Goal: Information Seeking & Learning: Learn about a topic

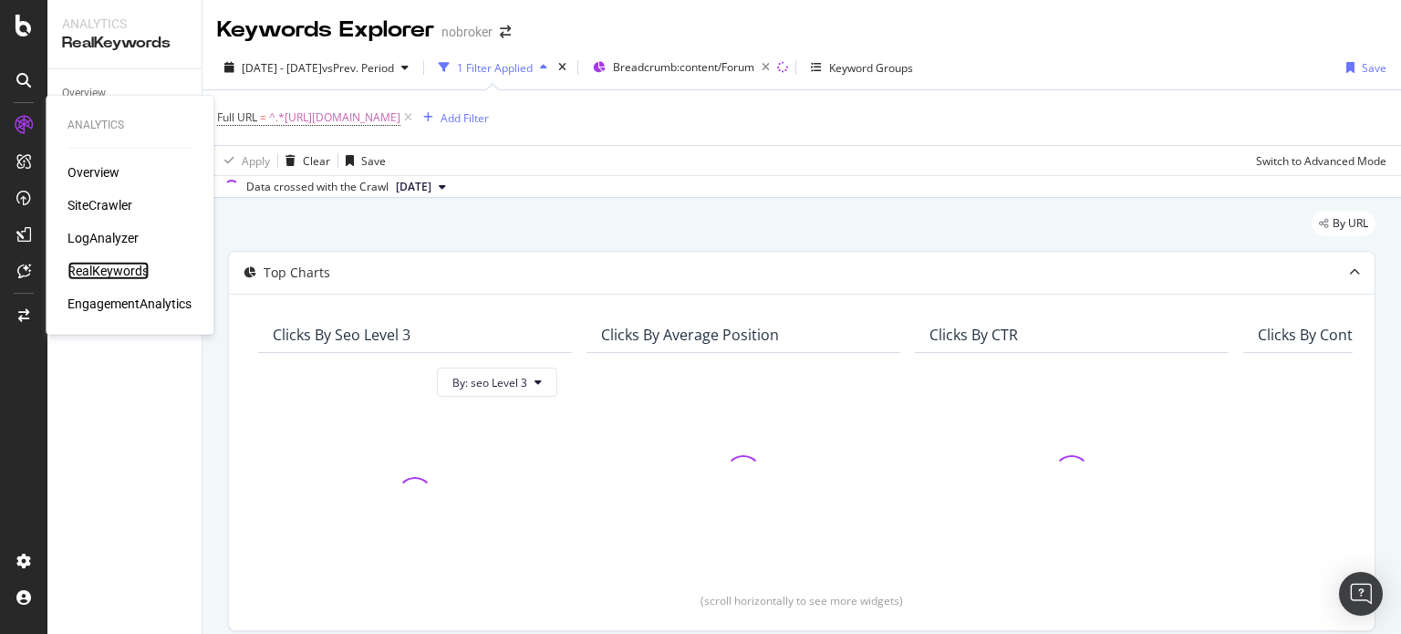
click at [90, 269] on div "RealKeywords" at bounding box center [107, 271] width 81 height 18
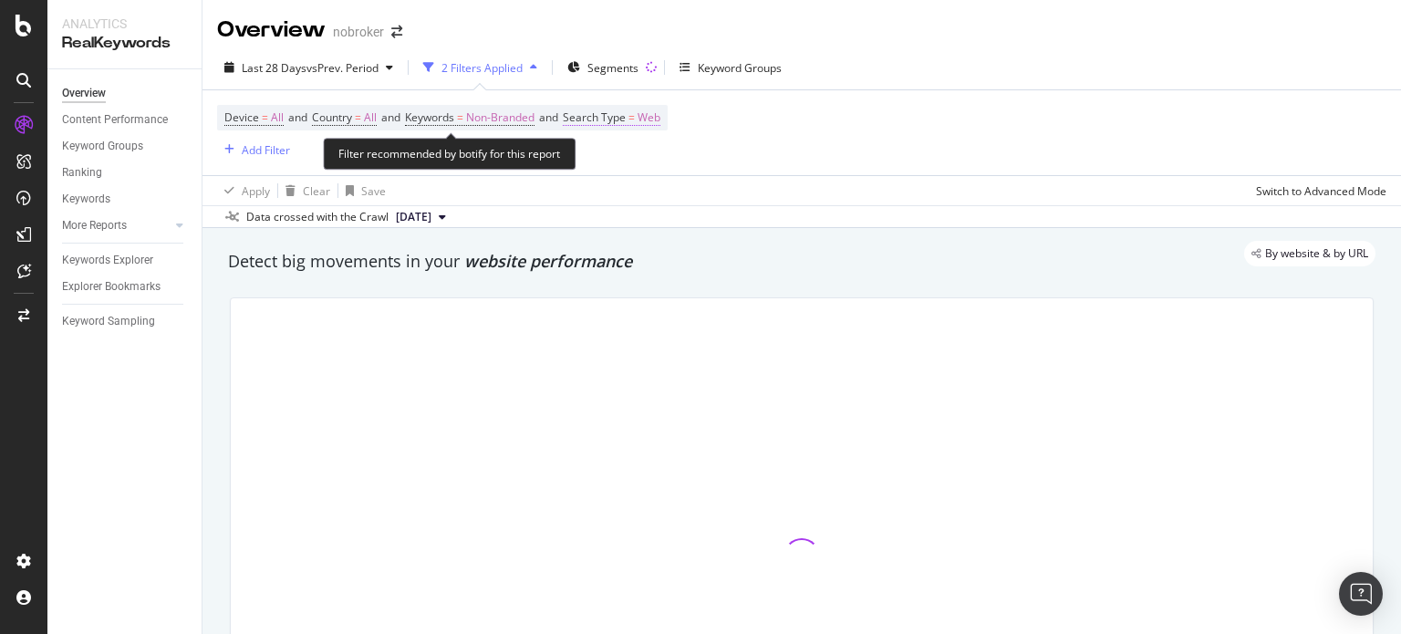
click at [625, 118] on span "Search Type" at bounding box center [594, 117] width 63 height 16
click at [265, 145] on div "Add Filter" at bounding box center [266, 150] width 48 height 16
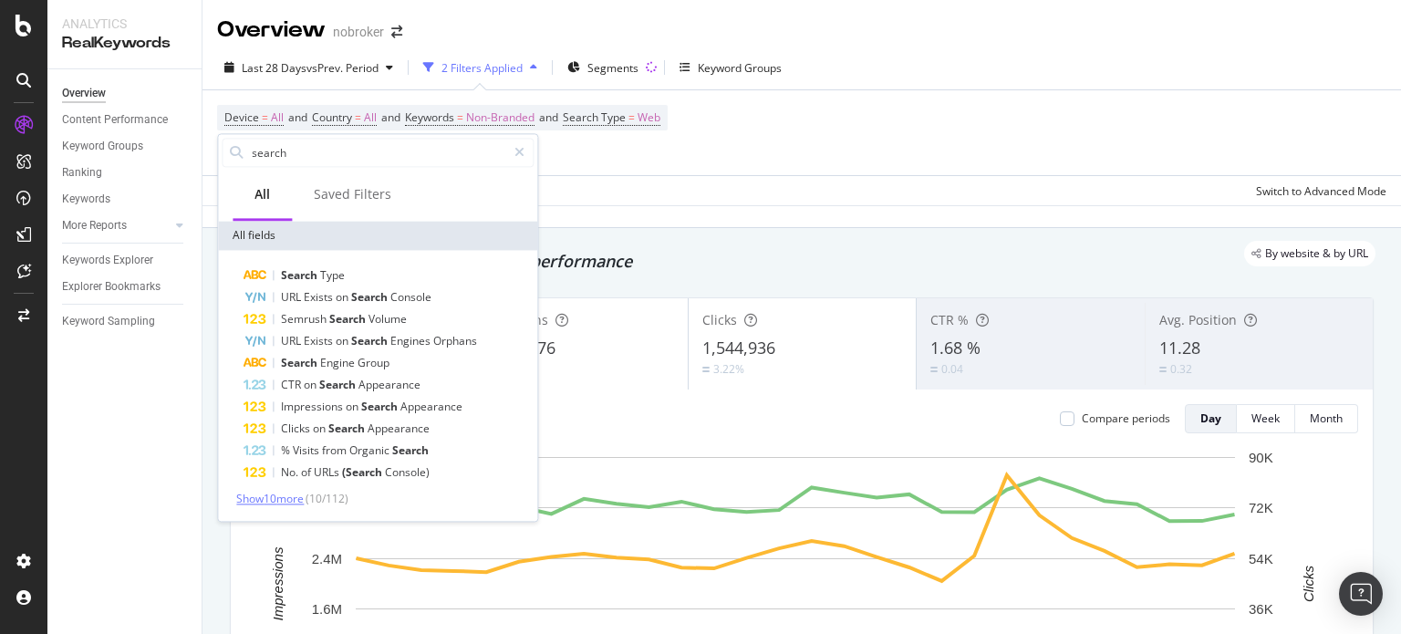
type input "search"
click at [275, 500] on span "Show 10 more" at bounding box center [269, 499] width 67 height 16
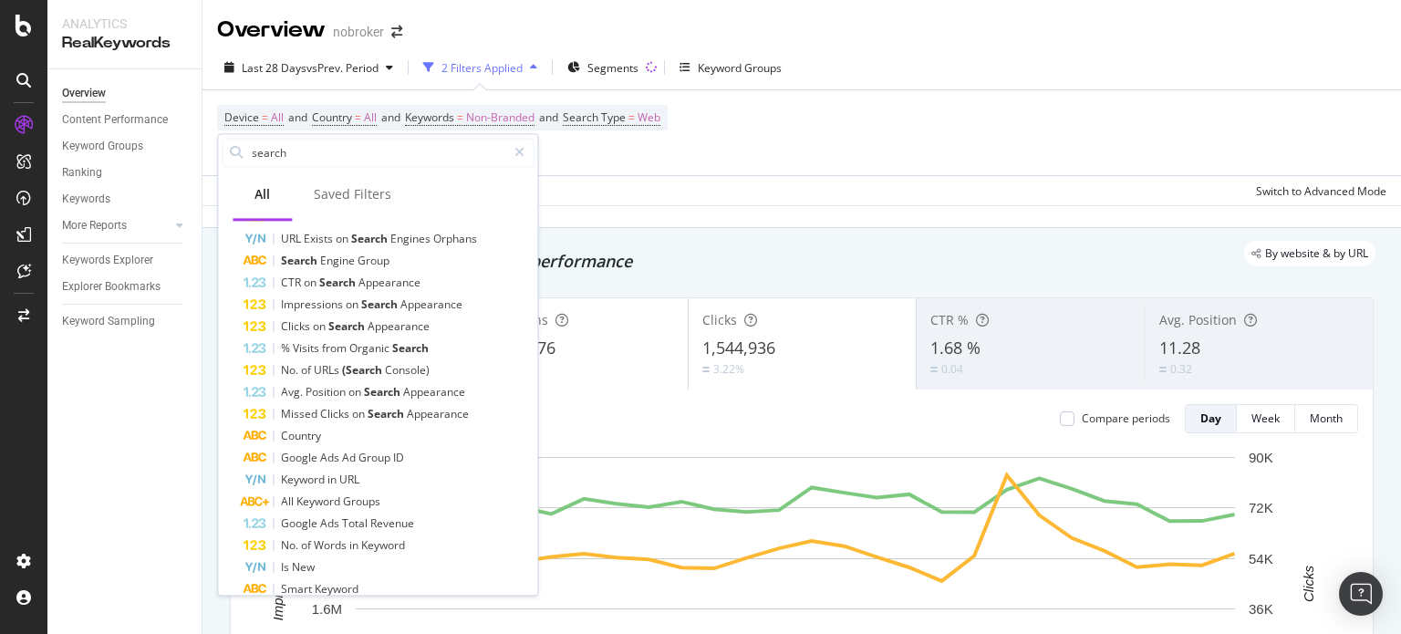
scroll to position [143, 0]
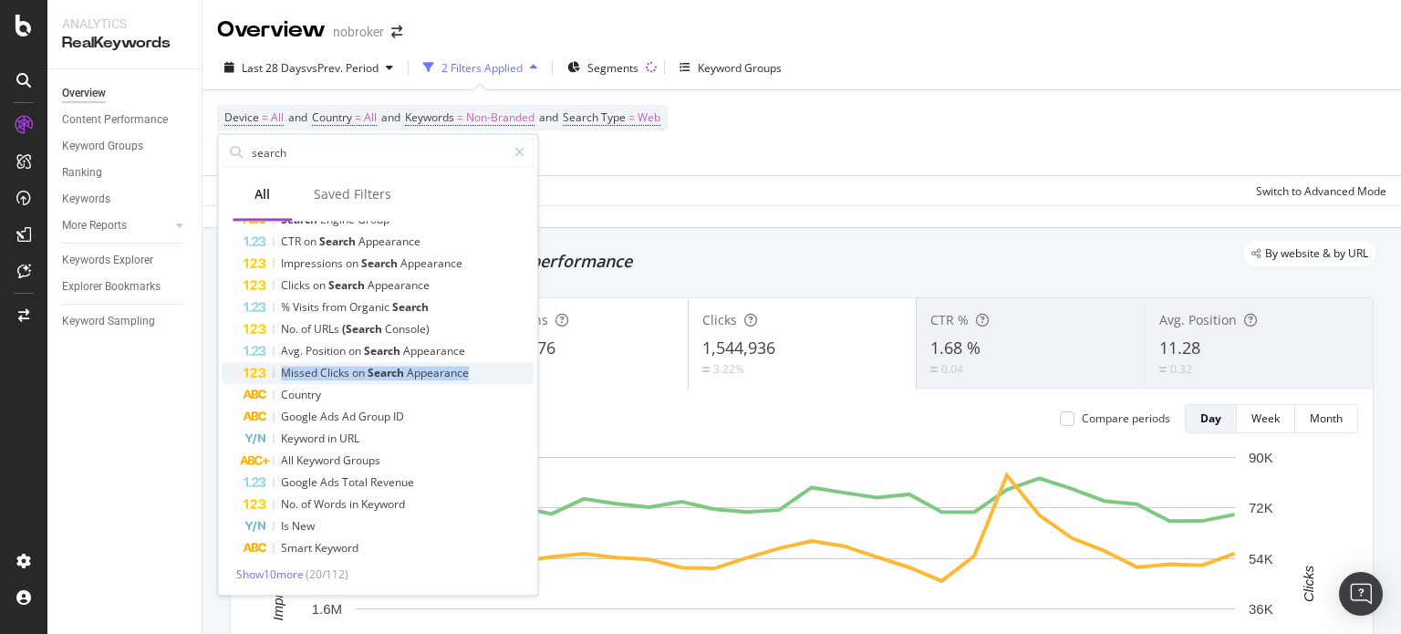
drag, startPoint x: 532, startPoint y: 364, endPoint x: 532, endPoint y: 342, distance: 21.9
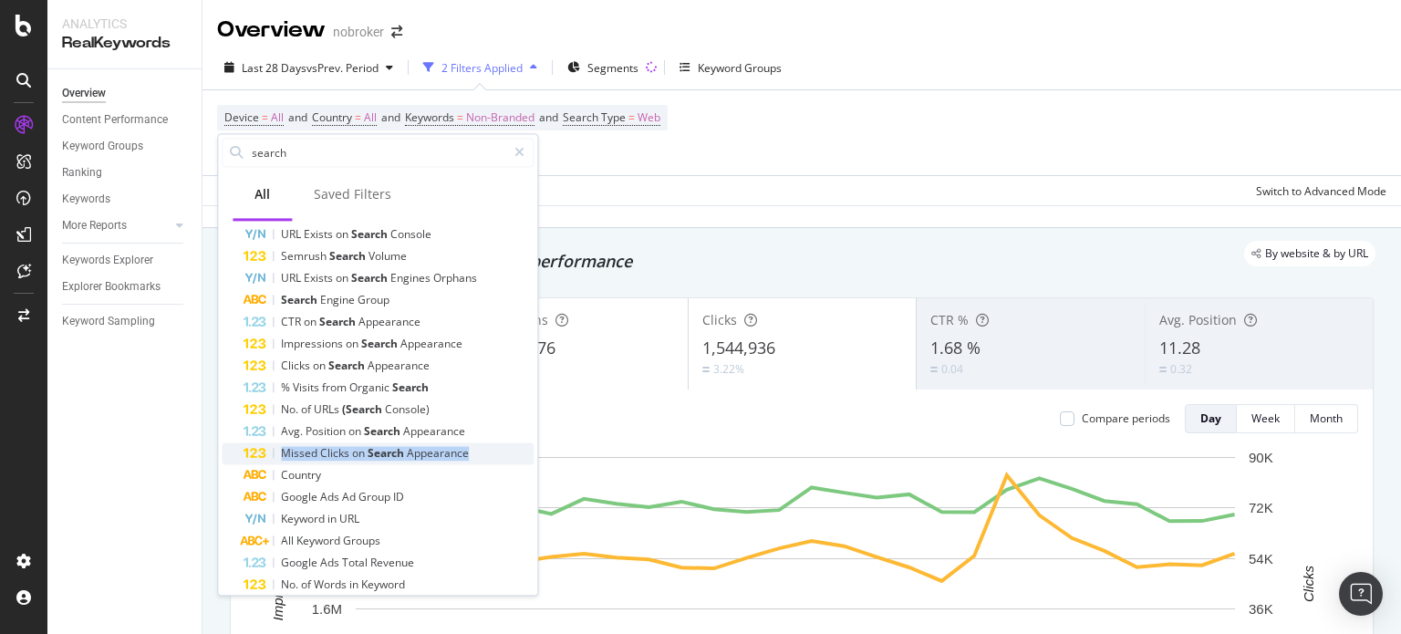
scroll to position [0, 0]
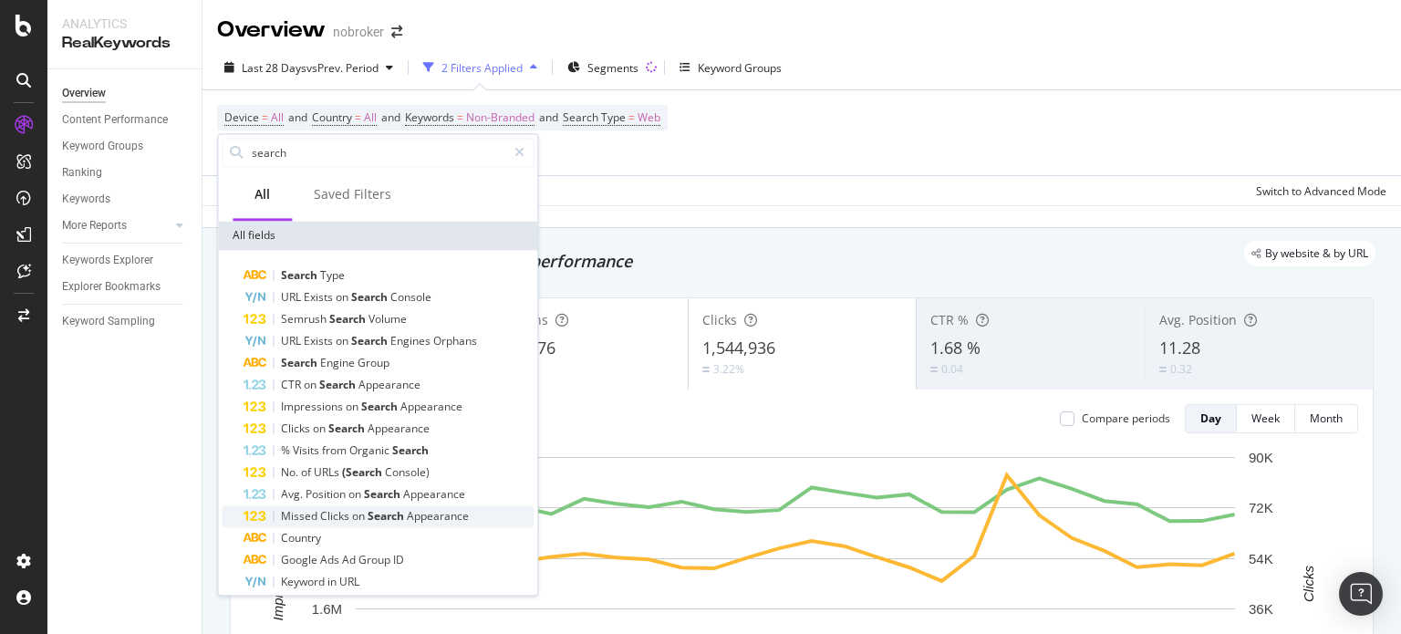
click at [632, 167] on div "Device = All and Country = All and Keywords = Non-Branded and Search Type = Web…" at bounding box center [801, 132] width 1169 height 85
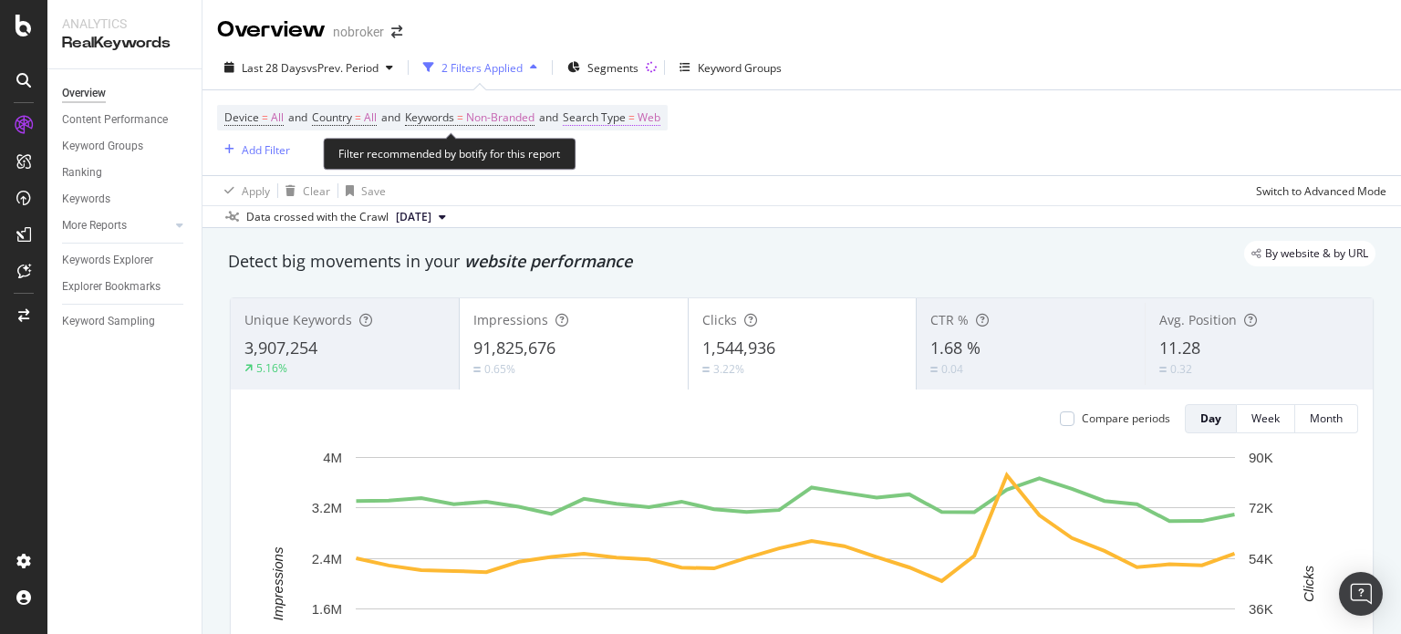
click at [626, 122] on span "Search Type" at bounding box center [594, 117] width 63 height 16
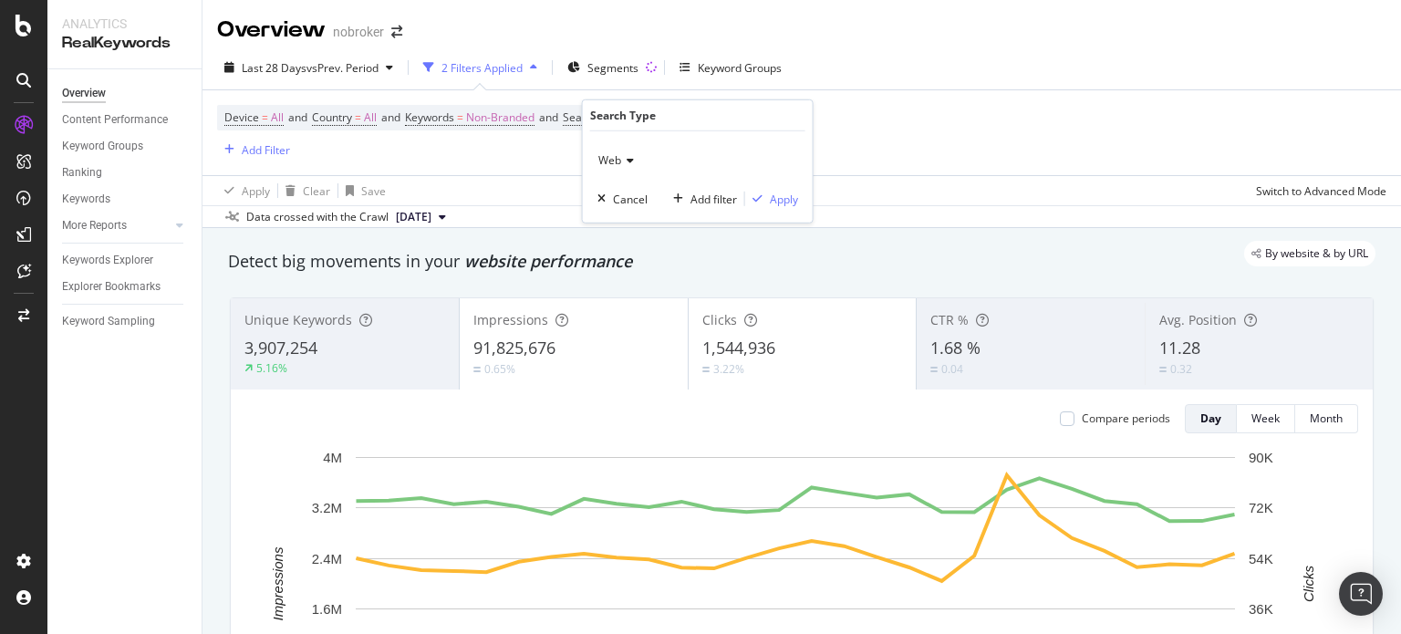
click at [595, 169] on div "Web Cancel Add filter Apply" at bounding box center [698, 176] width 230 height 91
click at [609, 163] on span "Web" at bounding box center [609, 160] width 23 height 16
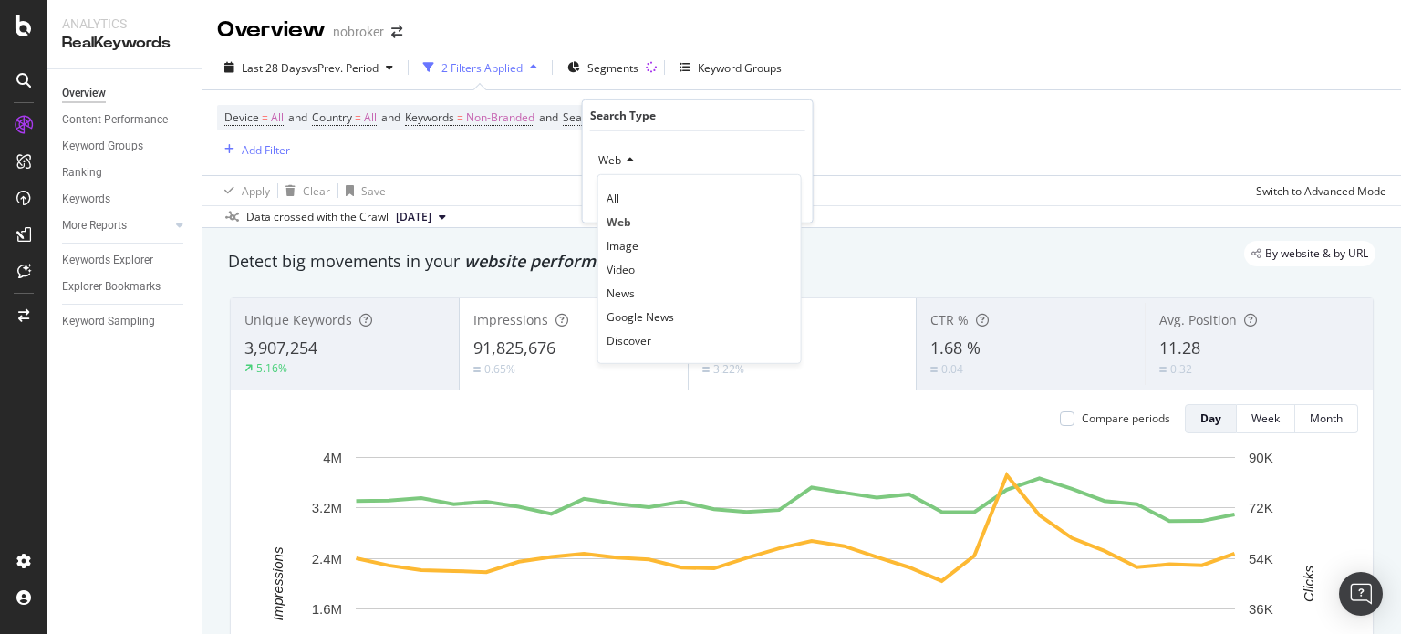
click at [875, 160] on div "Device = All and Country = All and Keywords = Non-Branded and Search Type = Web…" at bounding box center [801, 132] width 1169 height 85
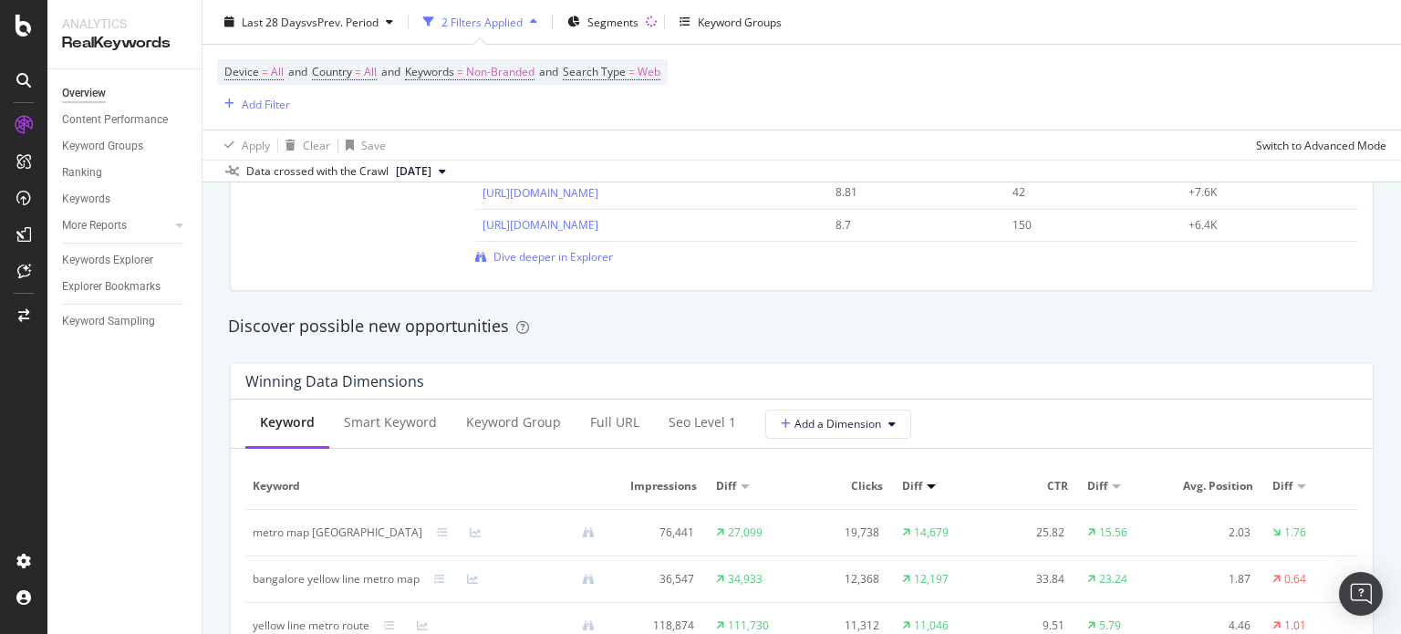
scroll to position [1461, 0]
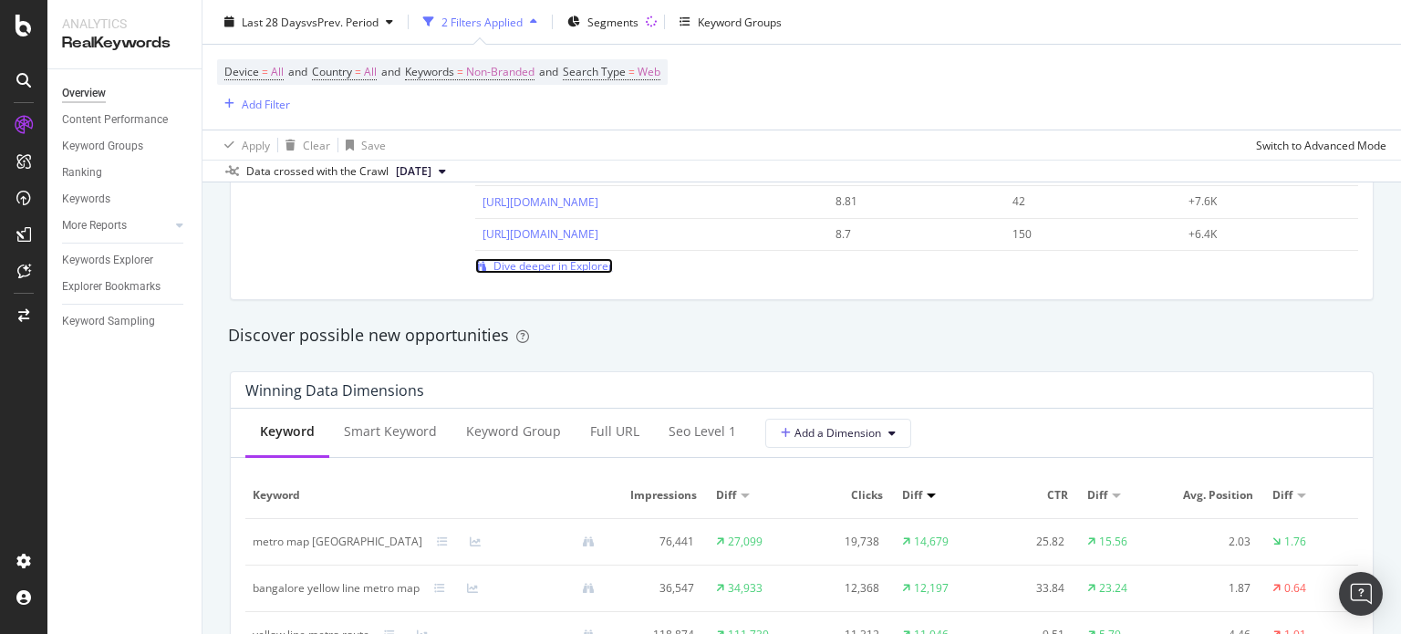
click at [503, 269] on span "Dive deeper in Explorer" at bounding box center [552, 266] width 119 height 16
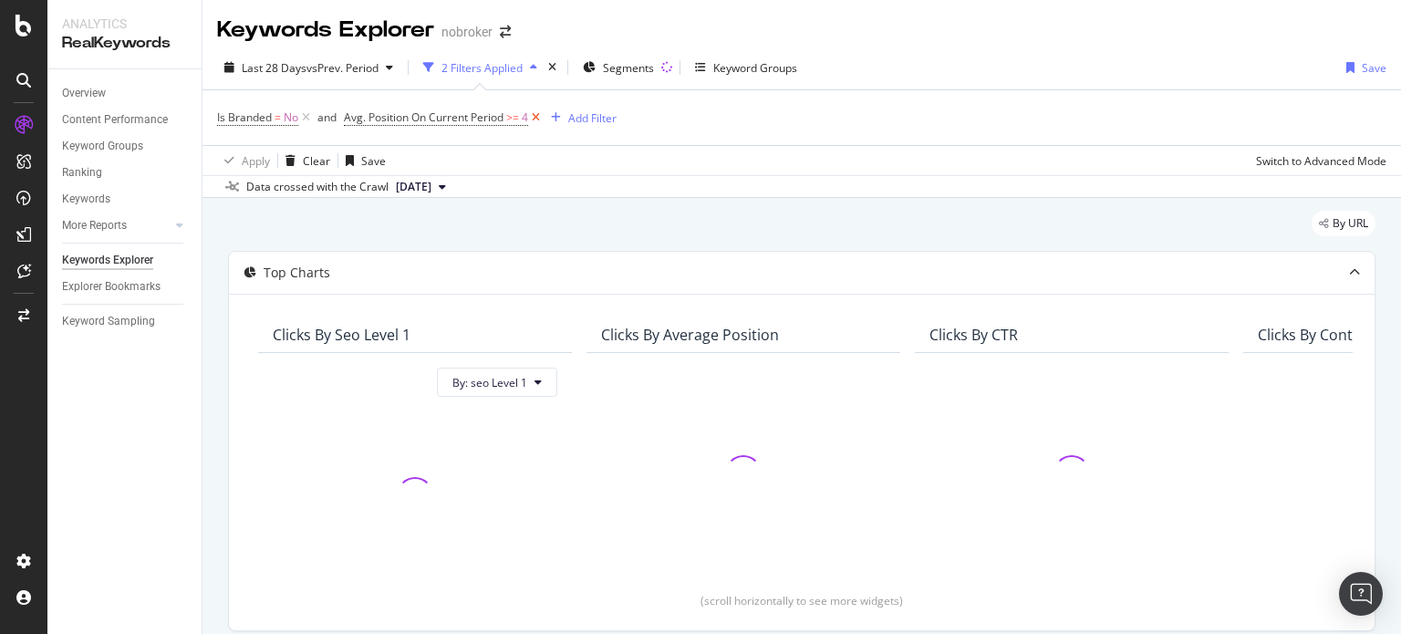
click at [540, 115] on icon at bounding box center [536, 118] width 16 height 18
click at [306, 118] on icon at bounding box center [306, 118] width 16 height 18
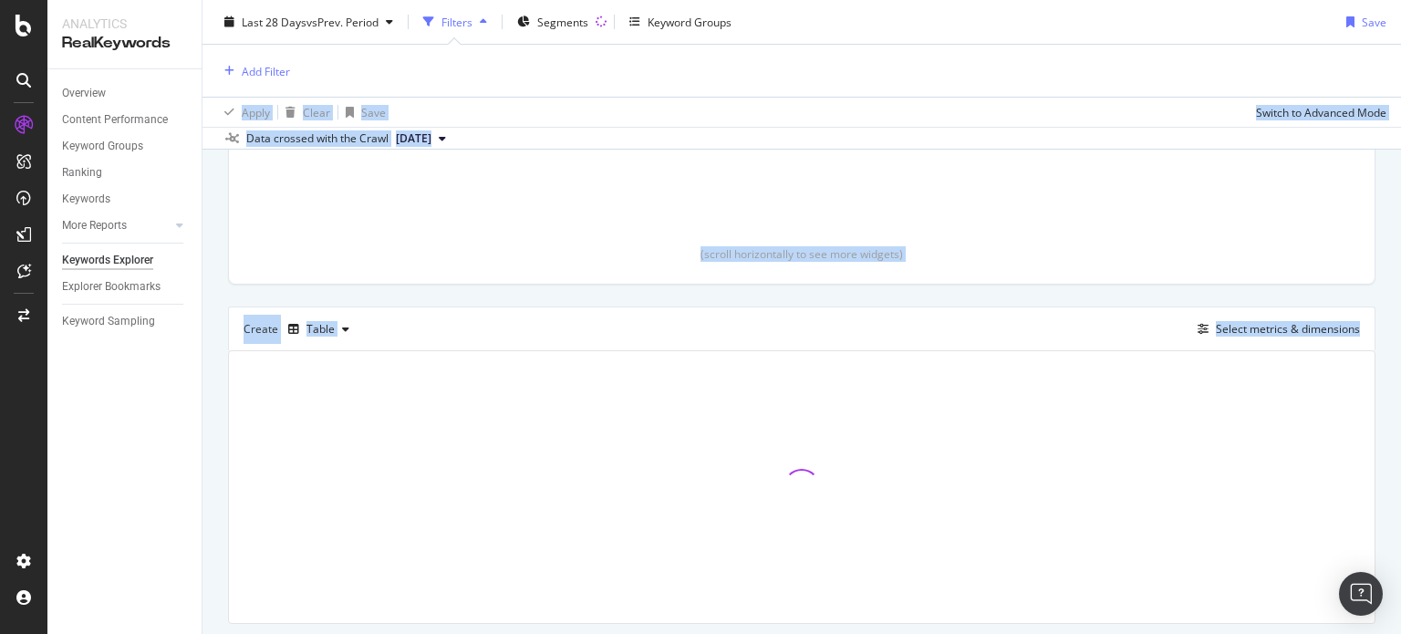
drag, startPoint x: 1400, startPoint y: 156, endPoint x: 1400, endPoint y: 310, distance: 154.1
click at [1400, 310] on div "Keywords Explorer nobroker Last 28 Days vs Prev. Period Filters Segments Keywor…" at bounding box center [801, 317] width 1198 height 634
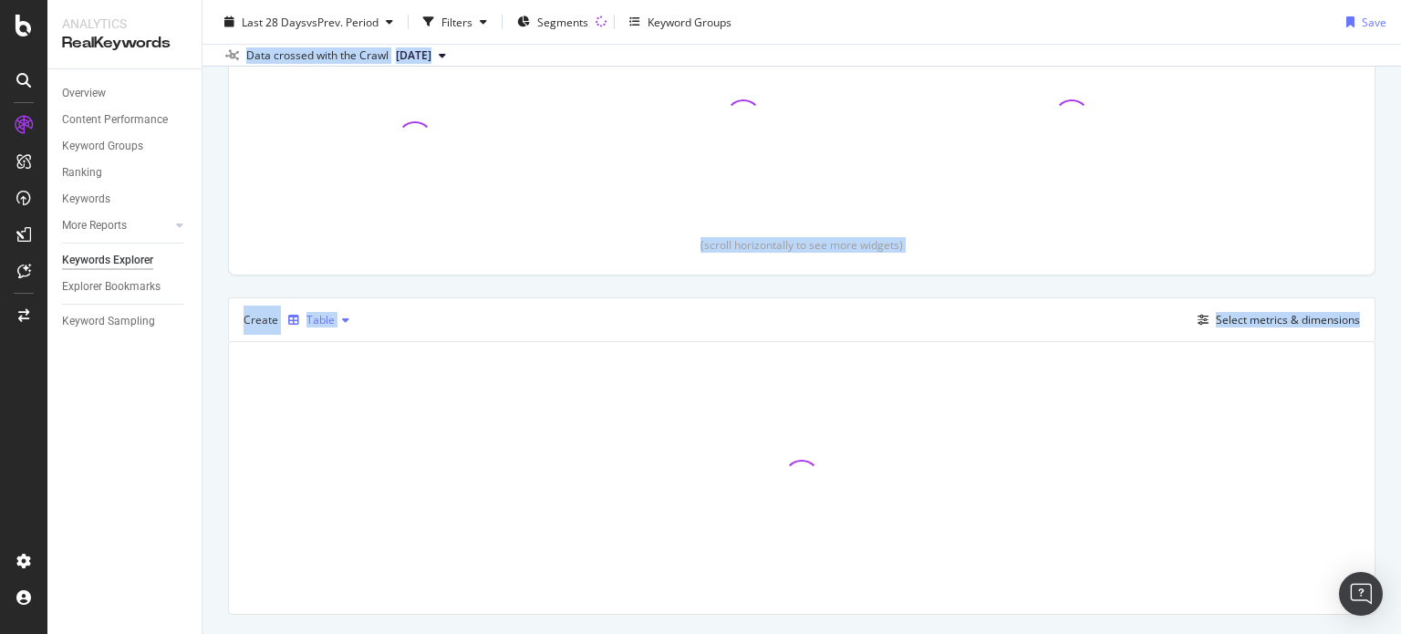
click at [315, 319] on div "Table" at bounding box center [320, 320] width 28 height 11
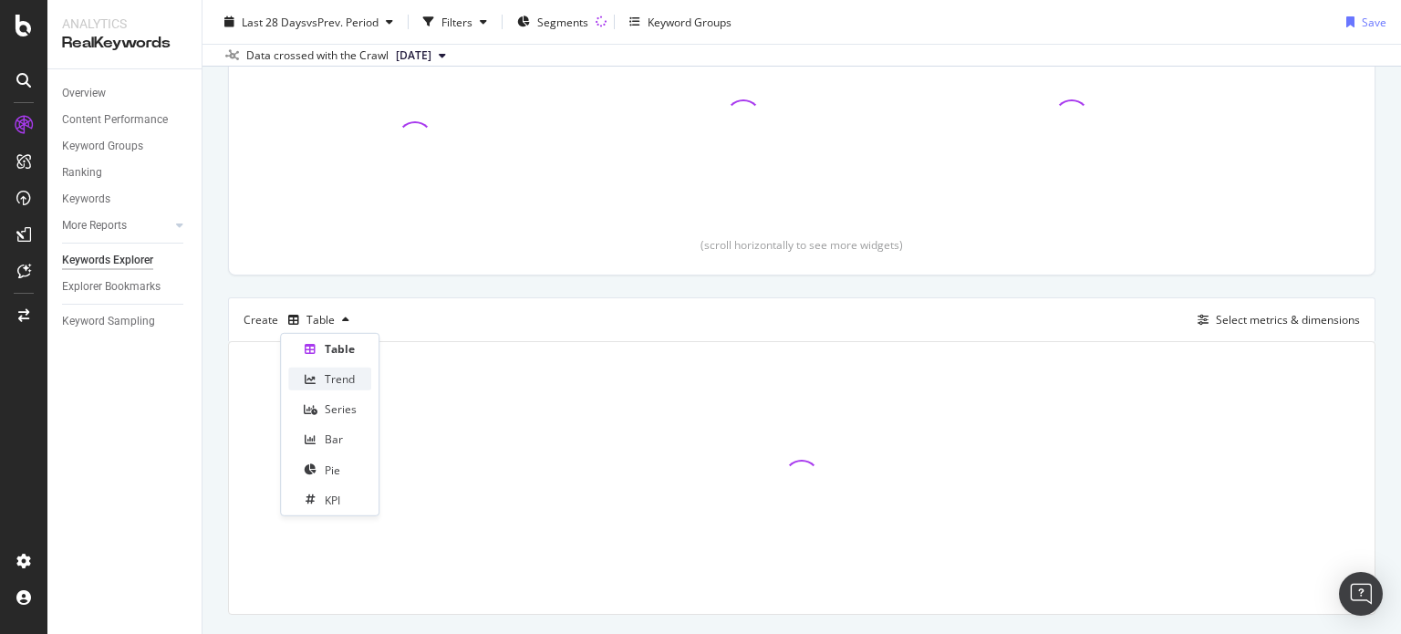
click at [336, 380] on div "Trend" at bounding box center [340, 379] width 30 height 16
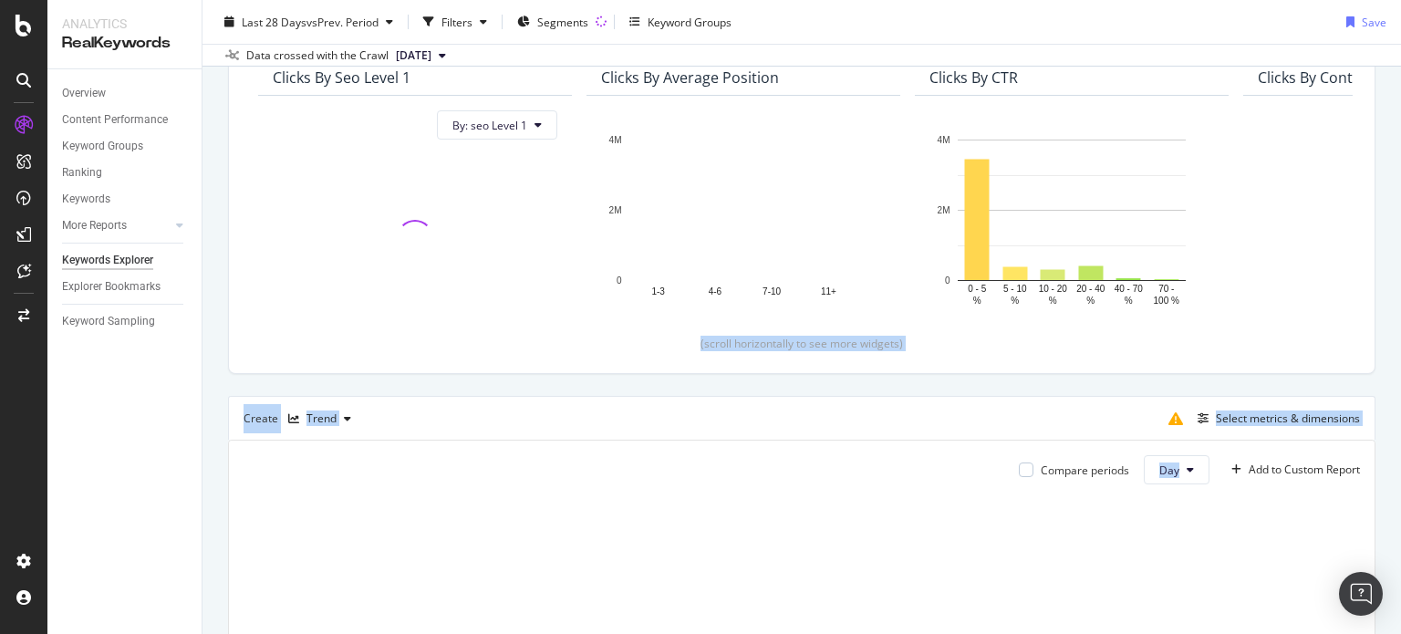
drag, startPoint x: 1400, startPoint y: 344, endPoint x: 1400, endPoint y: 295, distance: 49.2
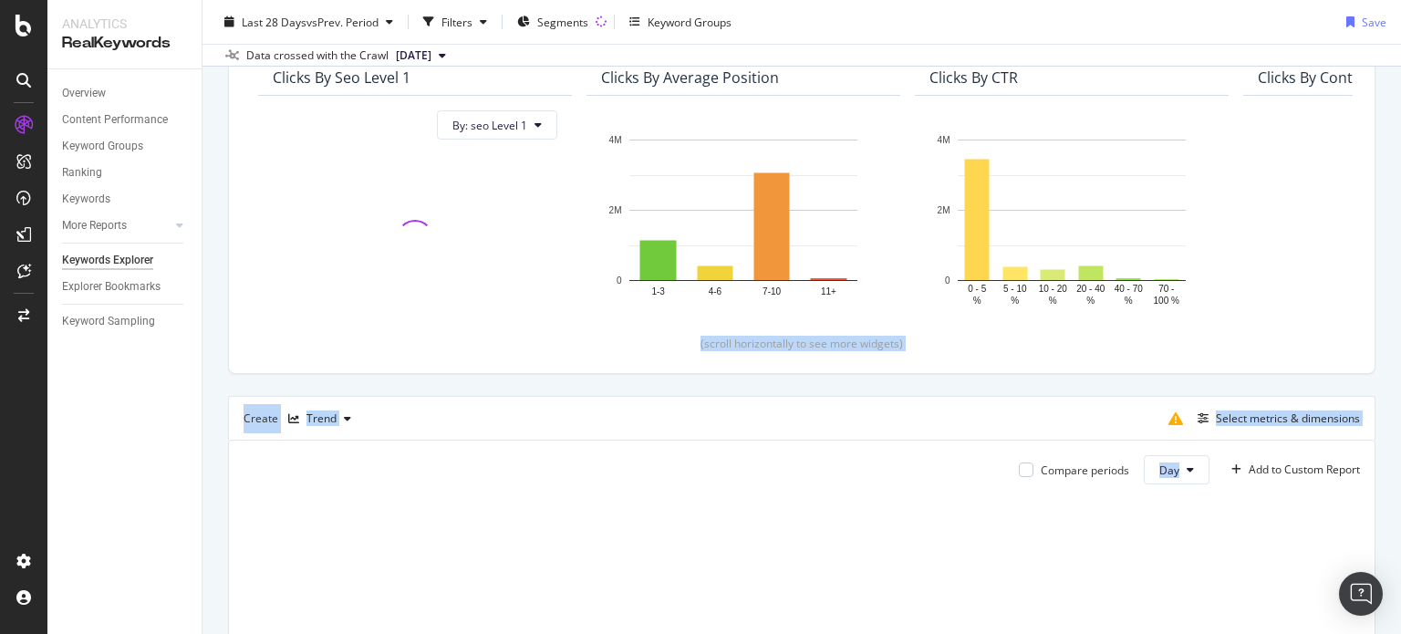
click at [1400, 295] on div "Keywords Explorer nobroker Last 28 Days vs Prev. Period Filters Segments Keywor…" at bounding box center [801, 317] width 1198 height 634
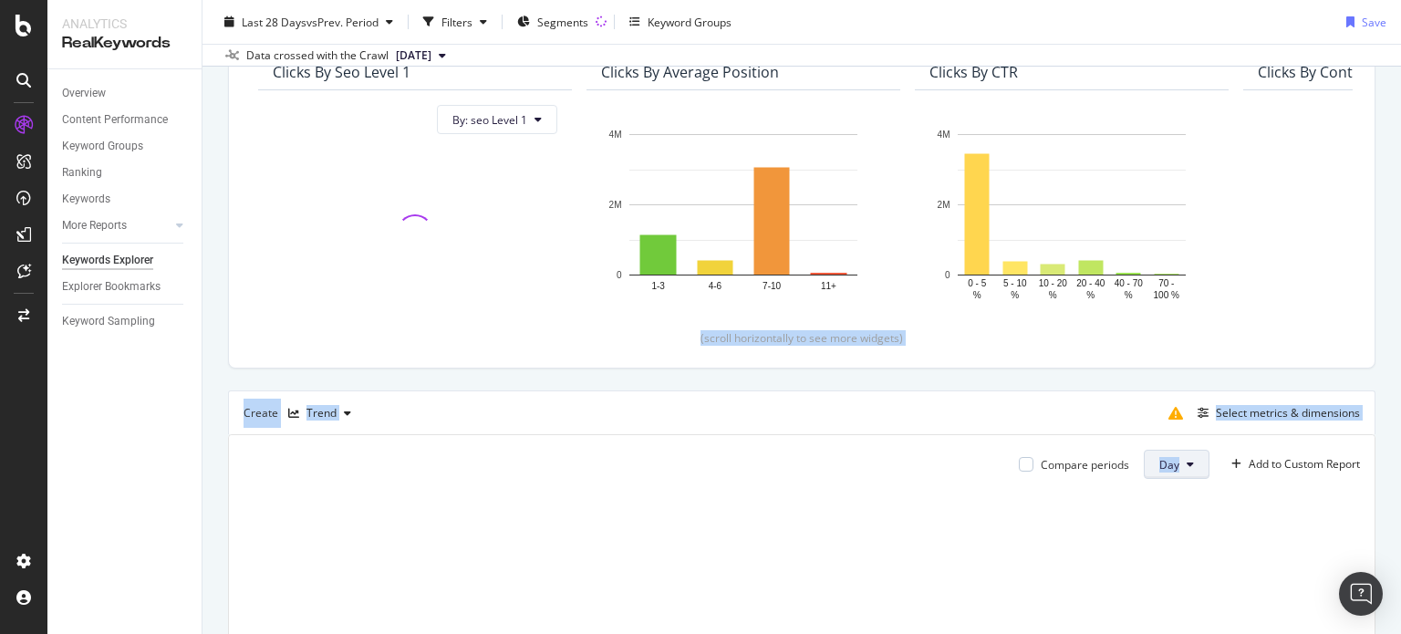
click at [1168, 459] on button "Day" at bounding box center [1176, 464] width 66 height 29
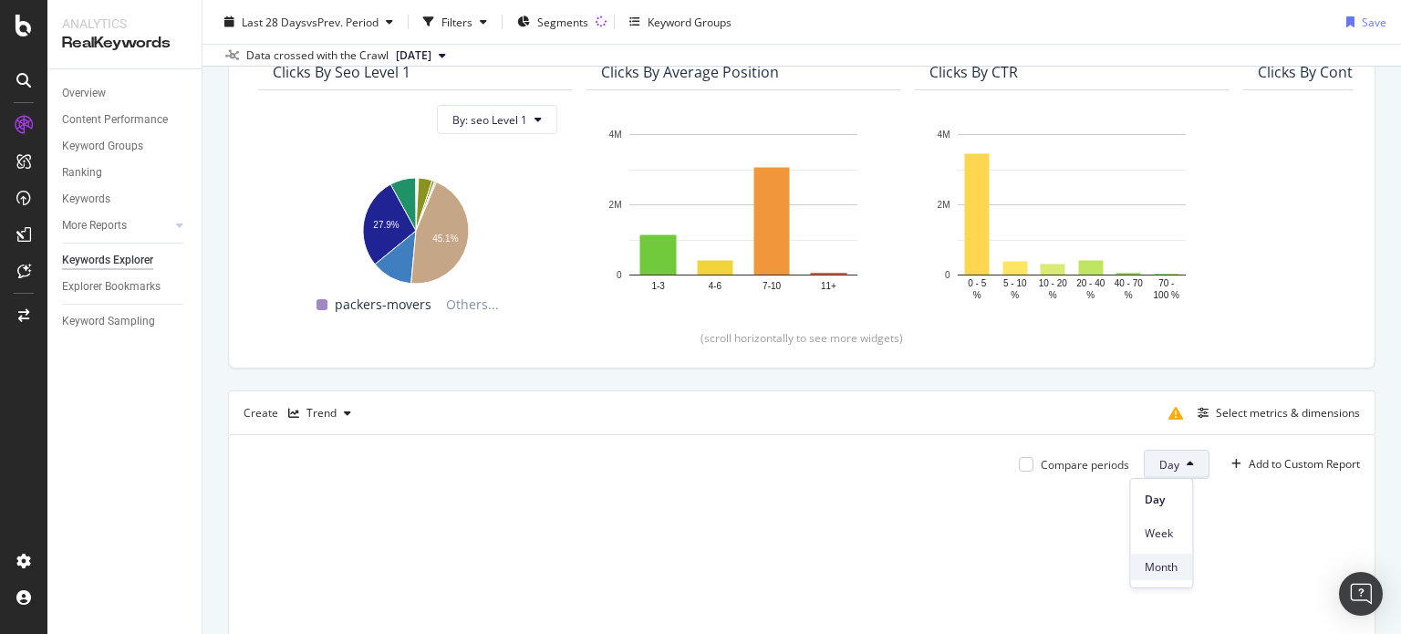
click at [1165, 559] on span "Month" at bounding box center [1160, 567] width 33 height 16
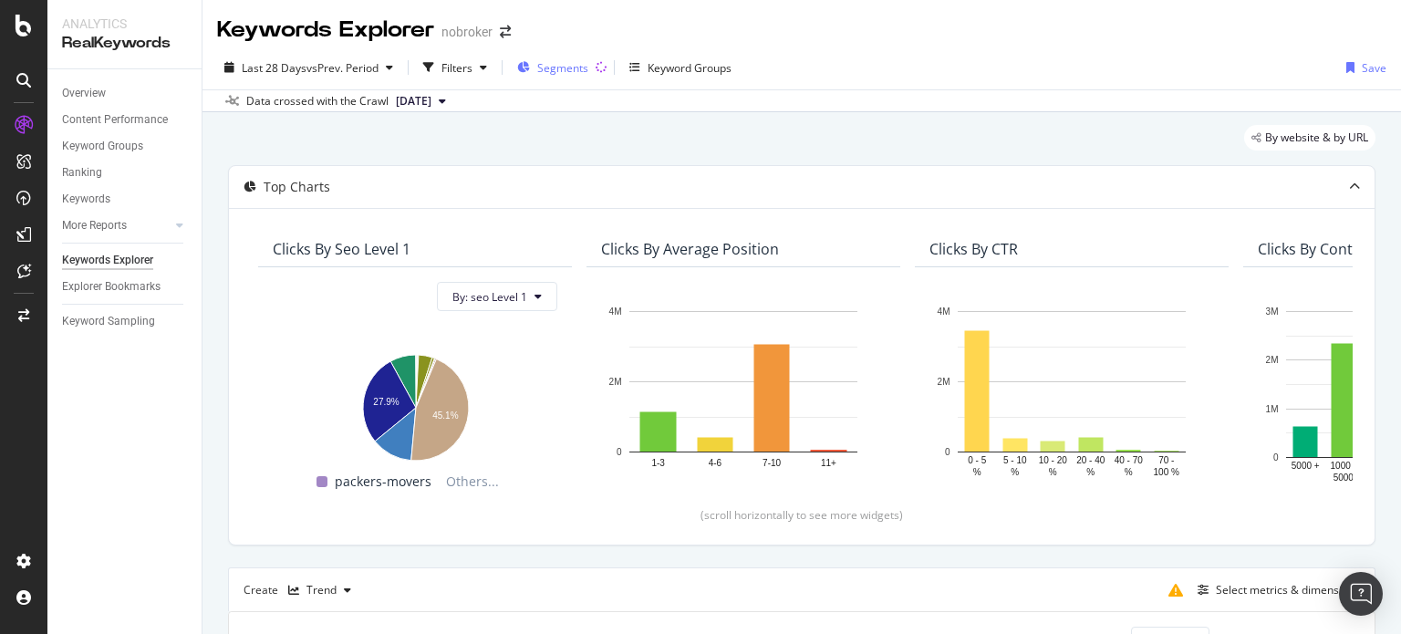
click at [564, 64] on span "Segments" at bounding box center [562, 68] width 51 height 16
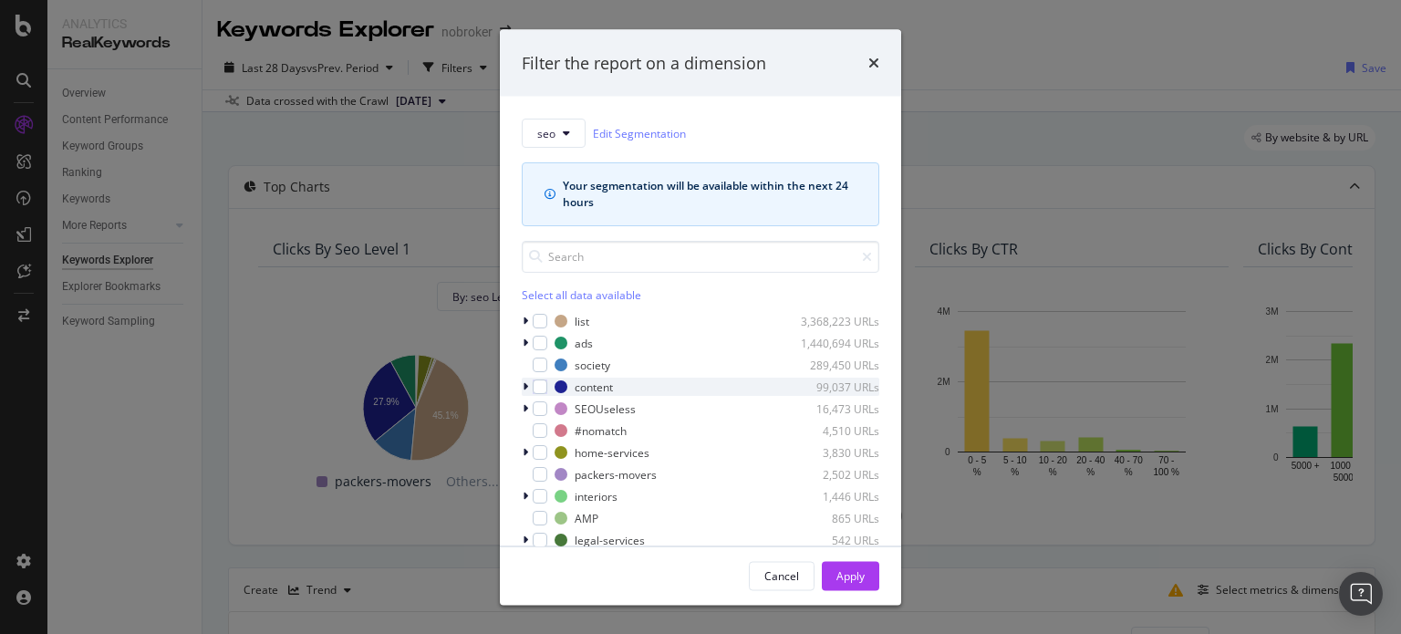
click at [522, 386] on icon "modal" at bounding box center [524, 386] width 5 height 11
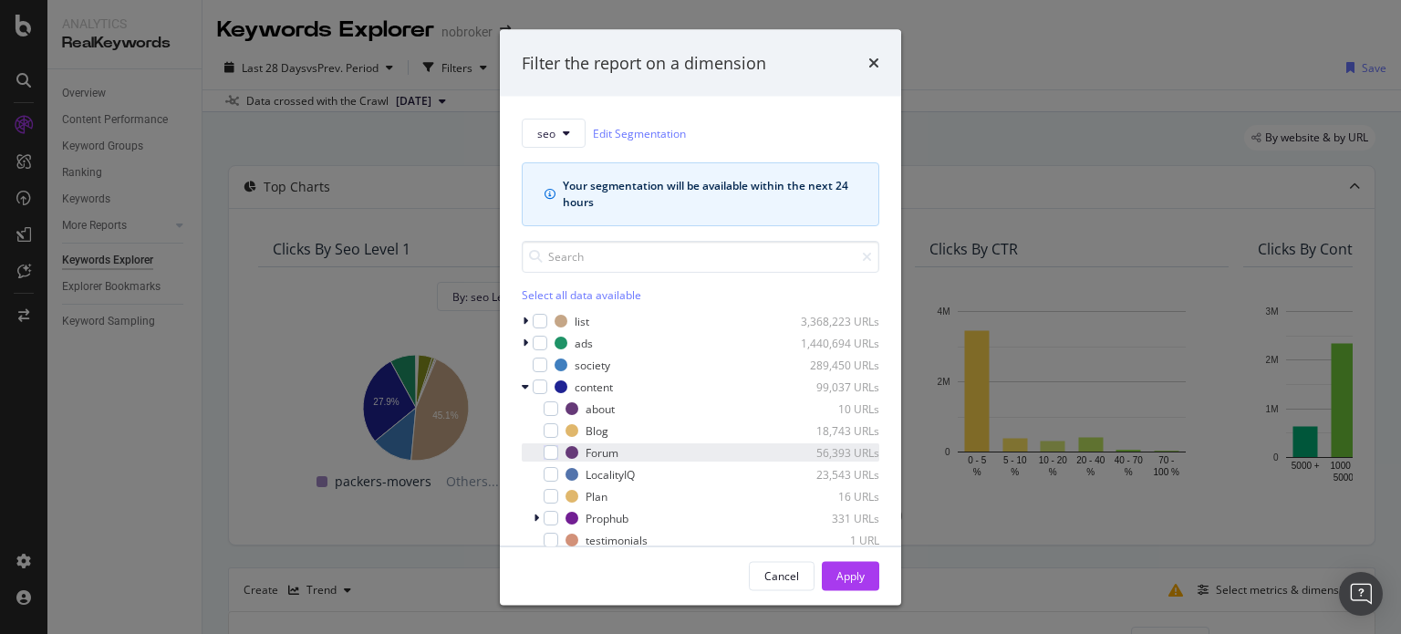
click at [559, 453] on div "Forum 56,393 URLs" at bounding box center [700, 452] width 357 height 18
click at [832, 575] on button "Apply" at bounding box center [850, 575] width 57 height 29
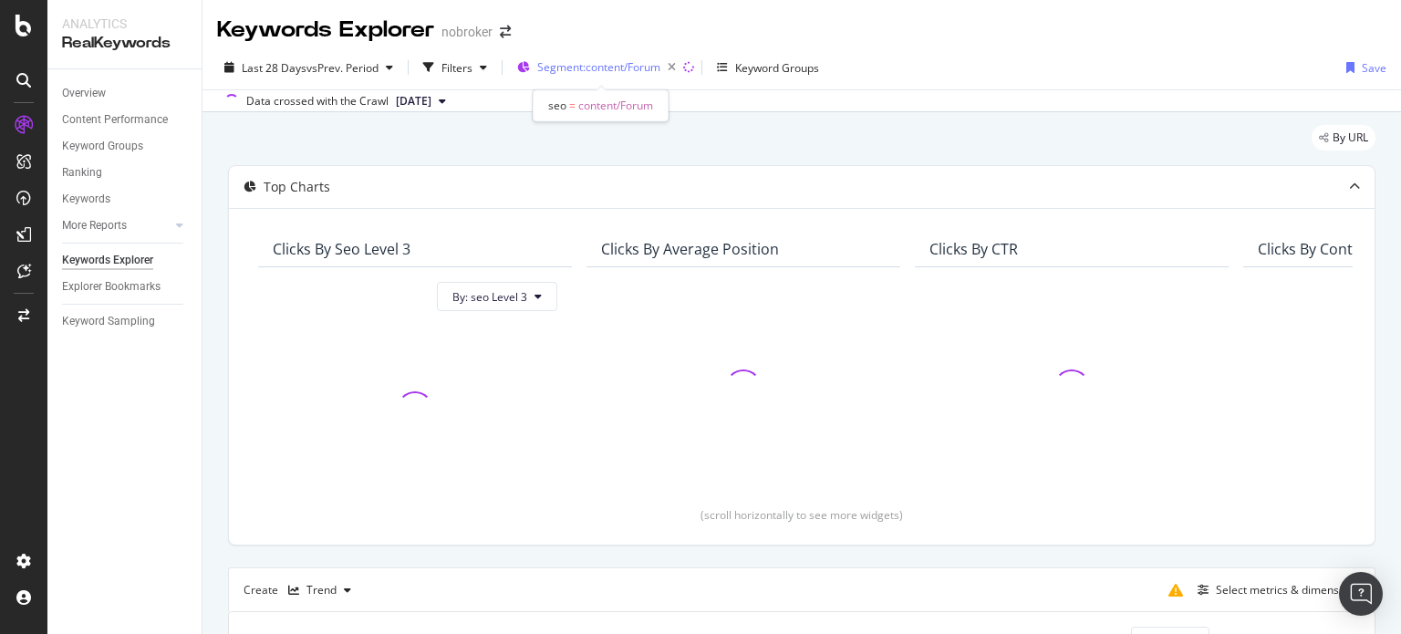
click at [605, 65] on span "Segment: content/Forum" at bounding box center [598, 67] width 123 height 16
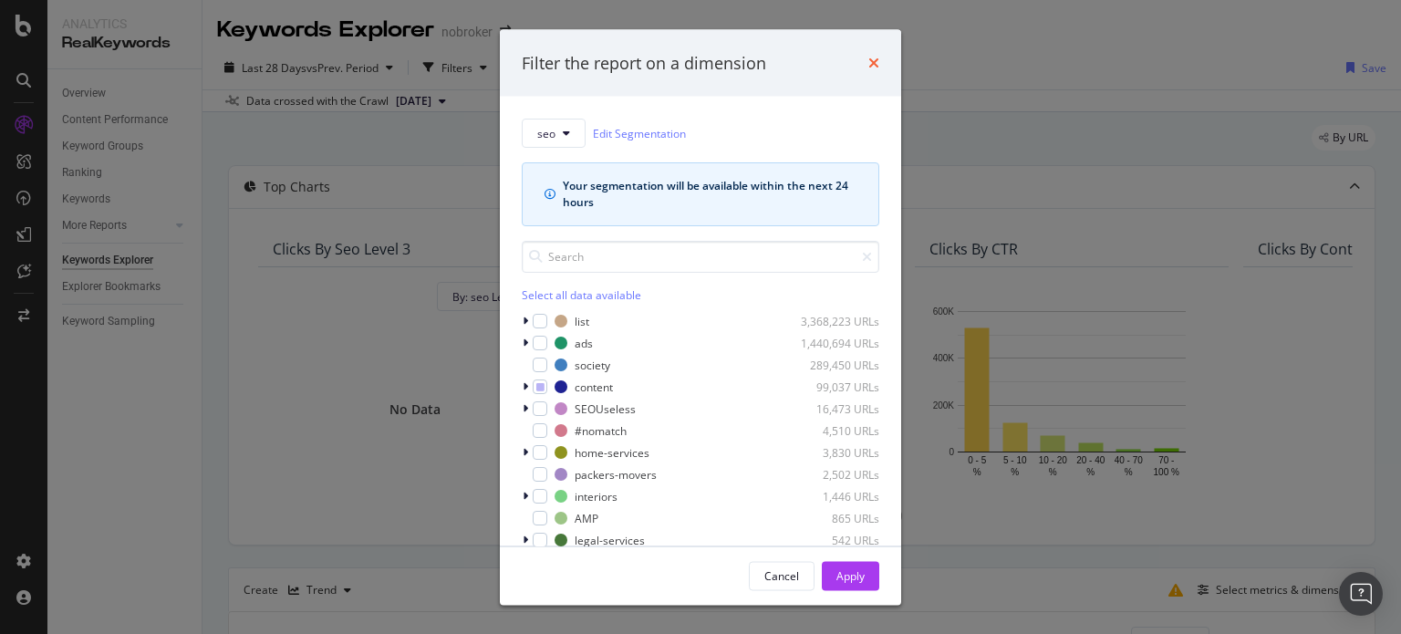
click at [875, 66] on icon "times" at bounding box center [873, 63] width 11 height 15
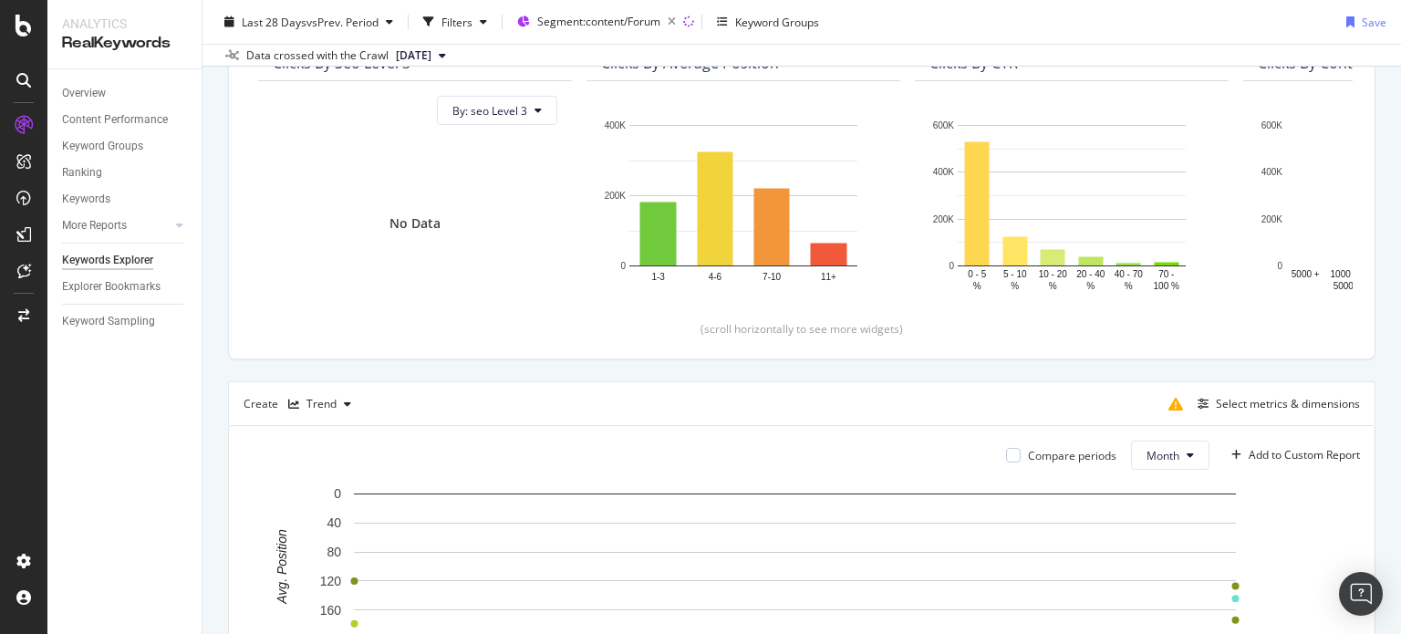
scroll to position [4, 0]
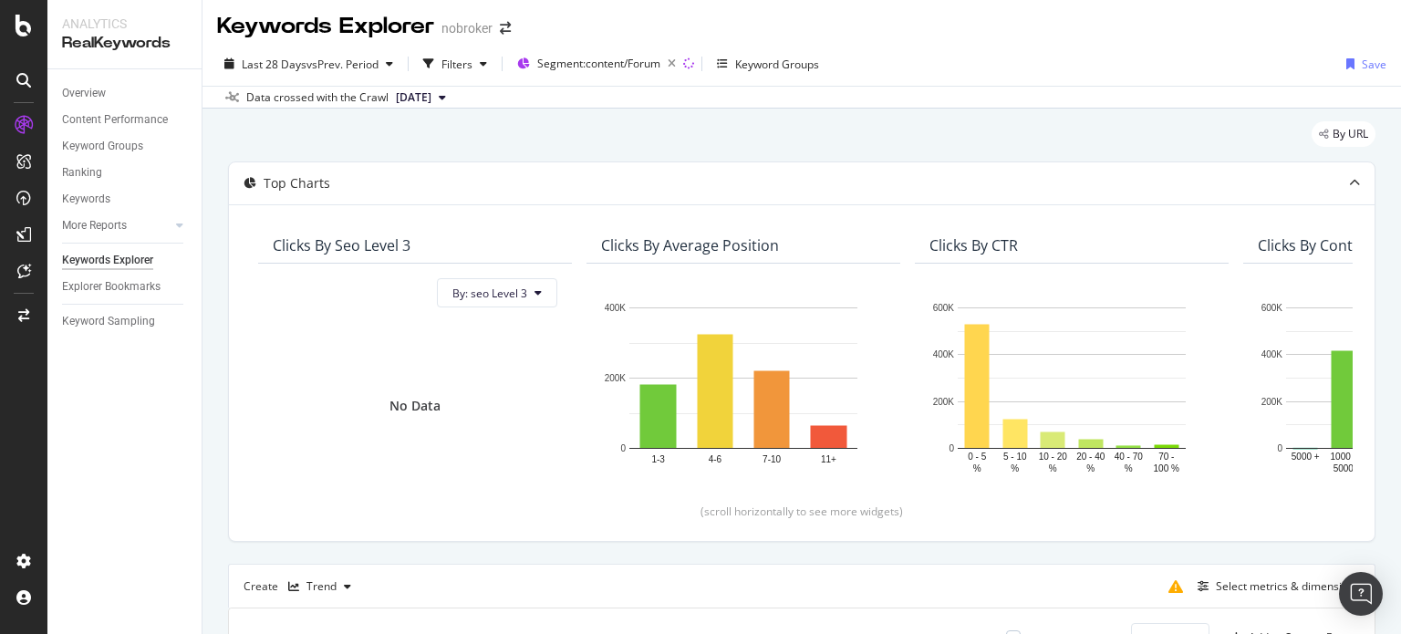
drag, startPoint x: 1400, startPoint y: 167, endPoint x: 1382, endPoint y: 118, distance: 52.2
click at [1382, 118] on div "Keywords Explorer nobroker Last 28 Days vs Prev. Period Filters Segment: conten…" at bounding box center [801, 317] width 1198 height 634
click at [318, 590] on div "Trend" at bounding box center [321, 586] width 30 height 11
click at [330, 407] on div "Table" at bounding box center [339, 404] width 28 height 16
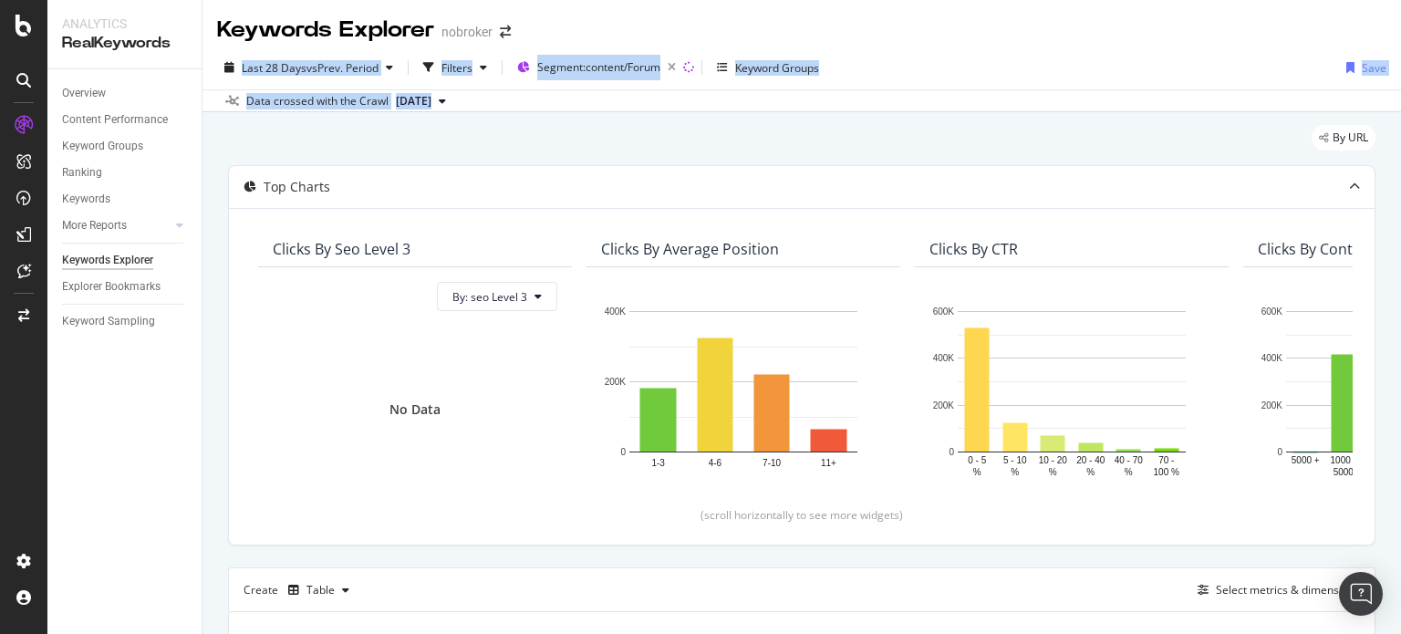
drag, startPoint x: 1400, startPoint y: 98, endPoint x: 1393, endPoint y: -22, distance: 119.6
click at [1393, 0] on html "Analytics RealKeywords Overview Content Performance Keyword Groups Ranking Keyw…" at bounding box center [700, 317] width 1401 height 634
click at [441, 76] on div "button" at bounding box center [429, 68] width 26 height 26
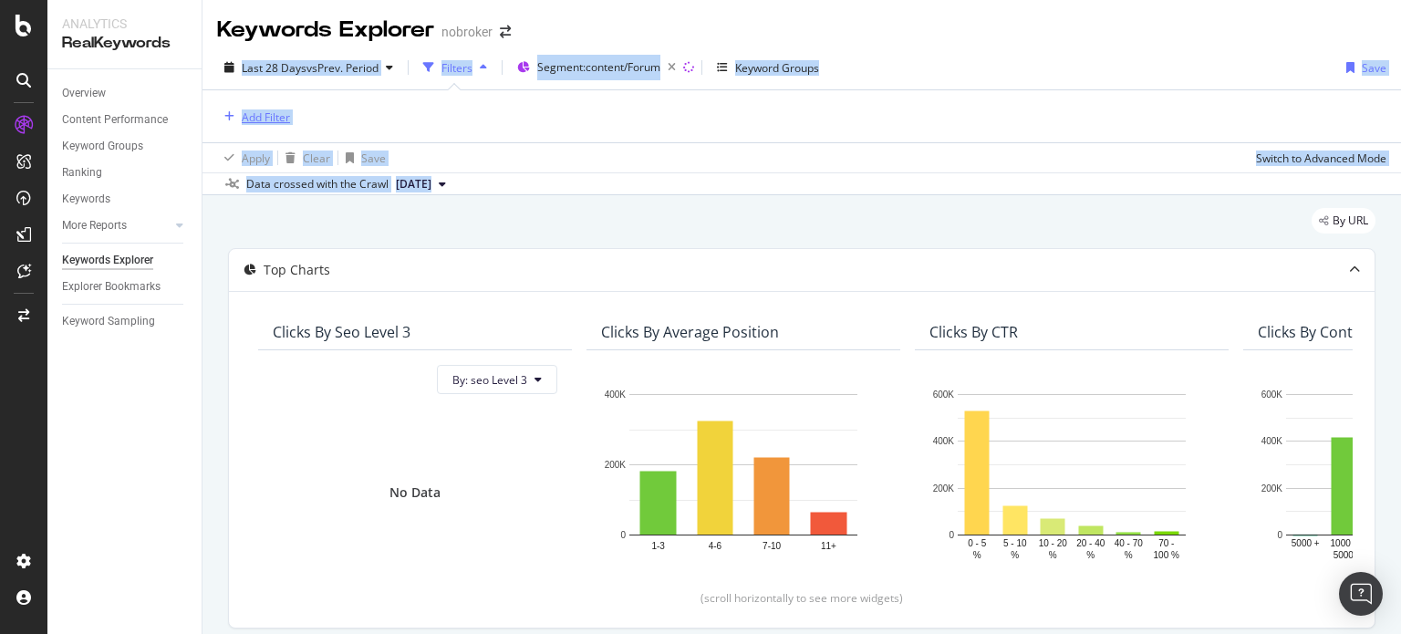
click at [275, 118] on div "Add Filter" at bounding box center [266, 117] width 48 height 16
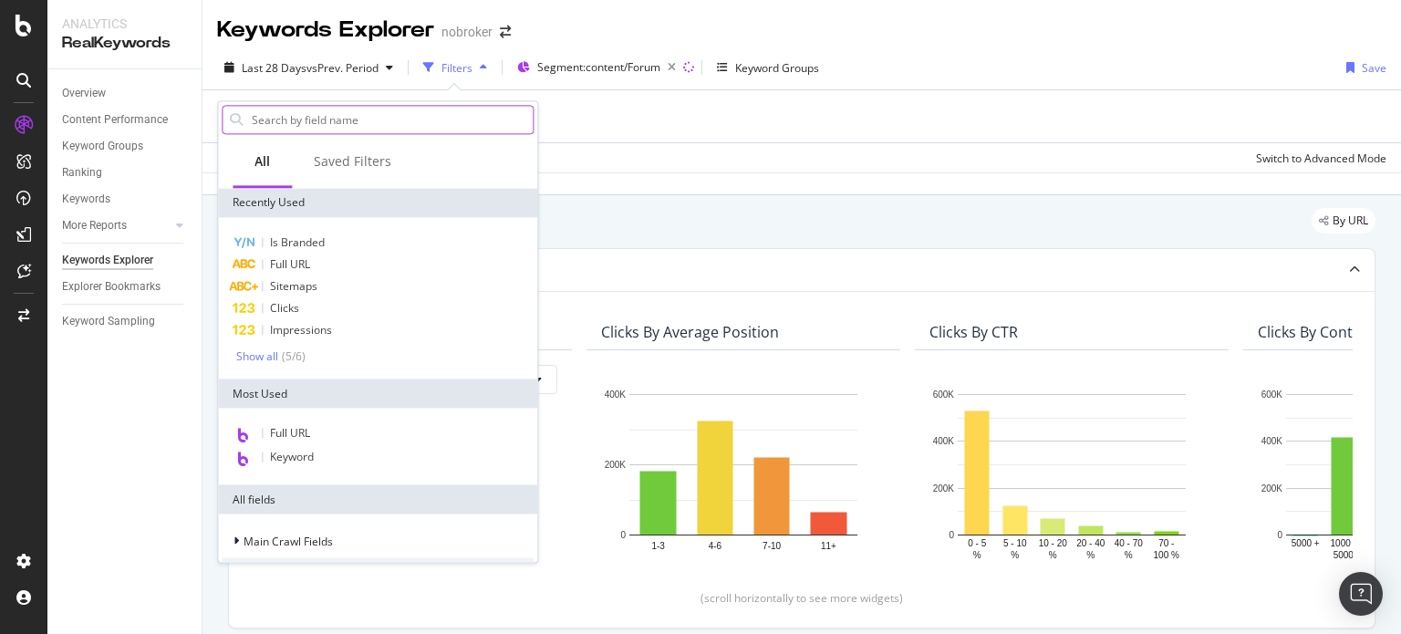
click at [284, 127] on input "text" at bounding box center [391, 119] width 283 height 27
type input "search"
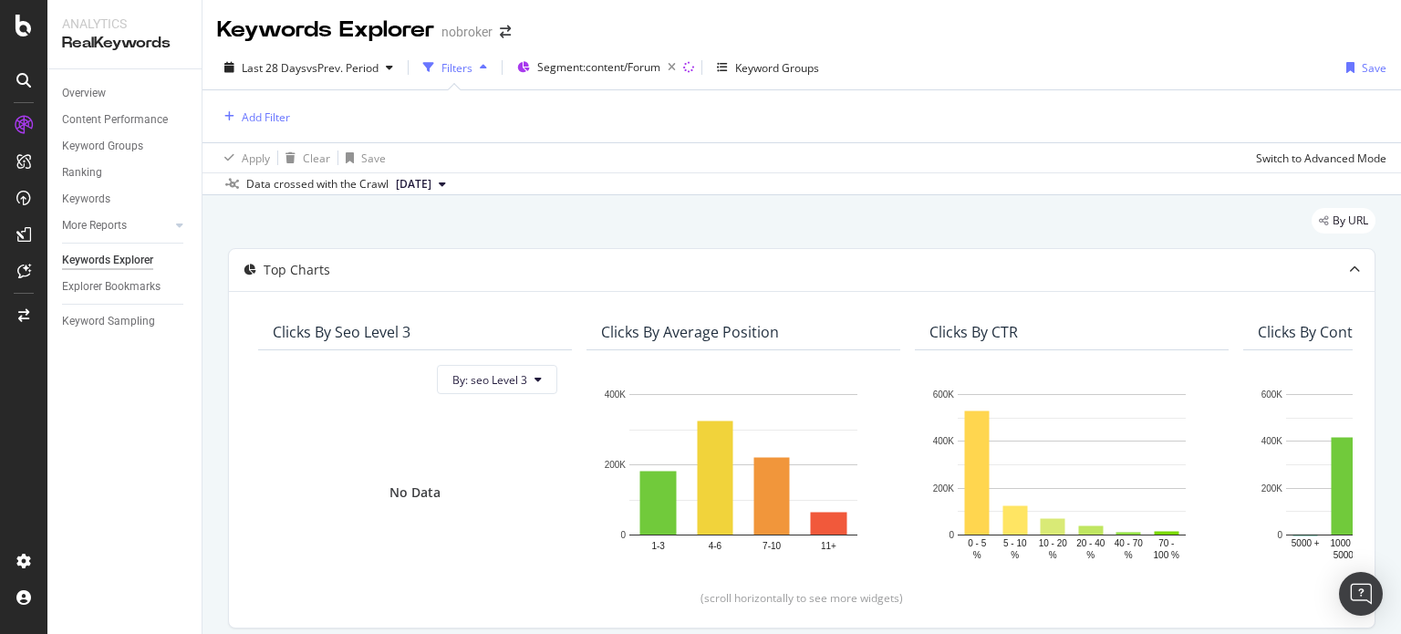
click at [624, 152] on div "Apply Clear Save Switch to Advanced Mode" at bounding box center [801, 157] width 1198 height 30
click at [232, 125] on div "Add Filter" at bounding box center [253, 117] width 73 height 20
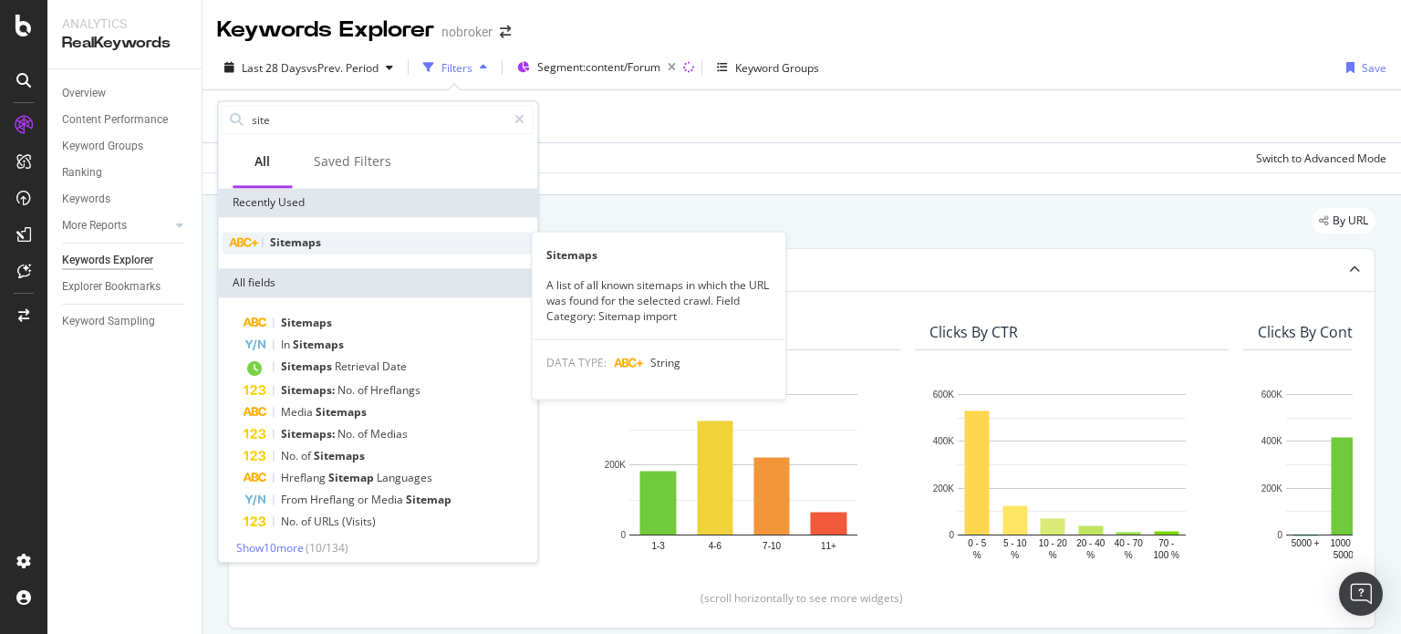
type input "site"
click at [286, 240] on span "Sitemaps" at bounding box center [295, 242] width 51 height 16
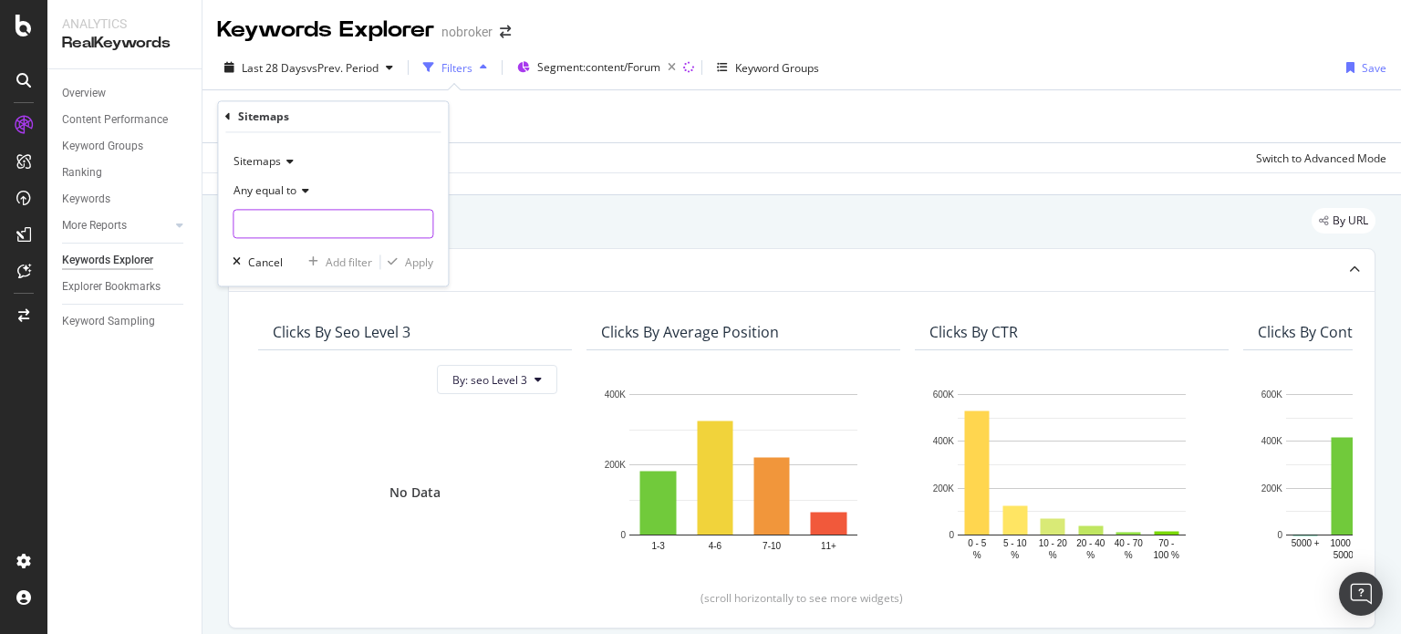
click at [318, 228] on input "text" at bounding box center [332, 224] width 199 height 29
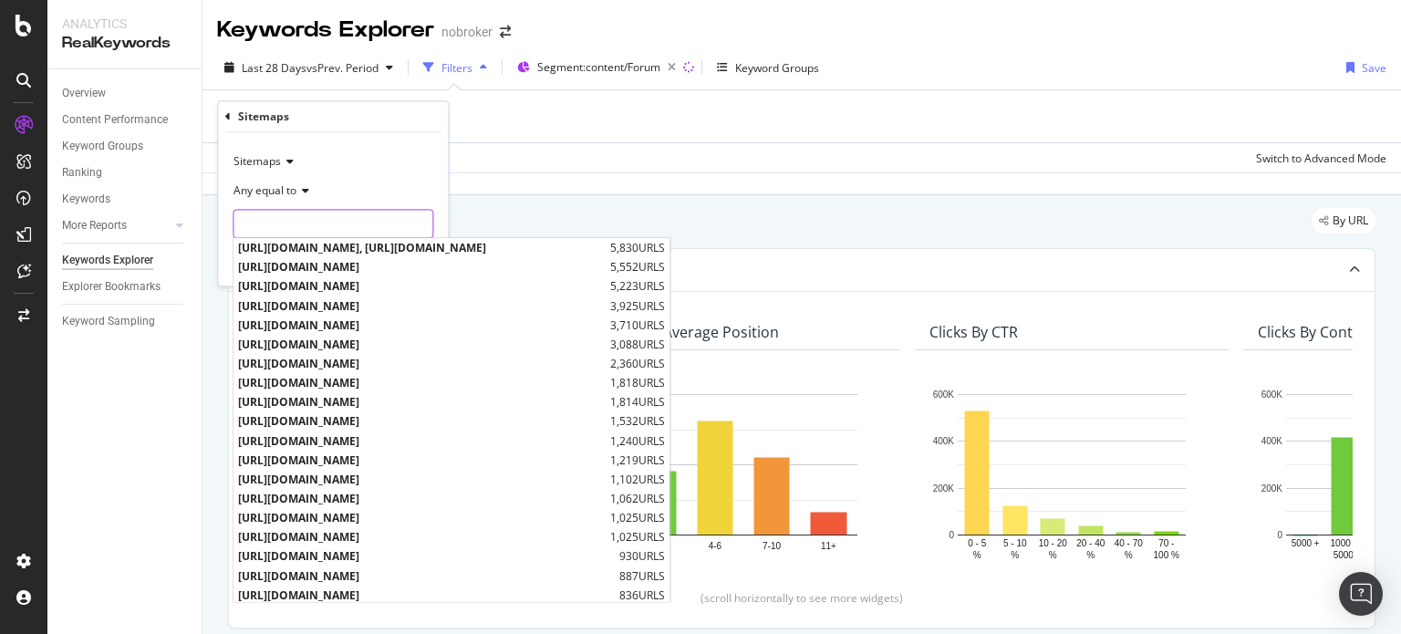
click at [292, 216] on input "text" at bounding box center [332, 224] width 199 height 29
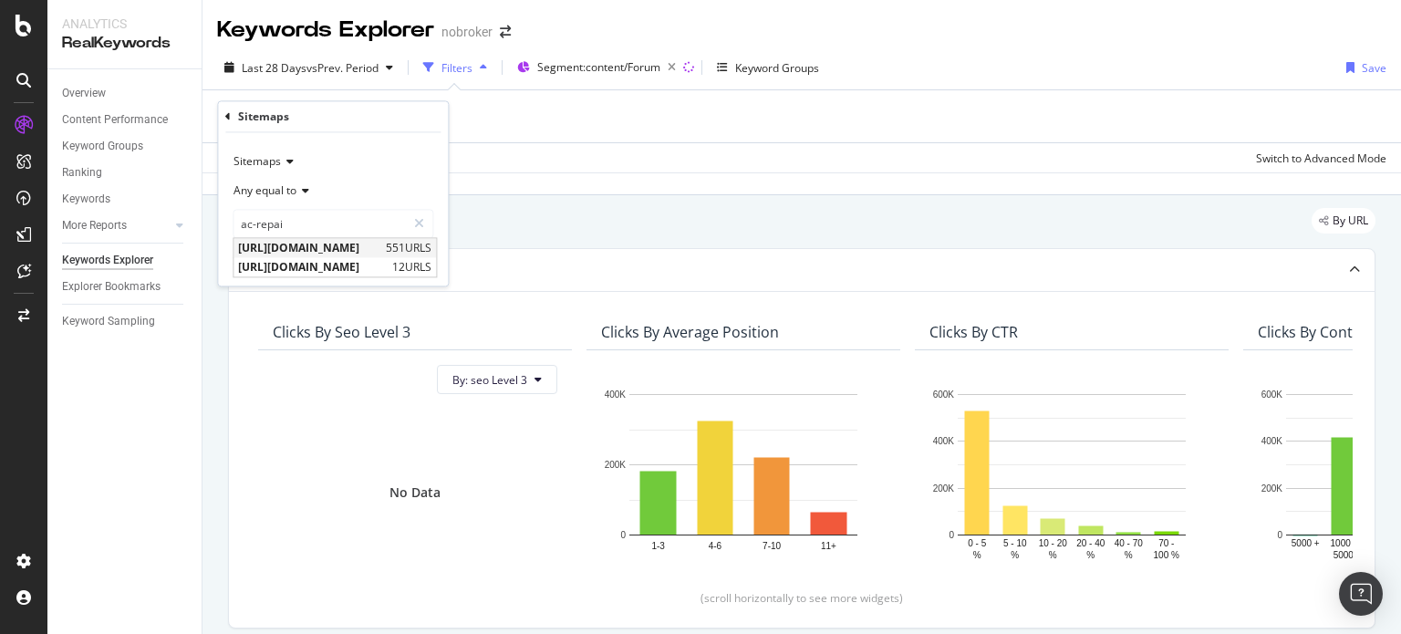
click at [339, 245] on span "[URL][DOMAIN_NAME]" at bounding box center [309, 249] width 143 height 16
type input "[URL][DOMAIN_NAME]"
click at [410, 262] on div "Apply" at bounding box center [419, 262] width 28 height 16
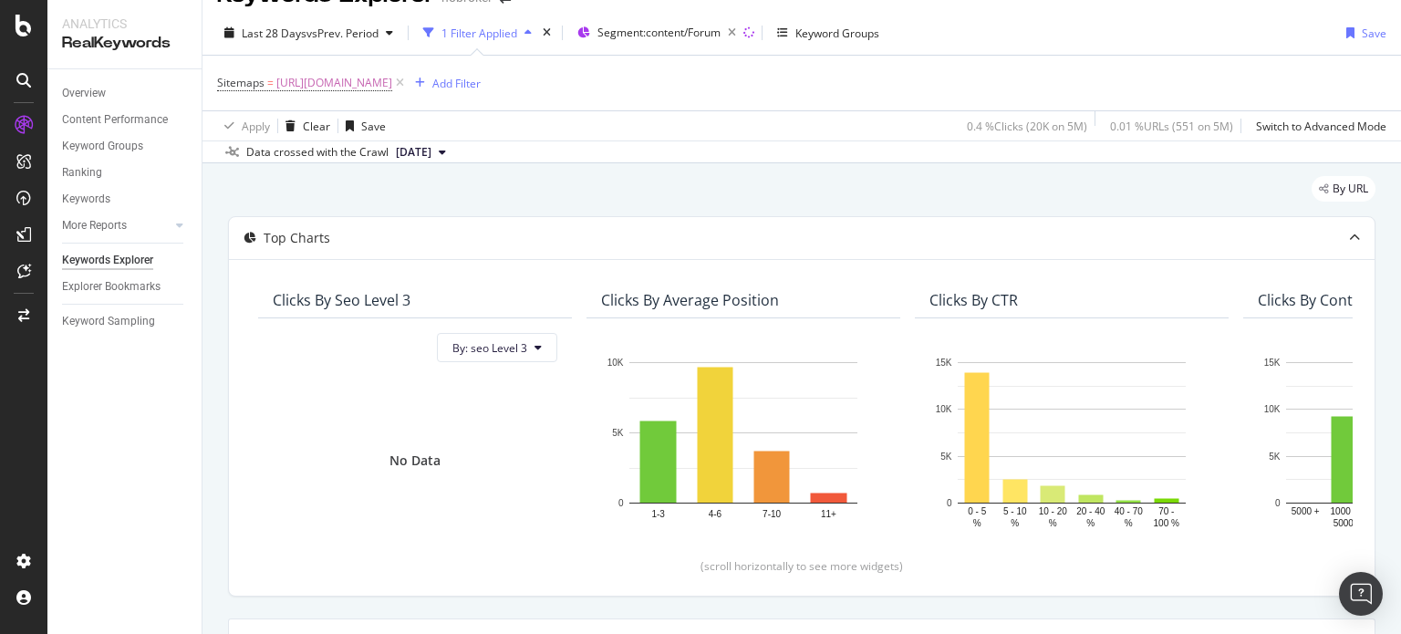
scroll to position [30, 0]
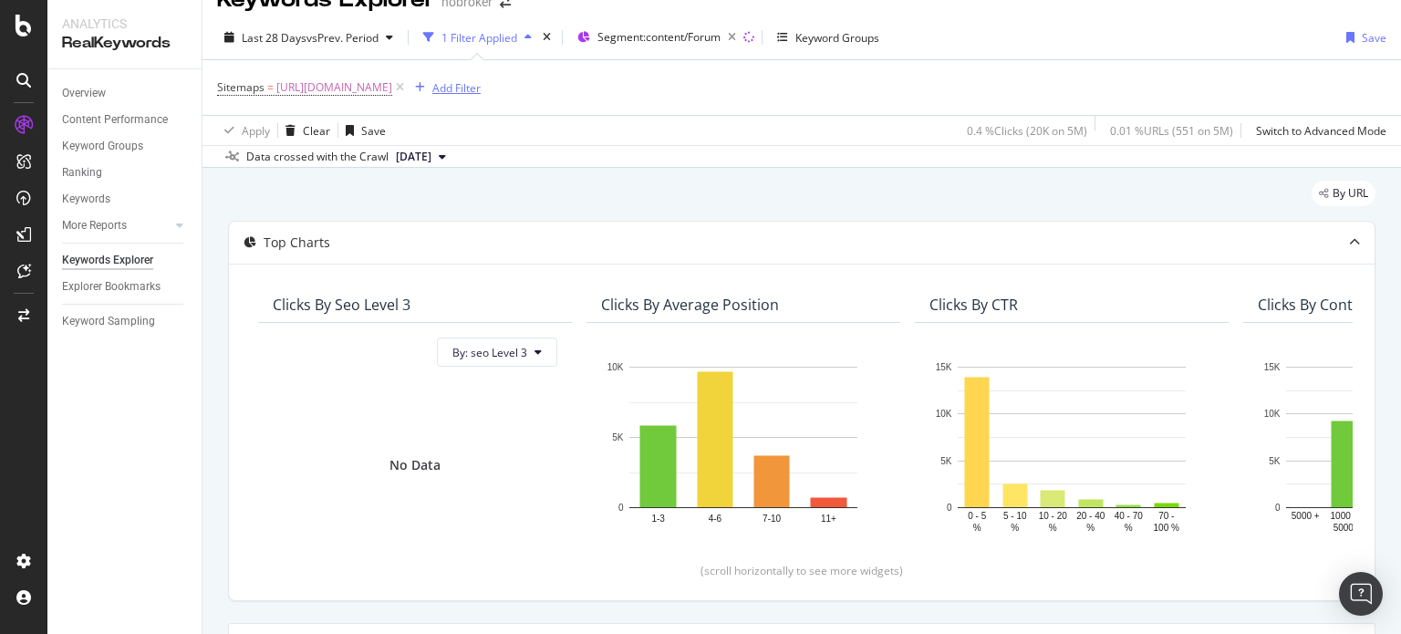
click at [481, 81] on div "Add Filter" at bounding box center [456, 88] width 48 height 16
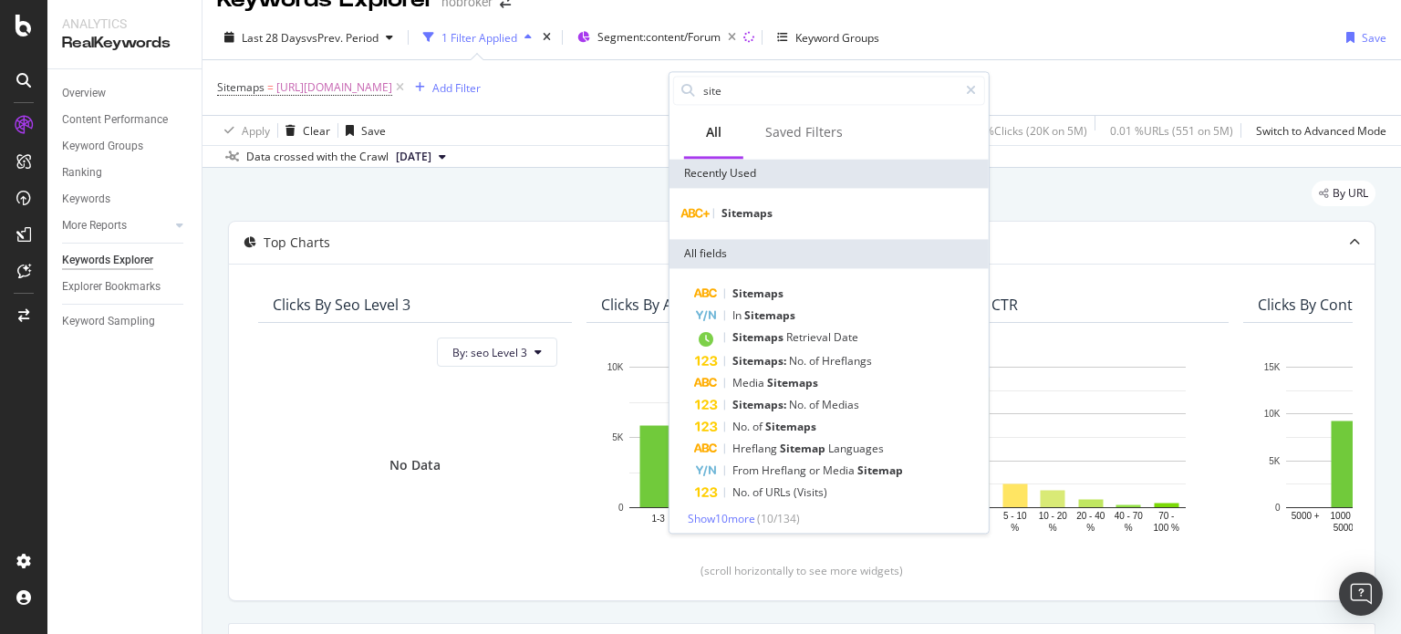
click at [1124, 196] on div "By URL" at bounding box center [801, 201] width 1147 height 40
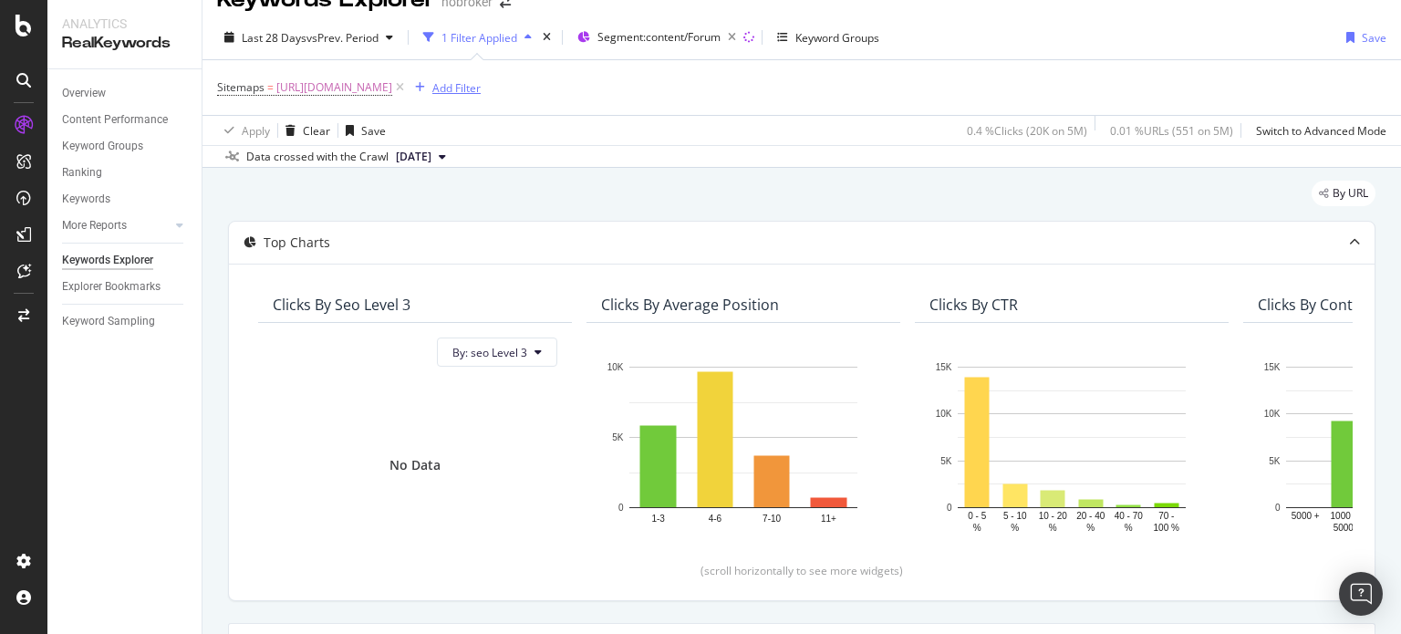
click at [481, 77] on button "Add Filter" at bounding box center [444, 88] width 73 height 22
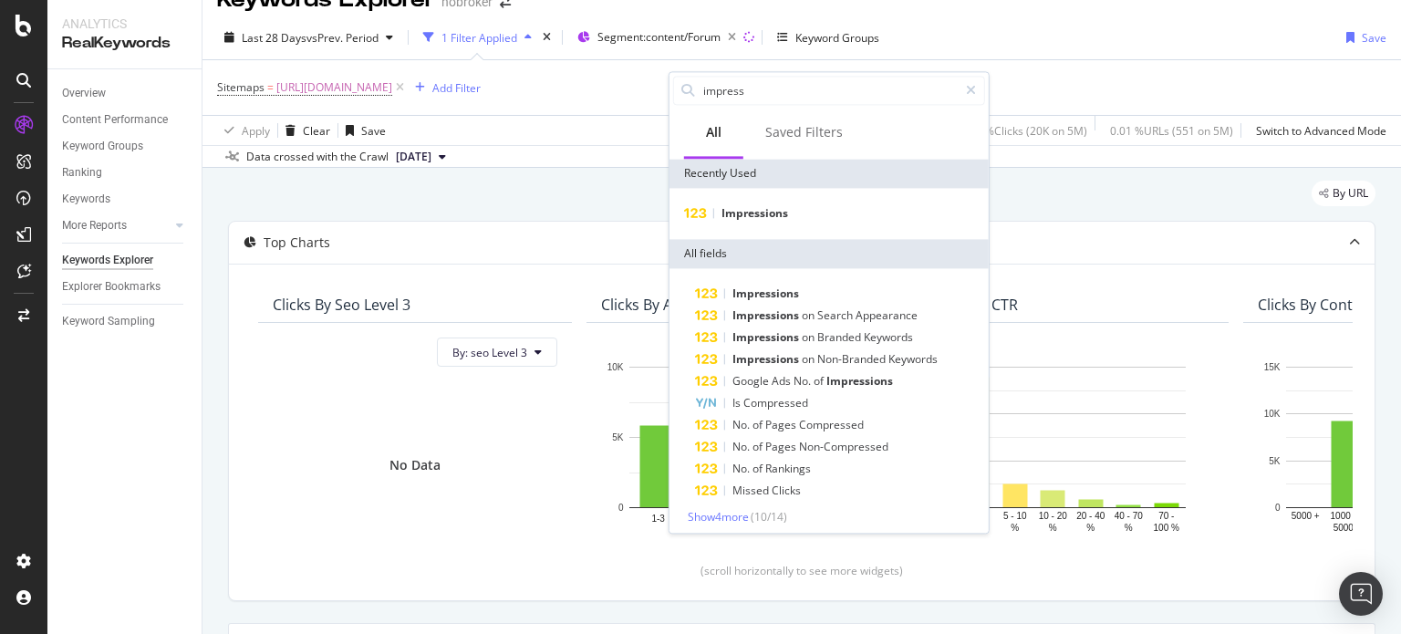
type input "impress"
click at [773, 190] on div "Impressions" at bounding box center [828, 213] width 319 height 51
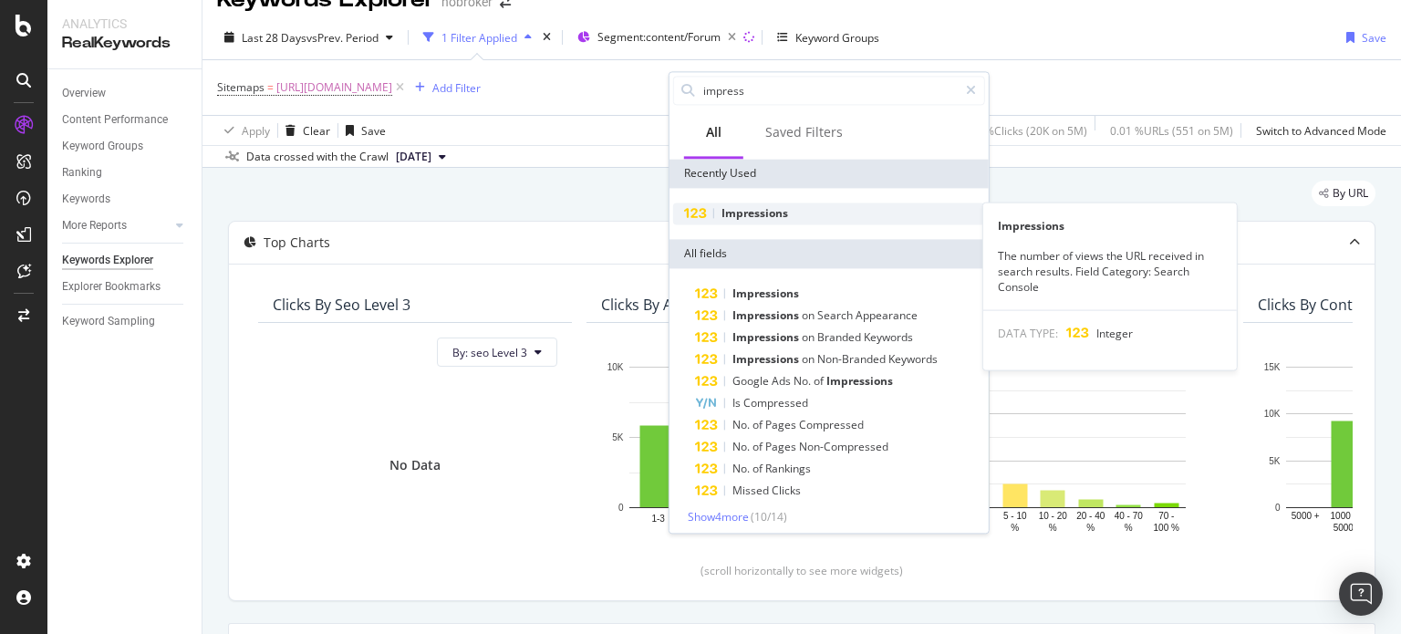
click at [756, 208] on span "Impressions" at bounding box center [754, 213] width 67 height 16
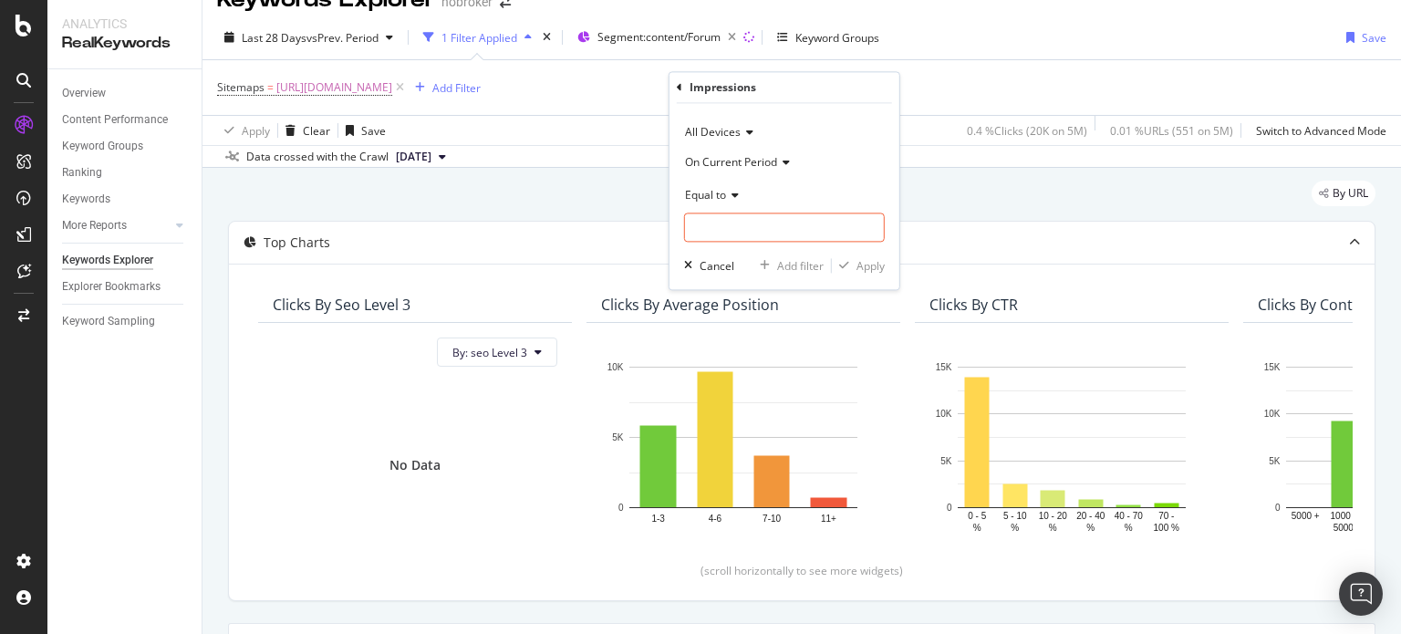
click at [744, 167] on span "On Current Period" at bounding box center [731, 162] width 92 height 16
click at [764, 268] on span "Diff. Between Period - value" at bounding box center [763, 271] width 140 height 16
click at [719, 197] on span "Equal to" at bounding box center [705, 195] width 41 height 16
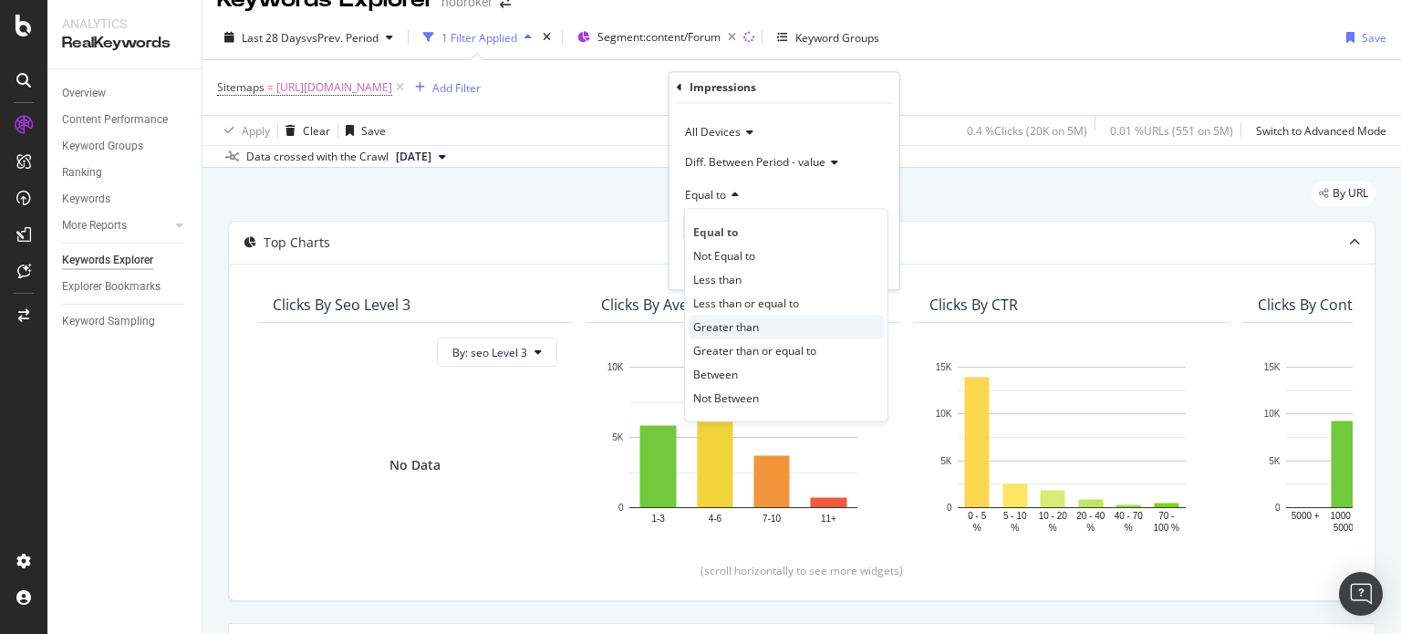
click at [750, 326] on span "Greater than" at bounding box center [726, 327] width 66 height 16
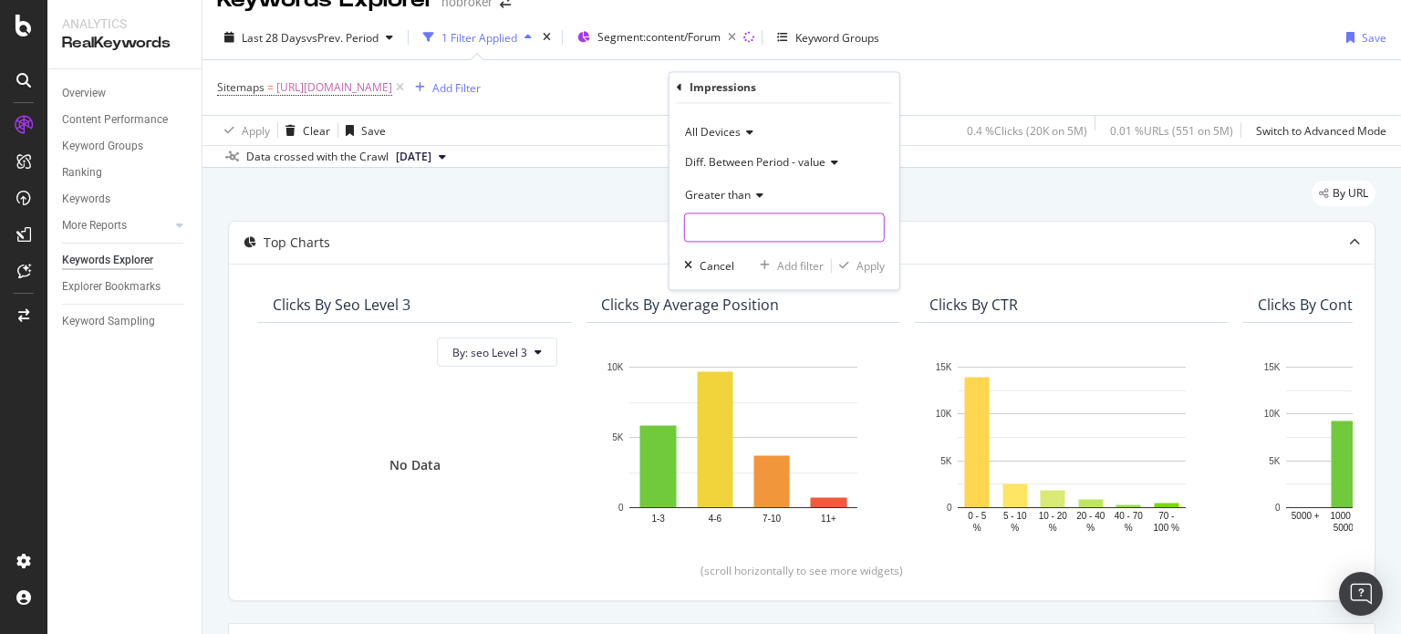
click at [719, 222] on input "number" at bounding box center [784, 227] width 201 height 29
type input "100"
click at [876, 267] on div "Apply" at bounding box center [870, 266] width 28 height 16
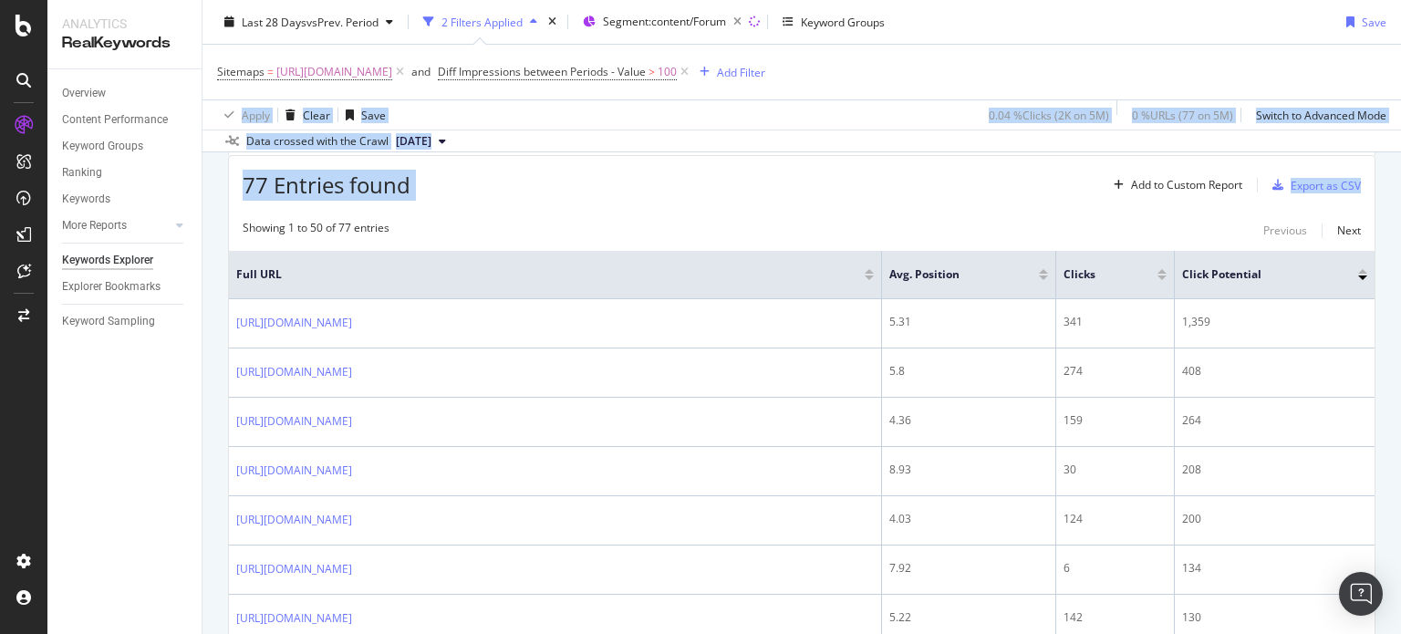
scroll to position [546, 0]
drag, startPoint x: 1400, startPoint y: 67, endPoint x: 1400, endPoint y: 158, distance: 91.2
click at [1400, 158] on div "Keywords Explorer nobroker Last 28 Days vs Prev. Period 2 Filters Applied Segme…" at bounding box center [801, 317] width 1198 height 634
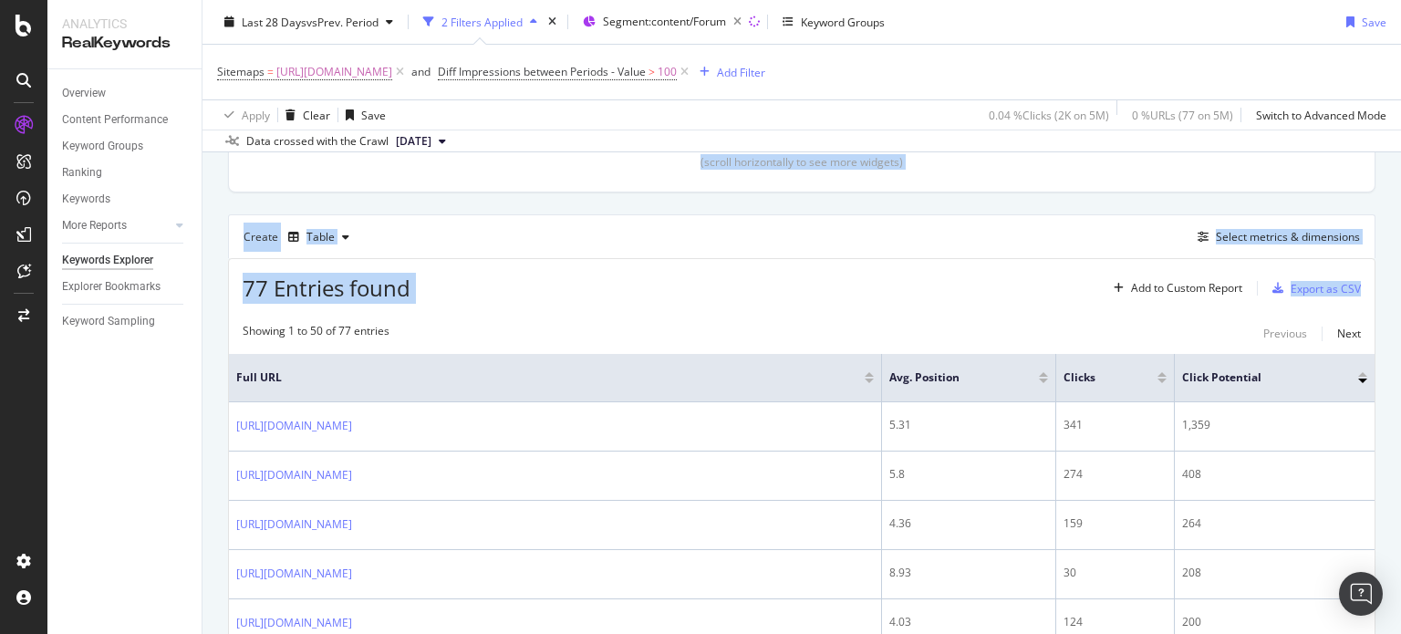
scroll to position [360, 0]
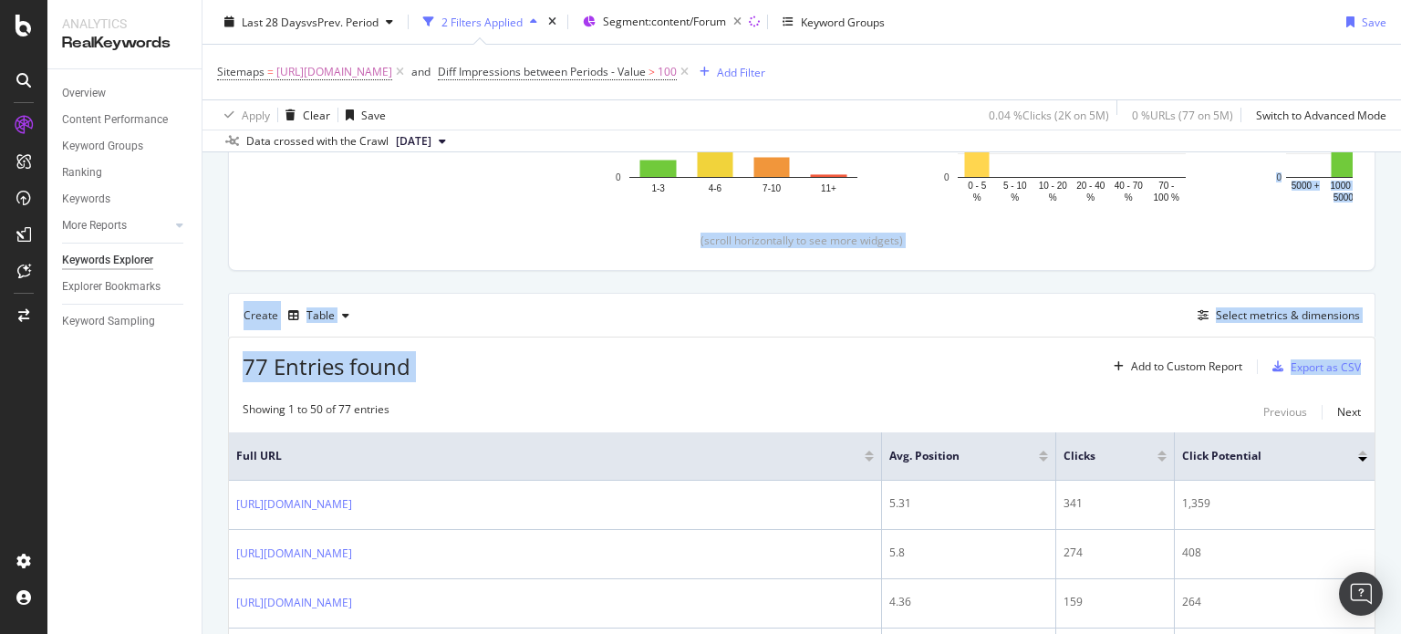
drag, startPoint x: 1400, startPoint y: 181, endPoint x: 1399, endPoint y: 149, distance: 32.8
click at [1399, 149] on div "Keywords Explorer nobroker Last 28 Days vs Prev. Period 2 Filters Applied Segme…" at bounding box center [801, 317] width 1198 height 634
click at [1079, 322] on div "Create Table Select metrics & dimensions" at bounding box center [801, 315] width 1147 height 44
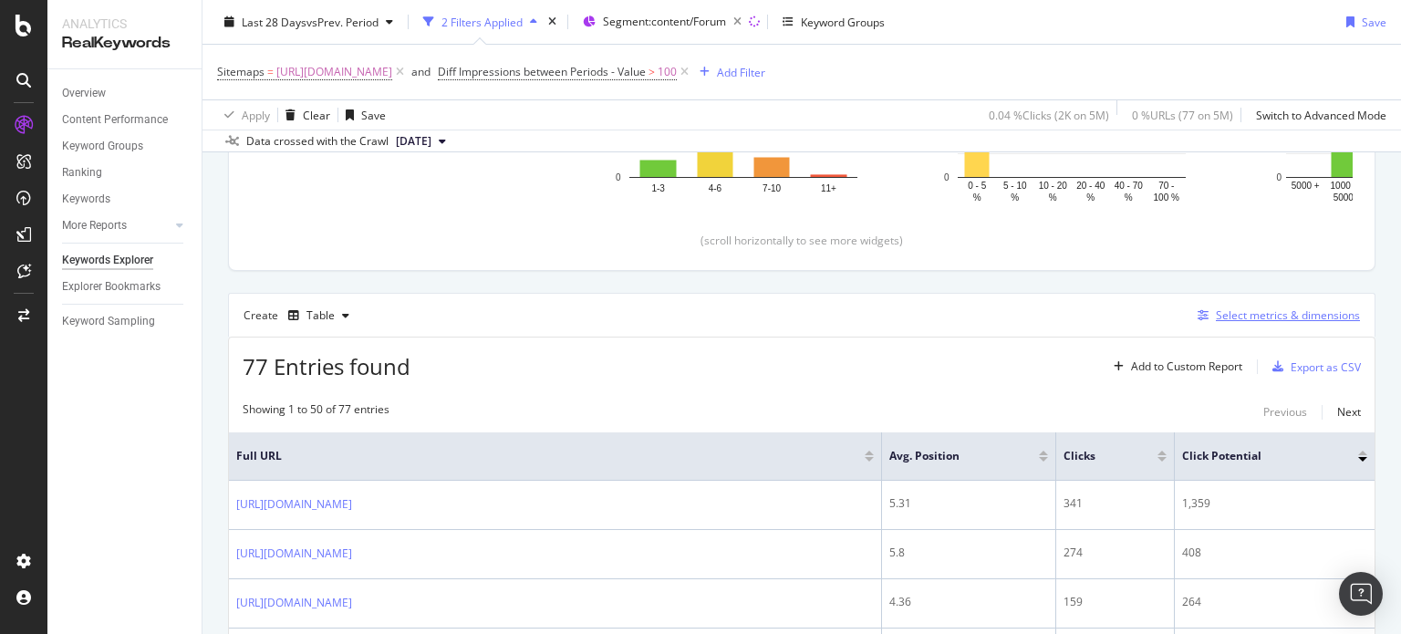
click at [1288, 305] on div "Select metrics & dimensions" at bounding box center [1275, 315] width 170 height 20
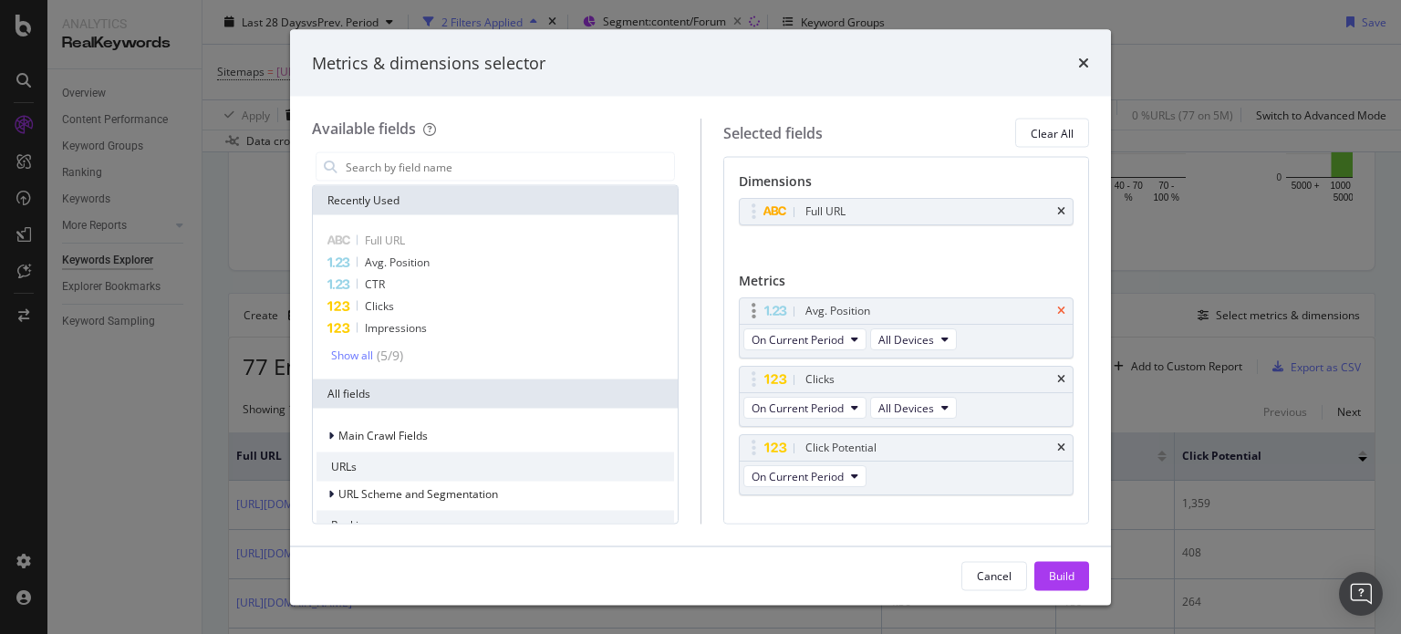
click at [1057, 311] on icon "times" at bounding box center [1061, 310] width 8 height 11
click at [1047, 370] on div "Clicks" at bounding box center [927, 379] width 253 height 18
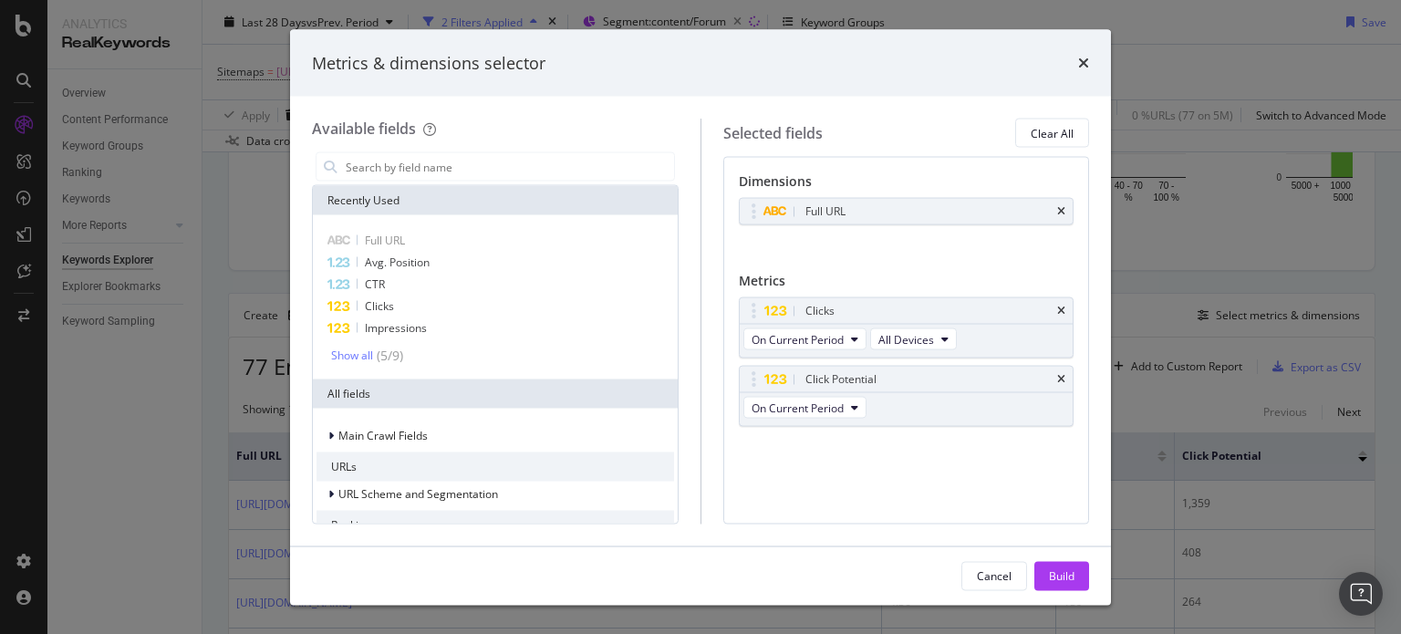
click at [1047, 311] on div "Clicks" at bounding box center [927, 311] width 253 height 18
click at [1064, 307] on icon "times" at bounding box center [1061, 310] width 8 height 11
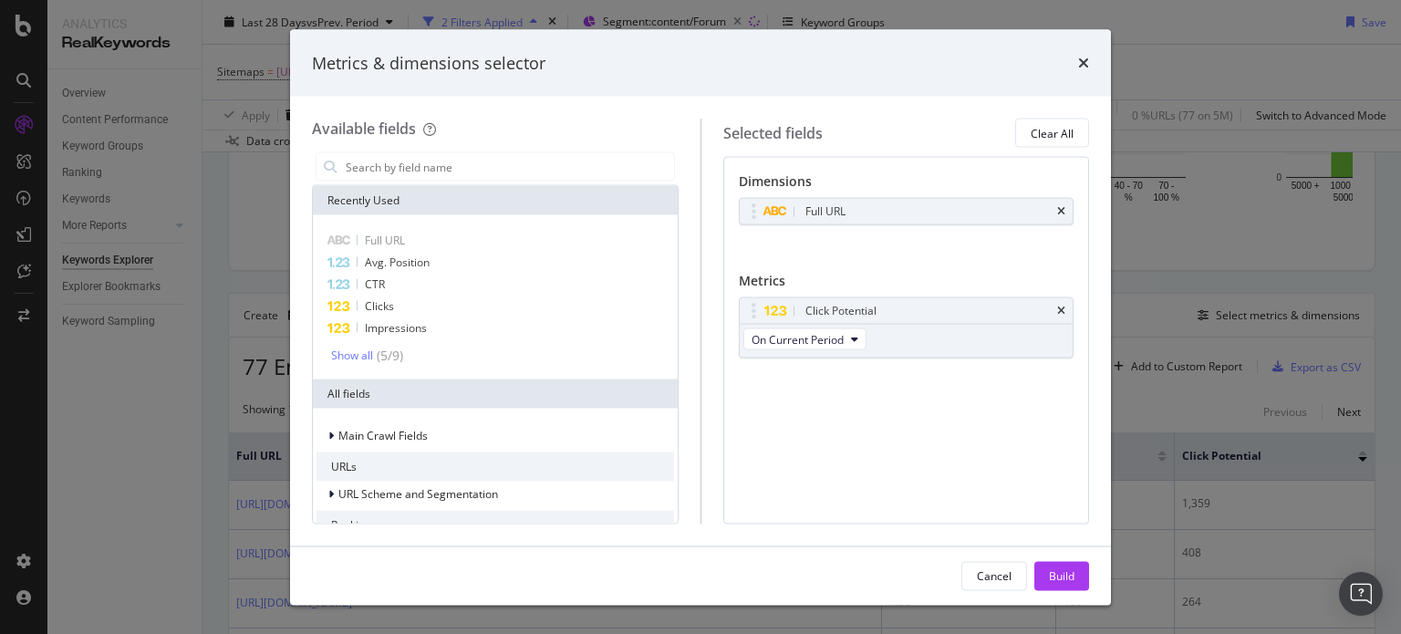
click at [1064, 307] on icon "times" at bounding box center [1061, 310] width 8 height 11
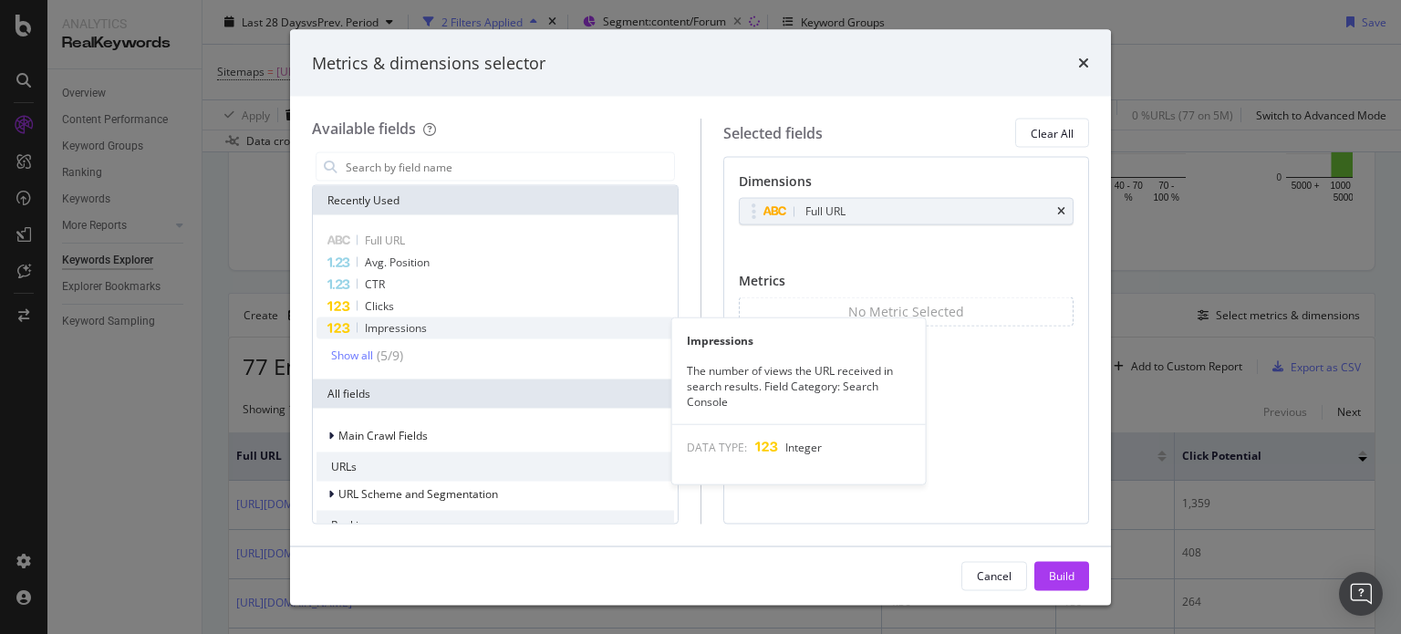
click at [413, 322] on span "Impressions" at bounding box center [396, 328] width 62 height 16
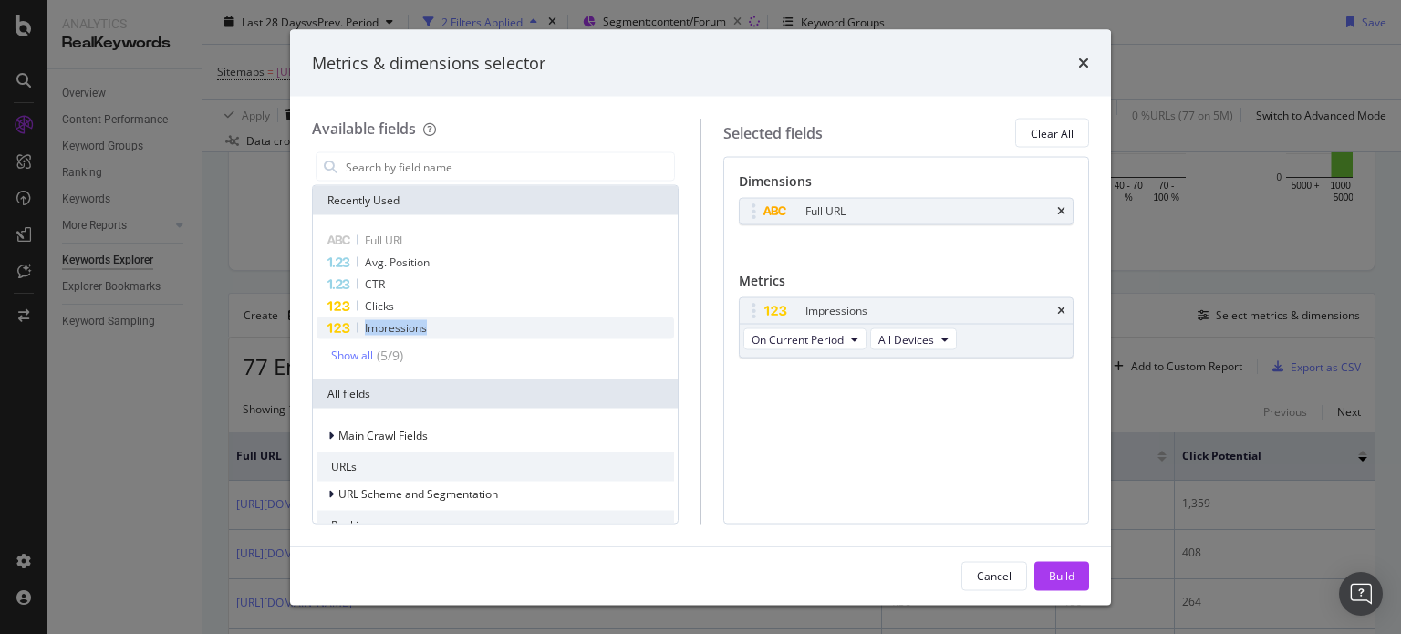
click at [413, 322] on span "Impressions" at bounding box center [396, 328] width 62 height 16
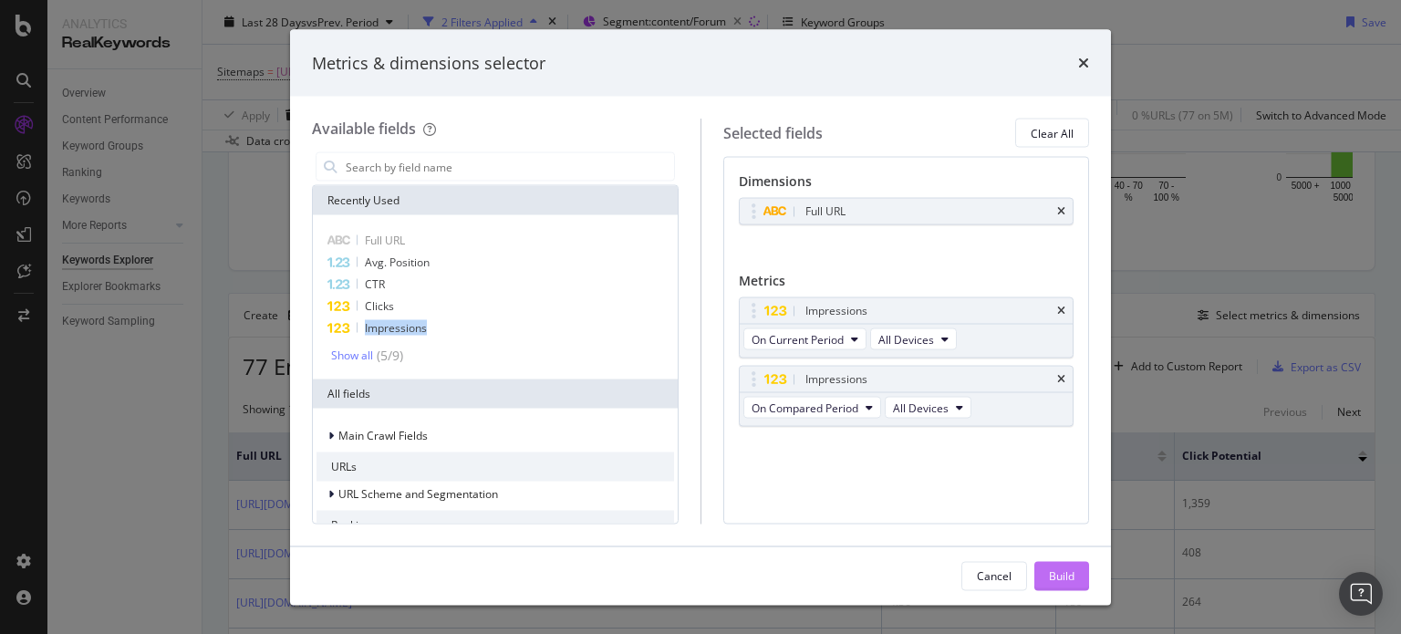
click at [1049, 566] on div "Build" at bounding box center [1062, 575] width 26 height 27
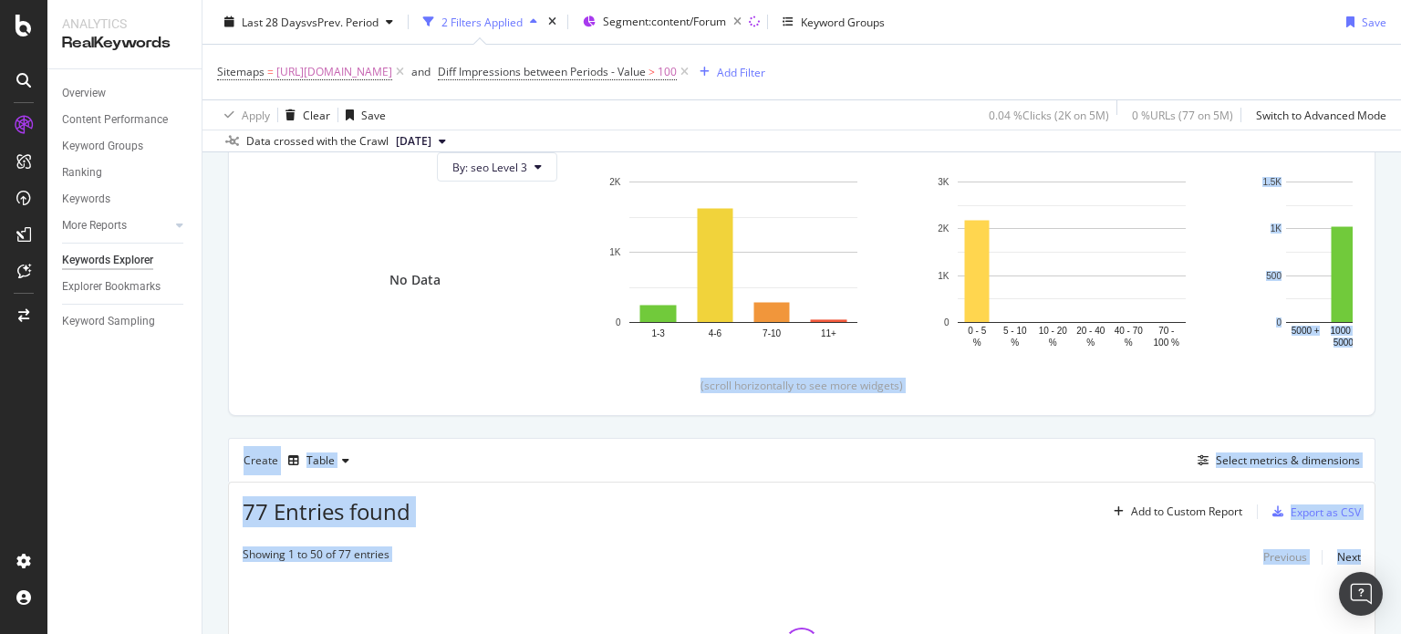
scroll to position [183, 0]
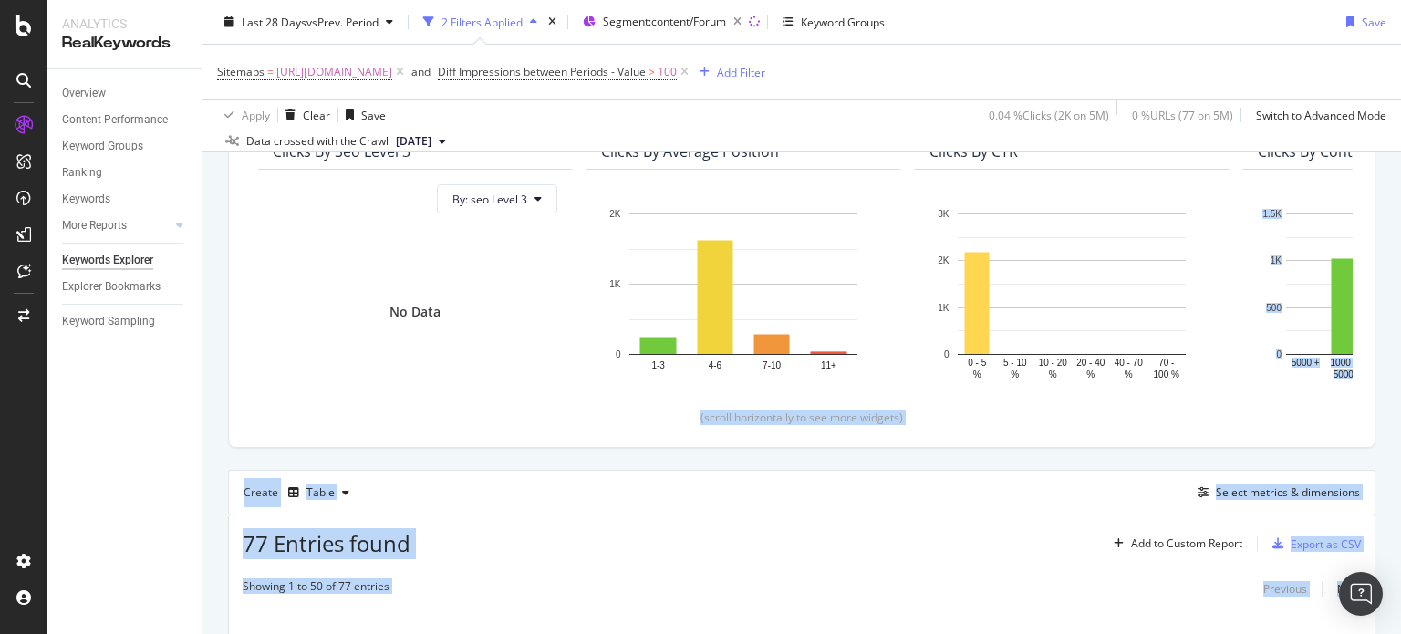
drag, startPoint x: 1400, startPoint y: 389, endPoint x: 1397, endPoint y: 287, distance: 102.2
click at [1397, 287] on div "Keywords Explorer nobroker Last 28 Days vs Prev. Period 2 Filters Applied Segme…" at bounding box center [801, 317] width 1198 height 634
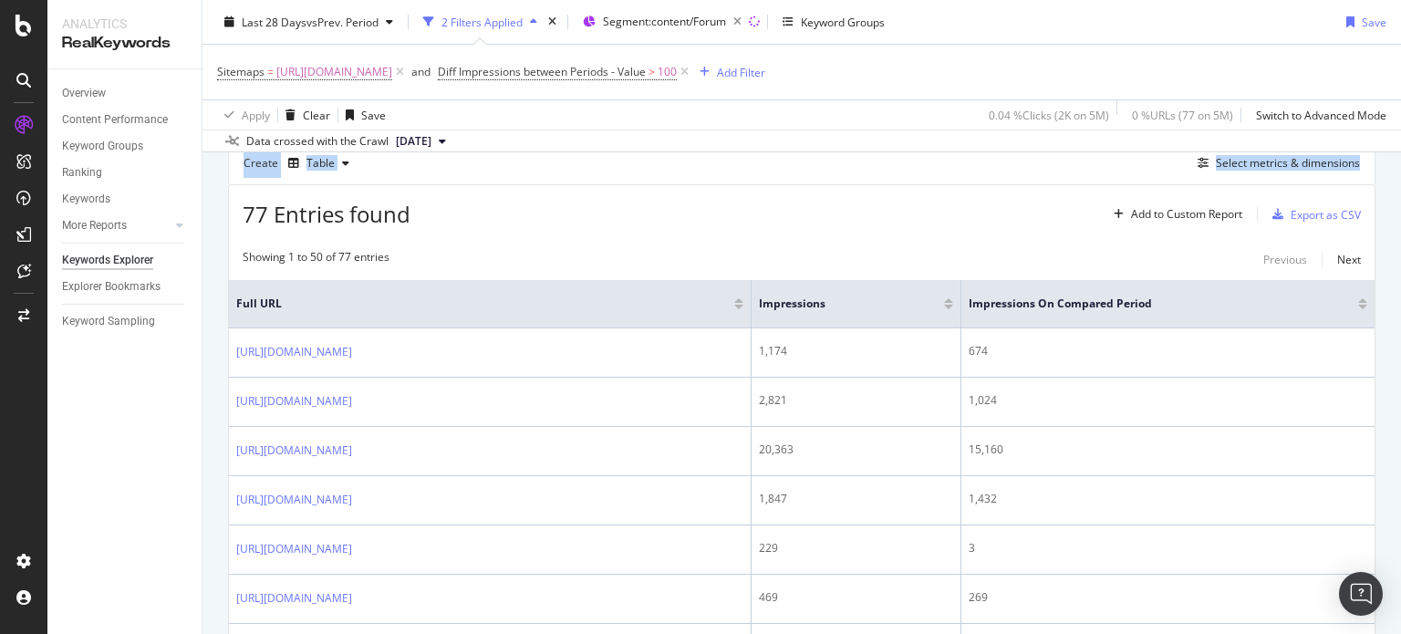
scroll to position [529, 0]
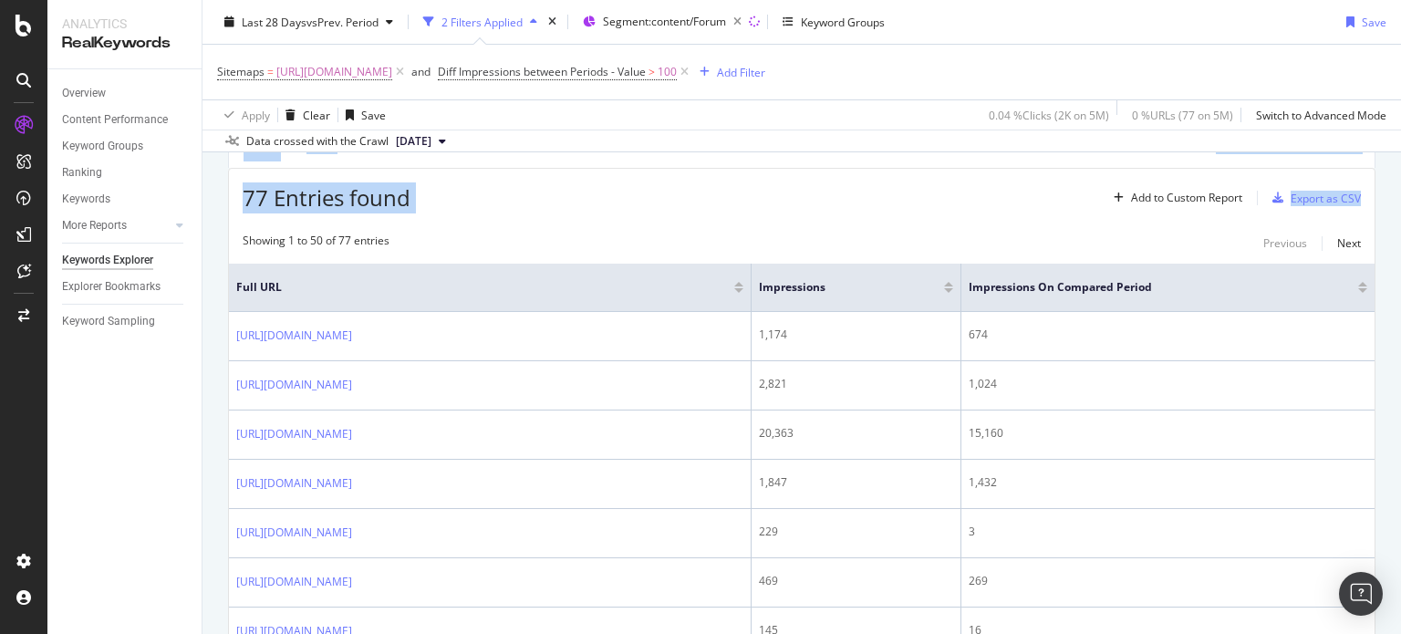
drag, startPoint x: 1400, startPoint y: 113, endPoint x: 1400, endPoint y: 174, distance: 61.1
click at [1400, 174] on div "Keywords Explorer nobroker Last 28 Days vs Prev. Period 2 Filters Applied Segme…" at bounding box center [801, 317] width 1198 height 634
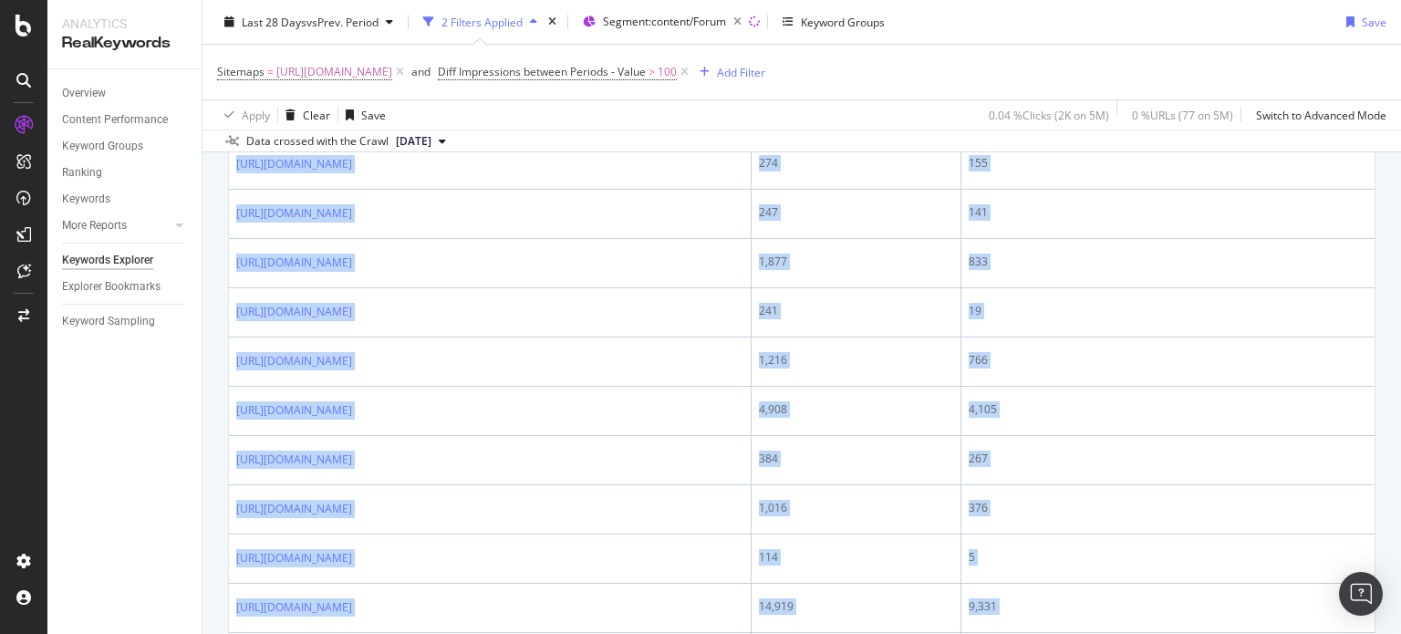
scroll to position [2779, 0]
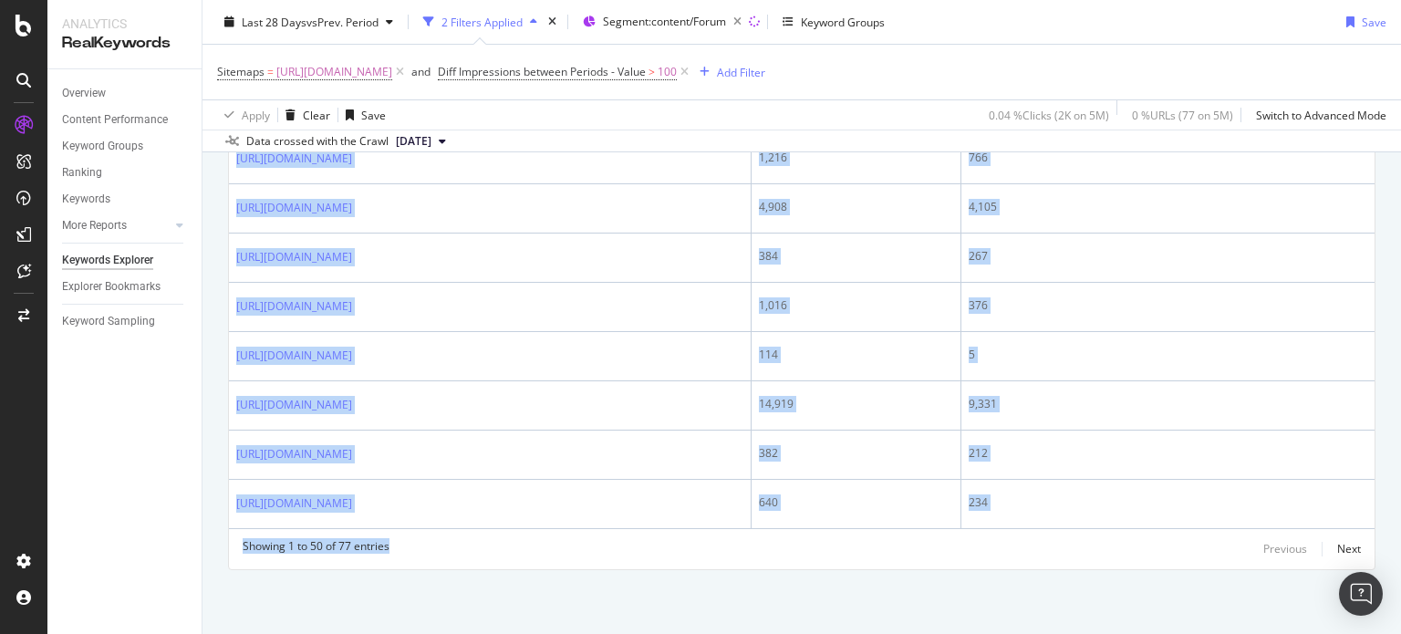
drag, startPoint x: 233, startPoint y: 317, endPoint x: 729, endPoint y: 677, distance: 611.7
click at [729, 633] on html "Analytics RealKeywords Overview Content Performance Keyword Groups Ranking Keyw…" at bounding box center [700, 317] width 1401 height 634
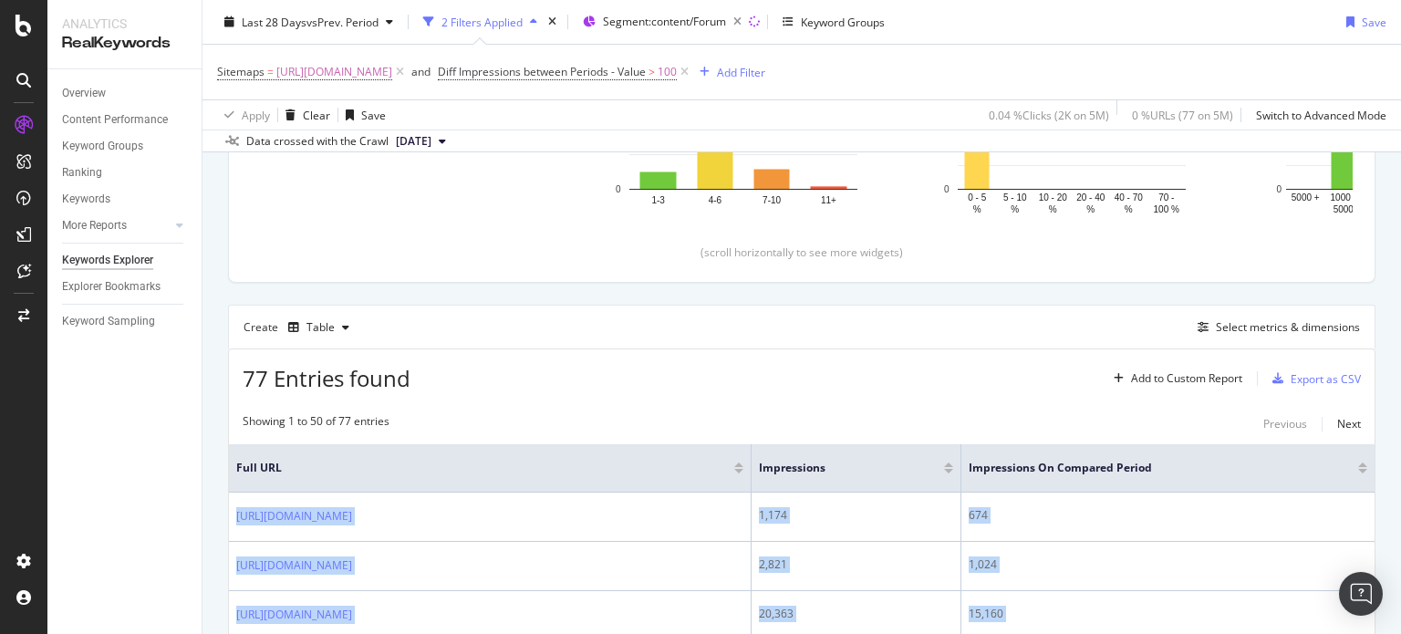
scroll to position [473, 0]
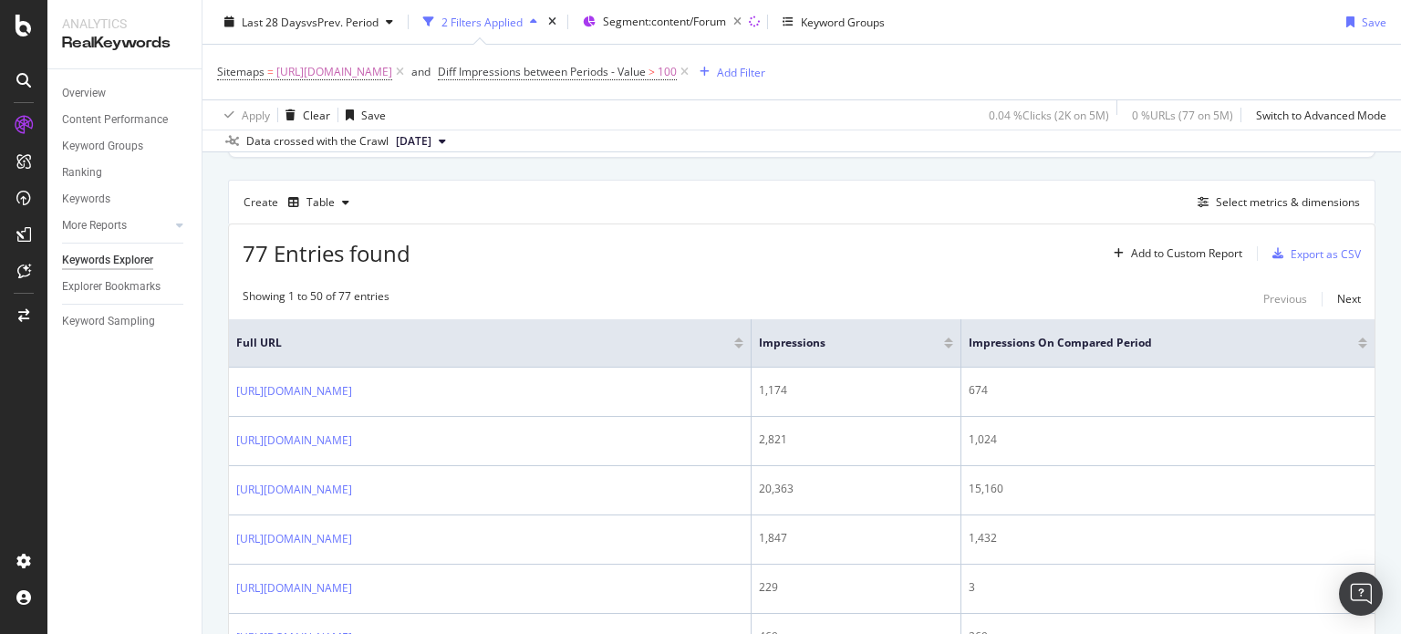
click at [953, 338] on div at bounding box center [948, 339] width 9 height 5
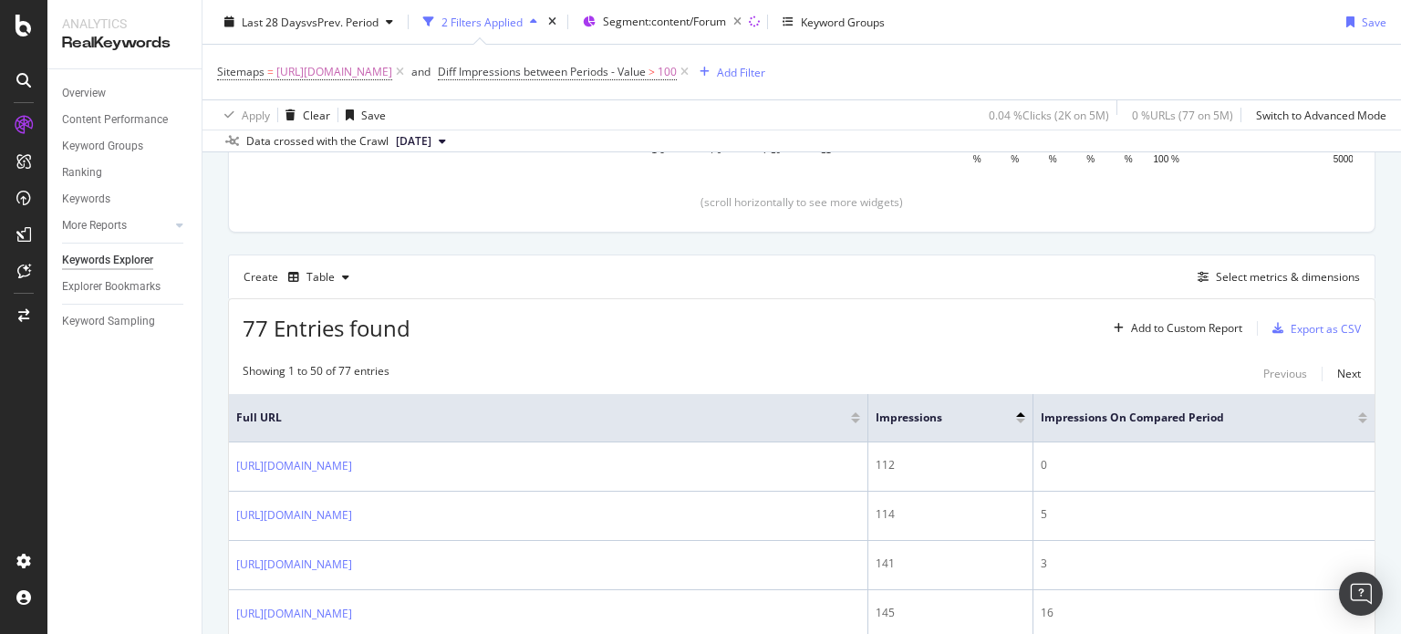
scroll to position [473, 0]
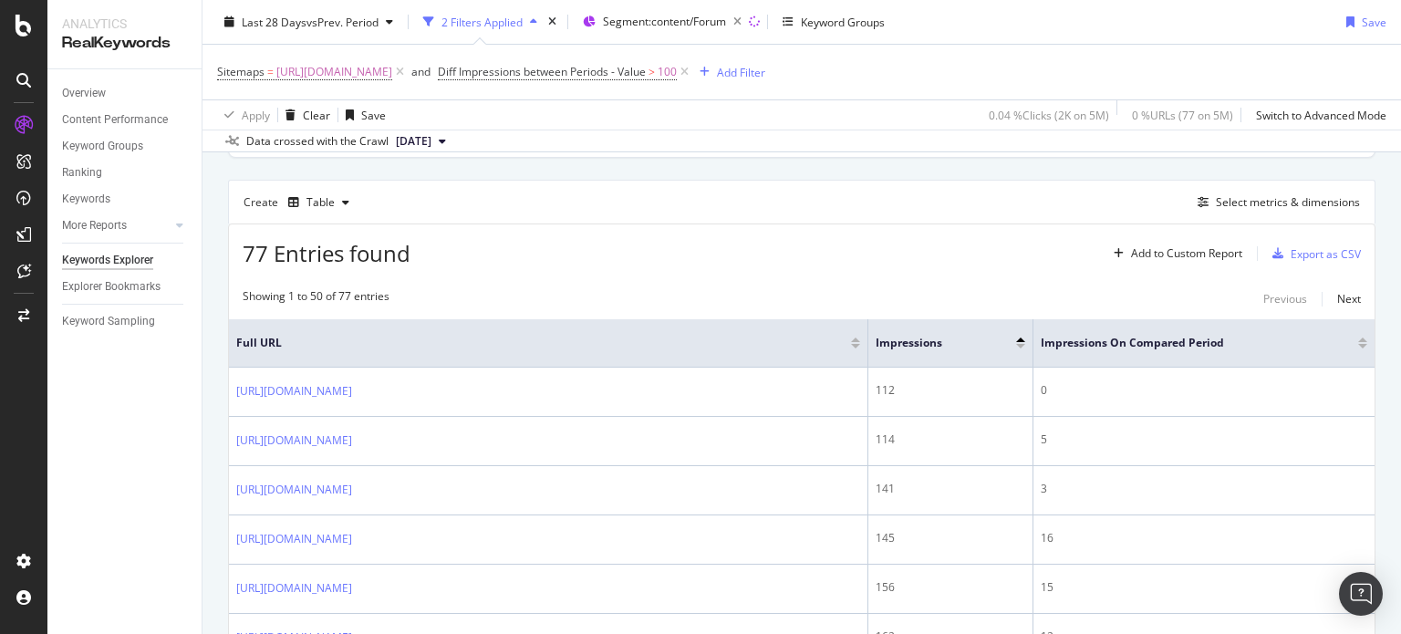
click at [1020, 344] on div at bounding box center [1020, 346] width 9 height 5
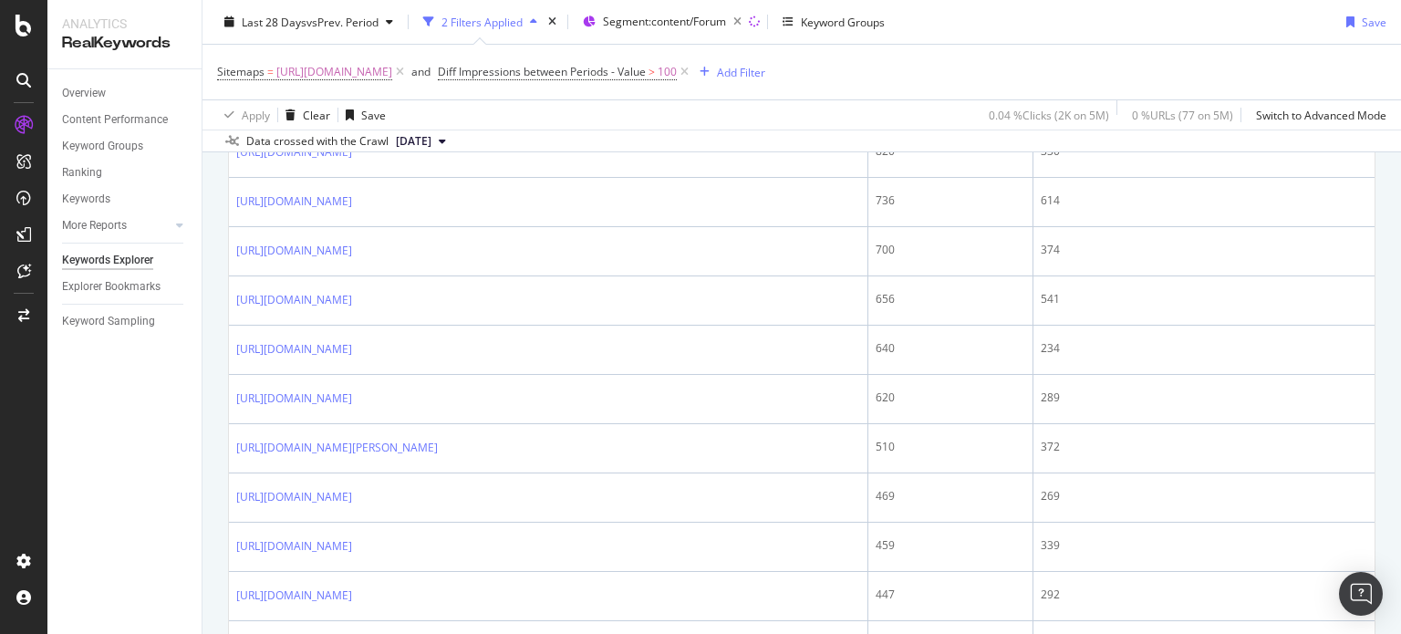
scroll to position [2779, 0]
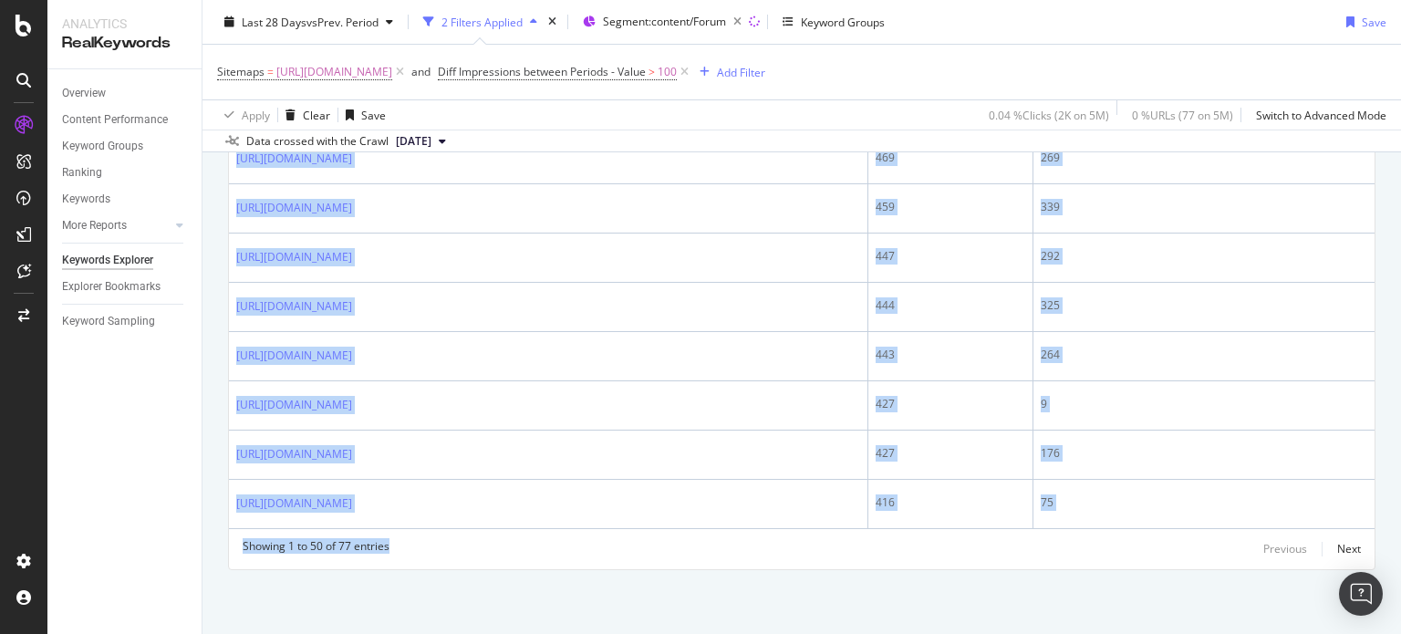
drag, startPoint x: 231, startPoint y: 375, endPoint x: 738, endPoint y: 677, distance: 590.0
click at [738, 633] on html "Analytics RealKeywords Overview Content Performance Keyword Groups Ranking Keyw…" at bounding box center [700, 317] width 1401 height 634
copy div "[URL][DOMAIN_NAME] 48,935 47,651 [URL][DOMAIN_NAME] 20,363 15,160 [URL][DOMAIN_…"
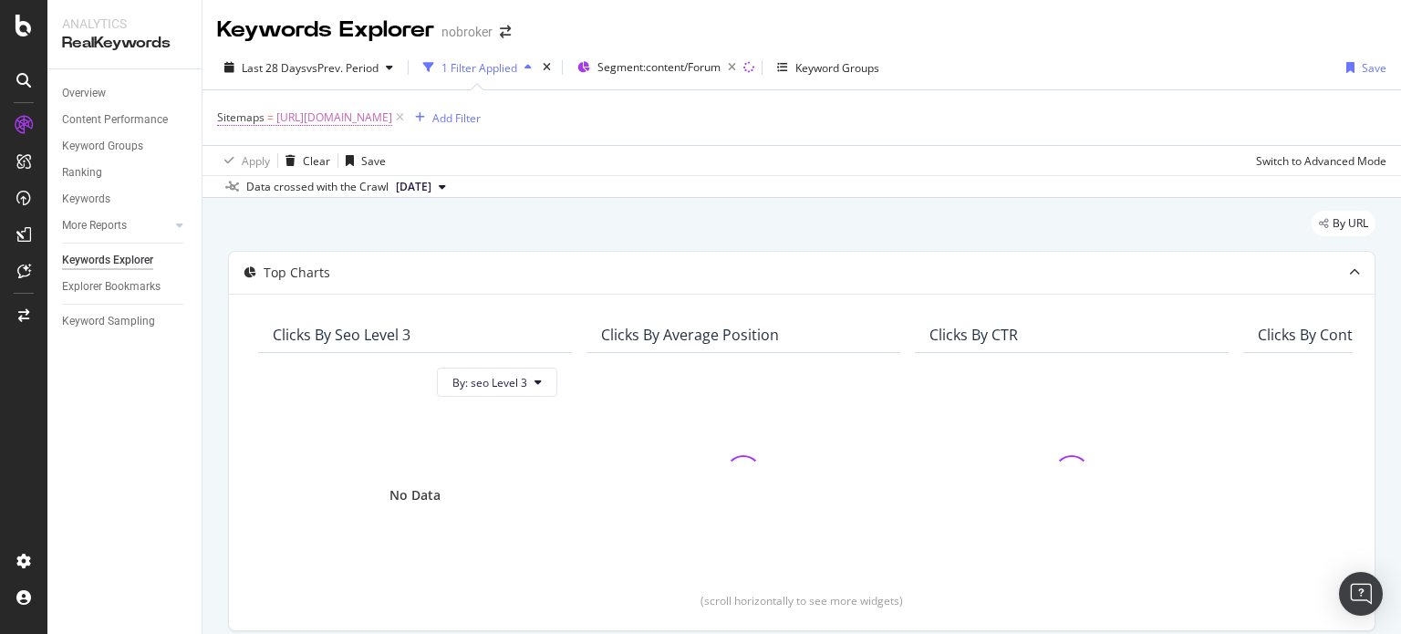
click at [392, 109] on span "[URL][DOMAIN_NAME]" at bounding box center [334, 118] width 116 height 26
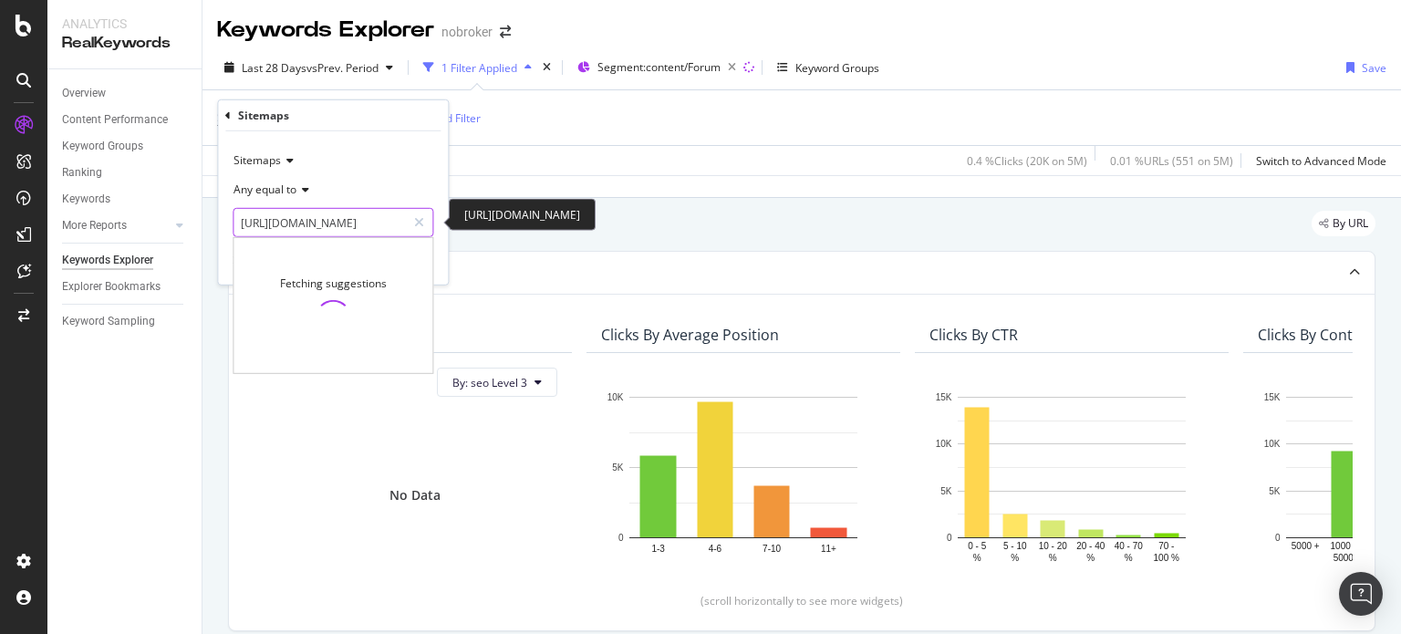
click at [365, 212] on input "[URL][DOMAIN_NAME]" at bounding box center [319, 222] width 172 height 29
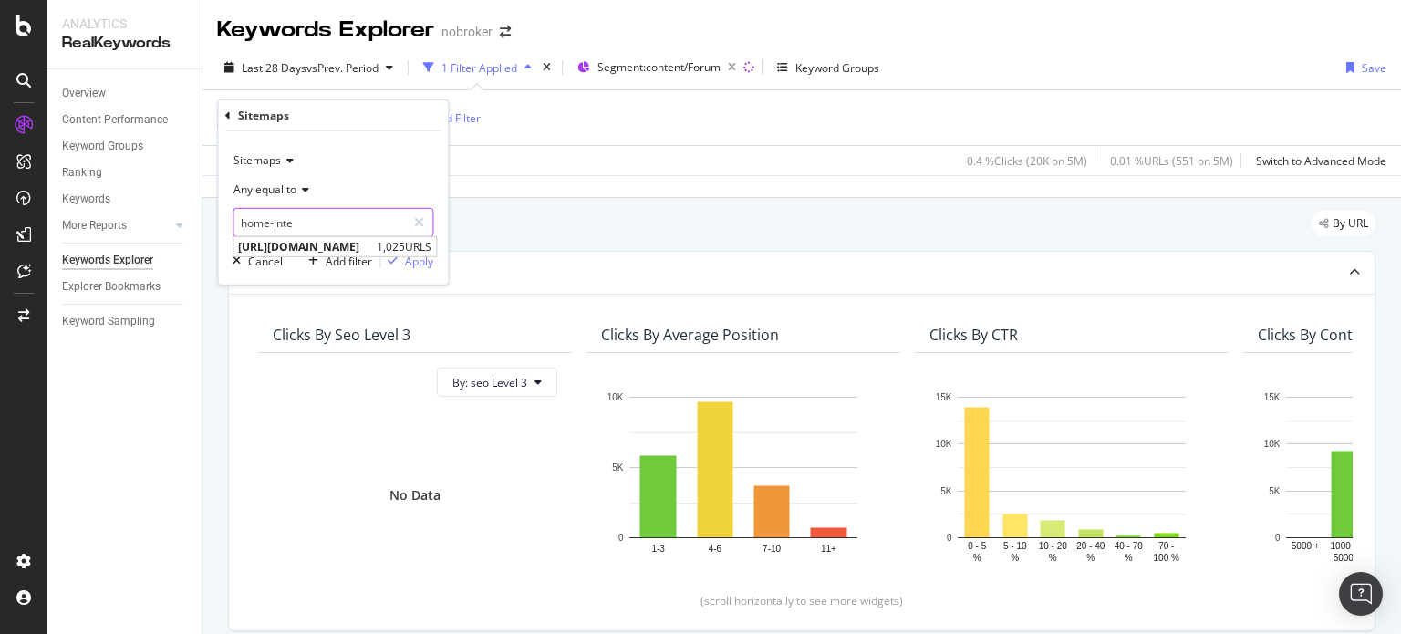
type input "home-inter"
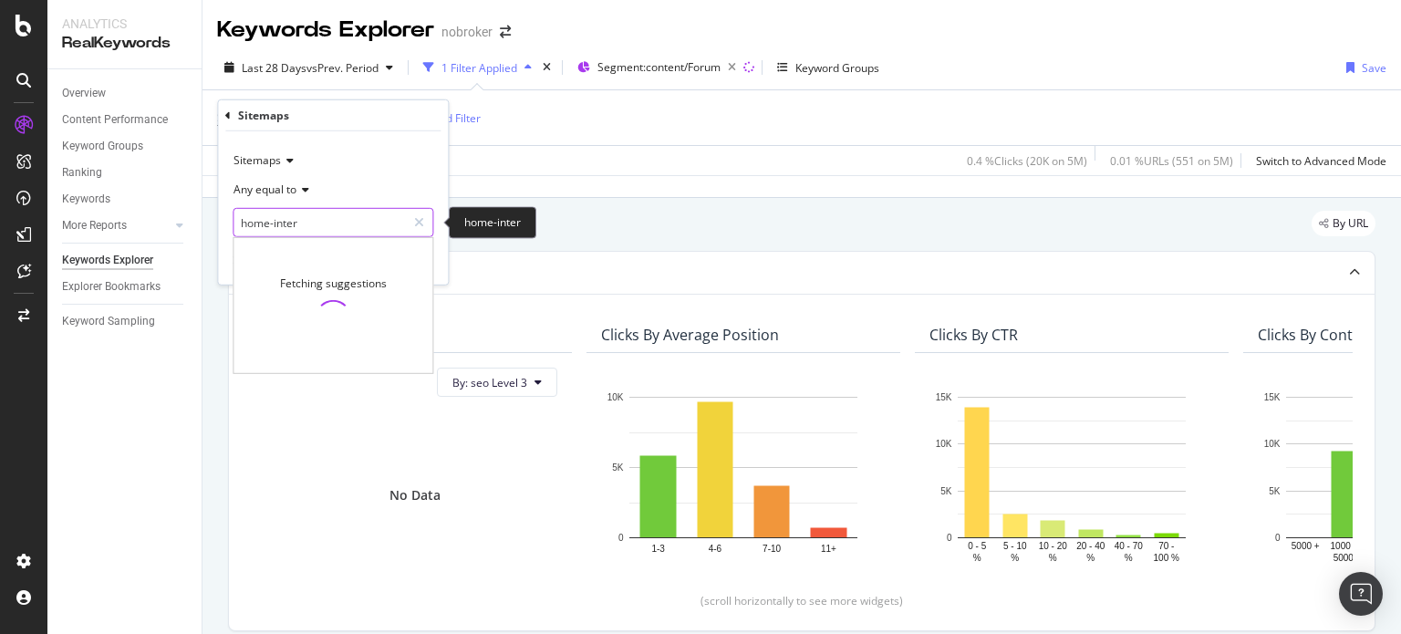
click at [341, 218] on input "home-inter" at bounding box center [319, 222] width 172 height 29
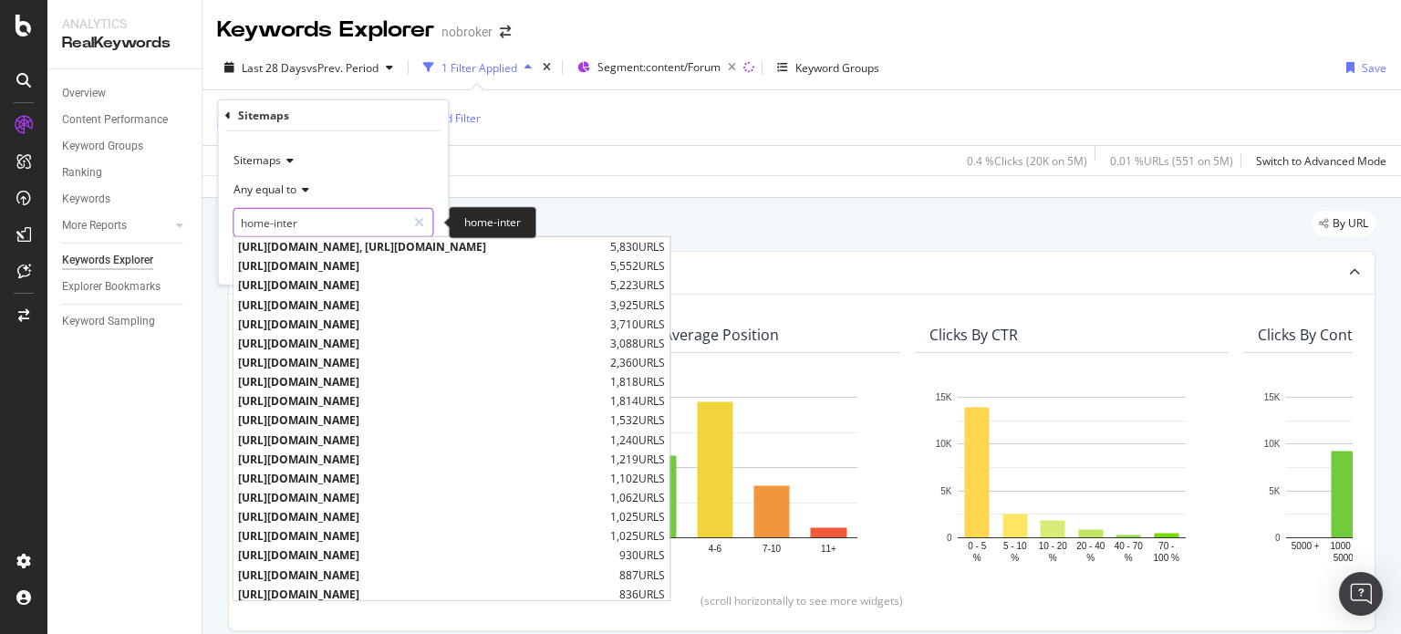
click at [325, 229] on input "home-inter" at bounding box center [319, 222] width 172 height 29
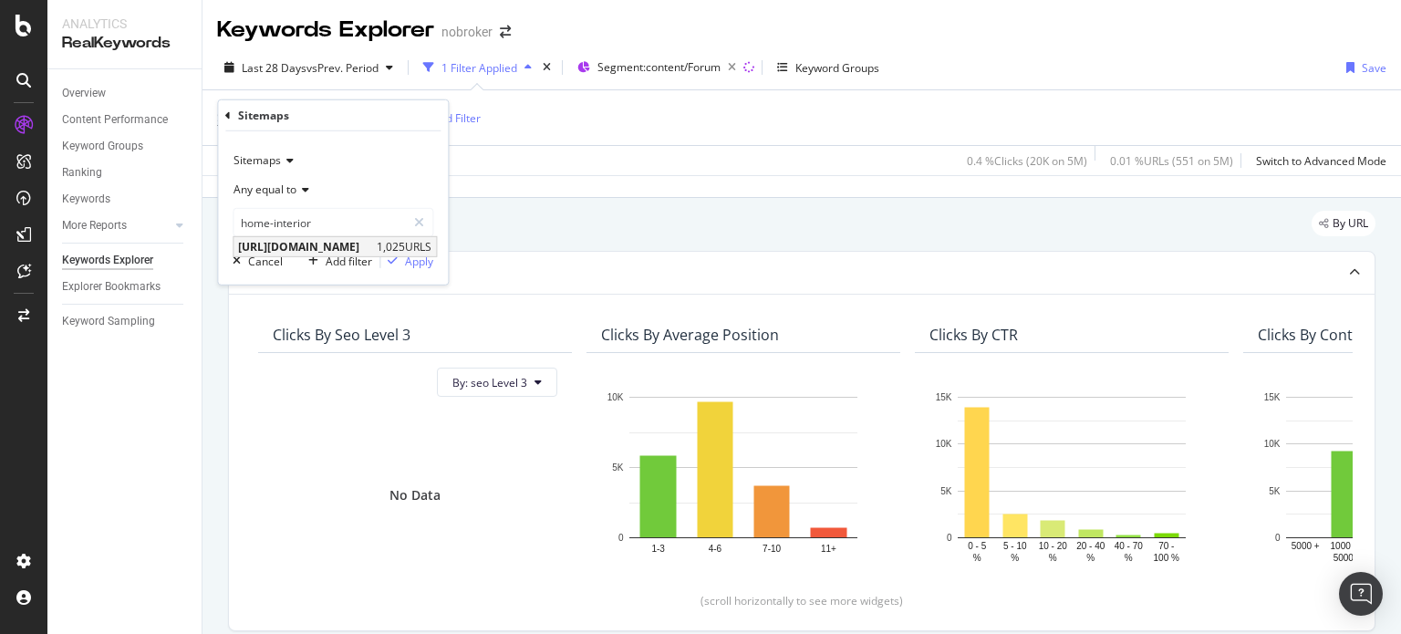
click at [372, 245] on span "[URL][DOMAIN_NAME]" at bounding box center [305, 247] width 134 height 16
type input "[URL][DOMAIN_NAME]"
click at [415, 262] on div "Apply" at bounding box center [419, 261] width 28 height 16
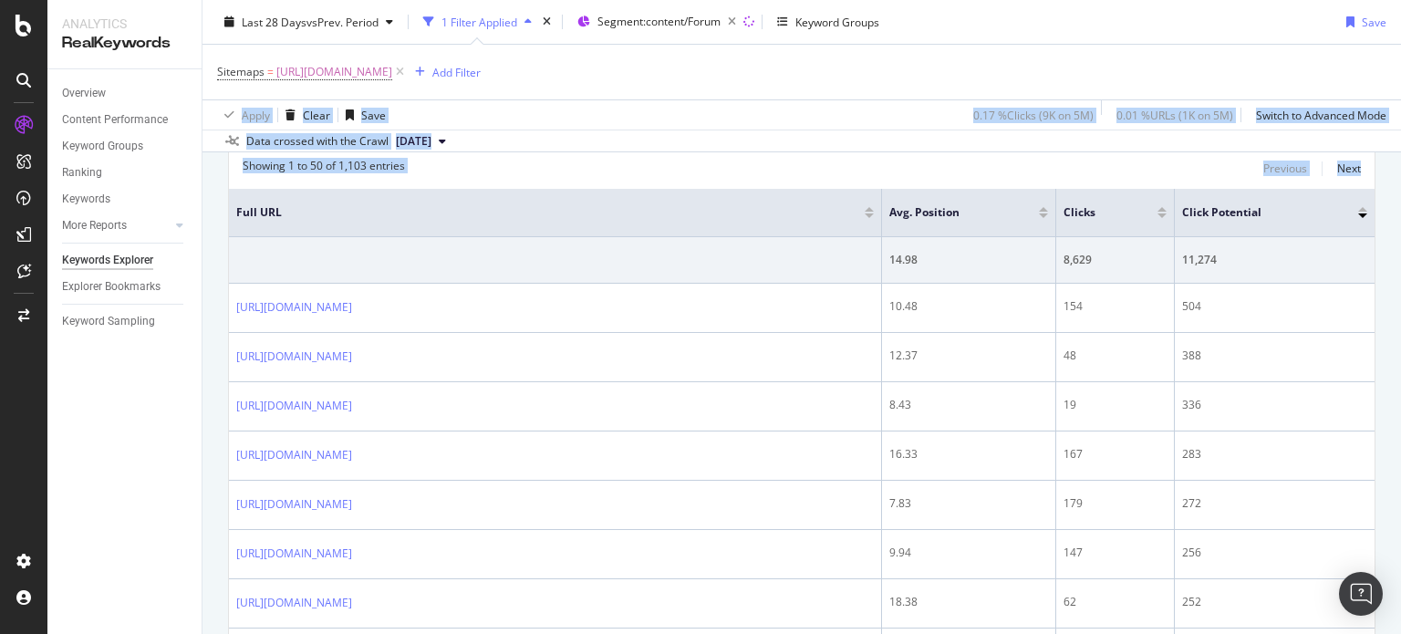
scroll to position [607, 0]
drag, startPoint x: 1400, startPoint y: 63, endPoint x: 1400, endPoint y: 170, distance: 106.7
click at [1400, 170] on div "Keywords Explorer nobroker Last 28 Days vs Prev. Period 1 Filter Applied Segmen…" at bounding box center [801, 317] width 1198 height 634
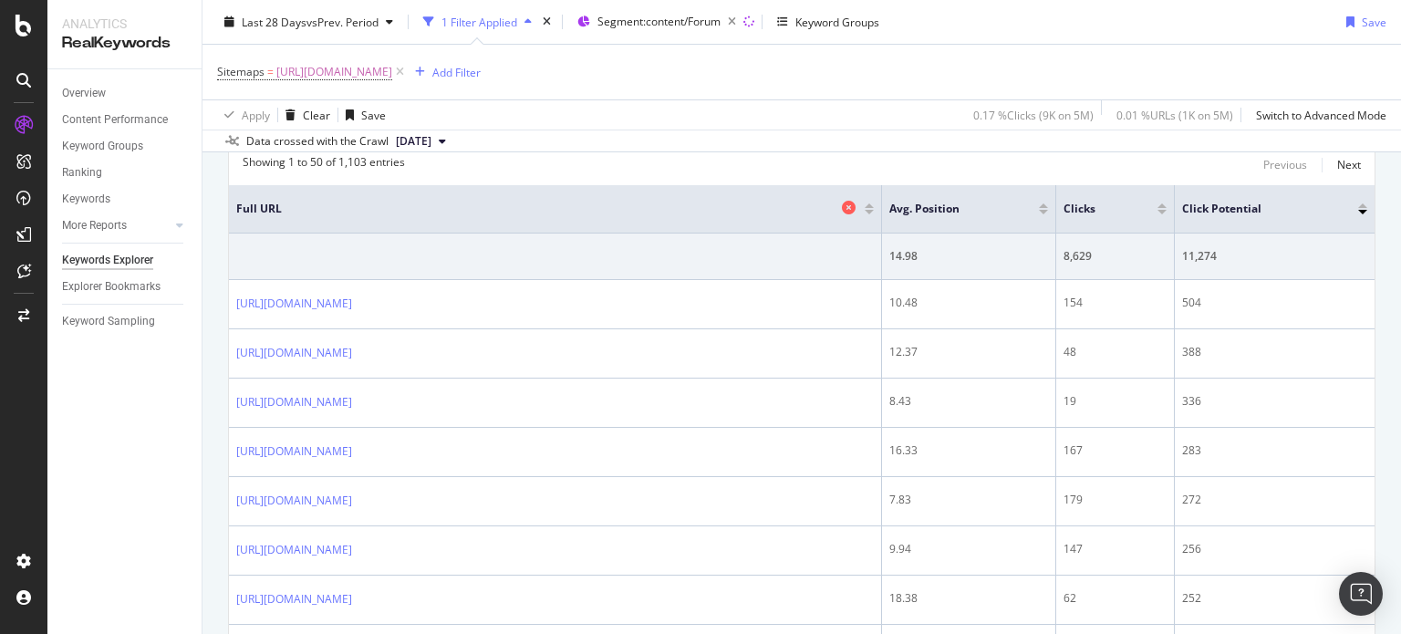
click at [702, 209] on span "Full URL" at bounding box center [536, 209] width 601 height 16
click at [481, 71] on div "Add Filter" at bounding box center [456, 72] width 48 height 16
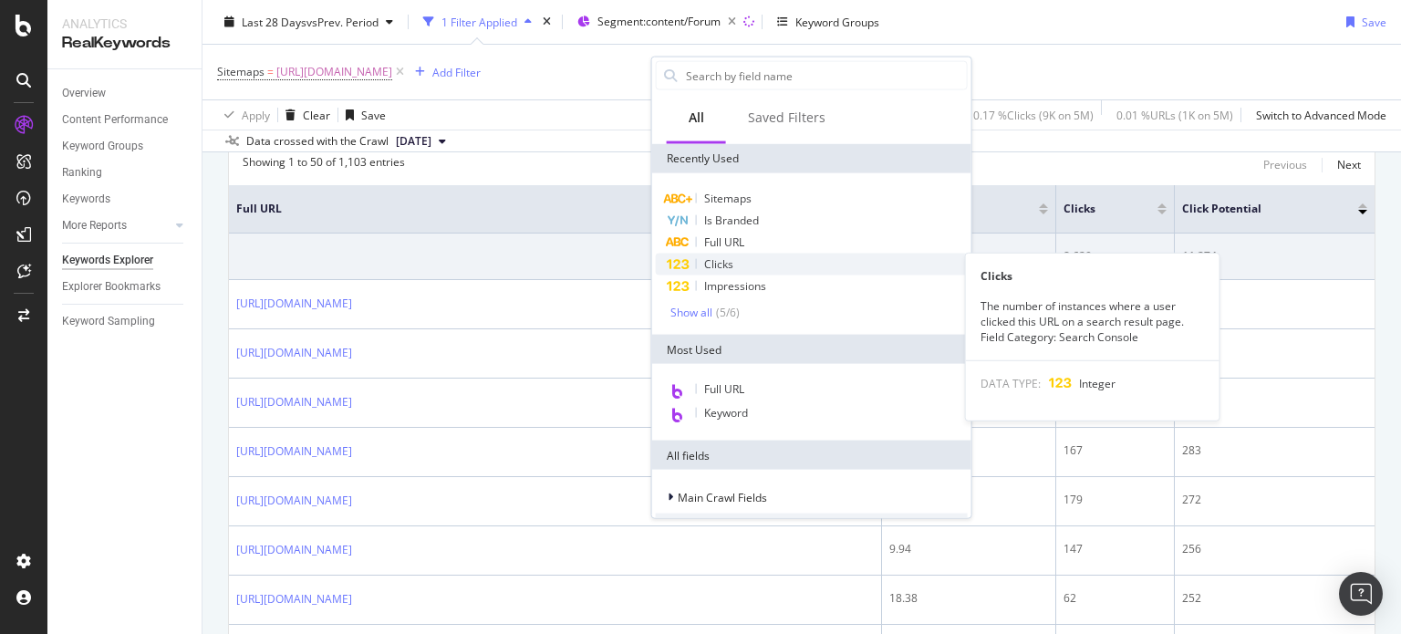
click at [734, 258] on div "Clicks" at bounding box center [812, 264] width 312 height 22
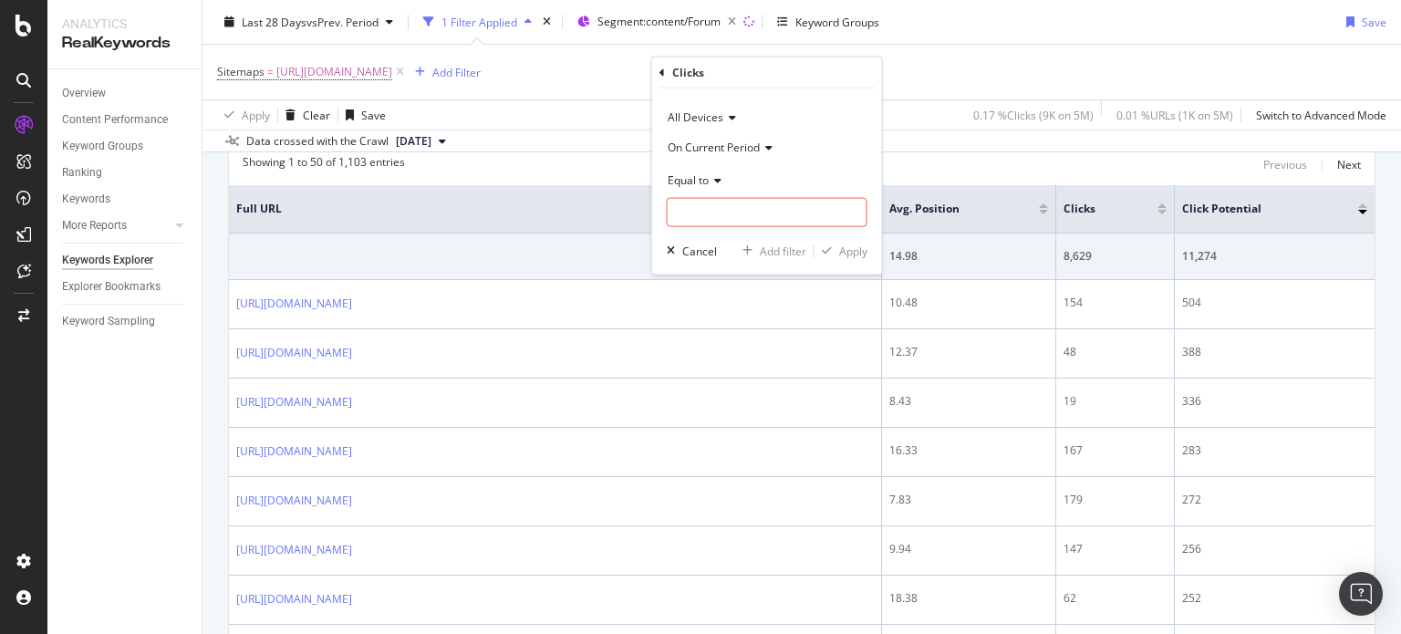
click at [706, 150] on span "On Current Period" at bounding box center [713, 147] width 92 height 16
click at [721, 253] on span "Diff. Between Period - value" at bounding box center [746, 255] width 140 height 16
click at [687, 200] on input "number" at bounding box center [767, 212] width 201 height 29
click at [680, 181] on span "Equal to" at bounding box center [687, 179] width 41 height 16
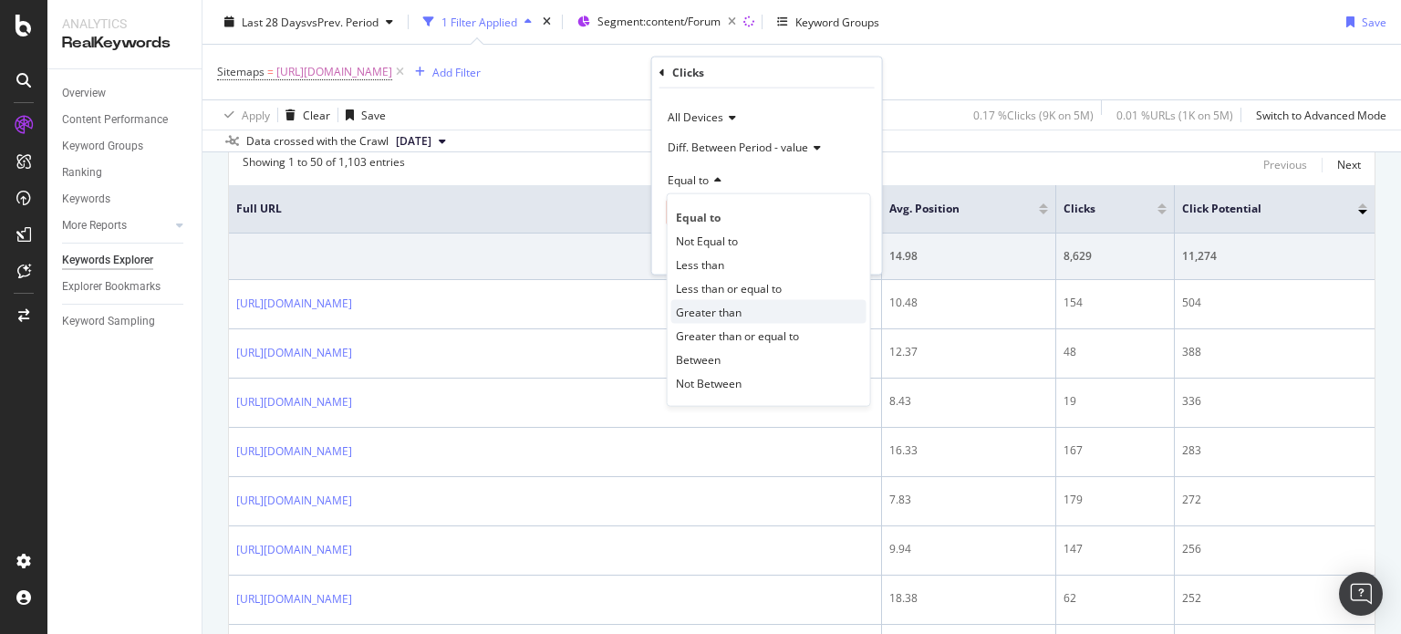
click at [714, 307] on span "Greater than" at bounding box center [709, 312] width 66 height 16
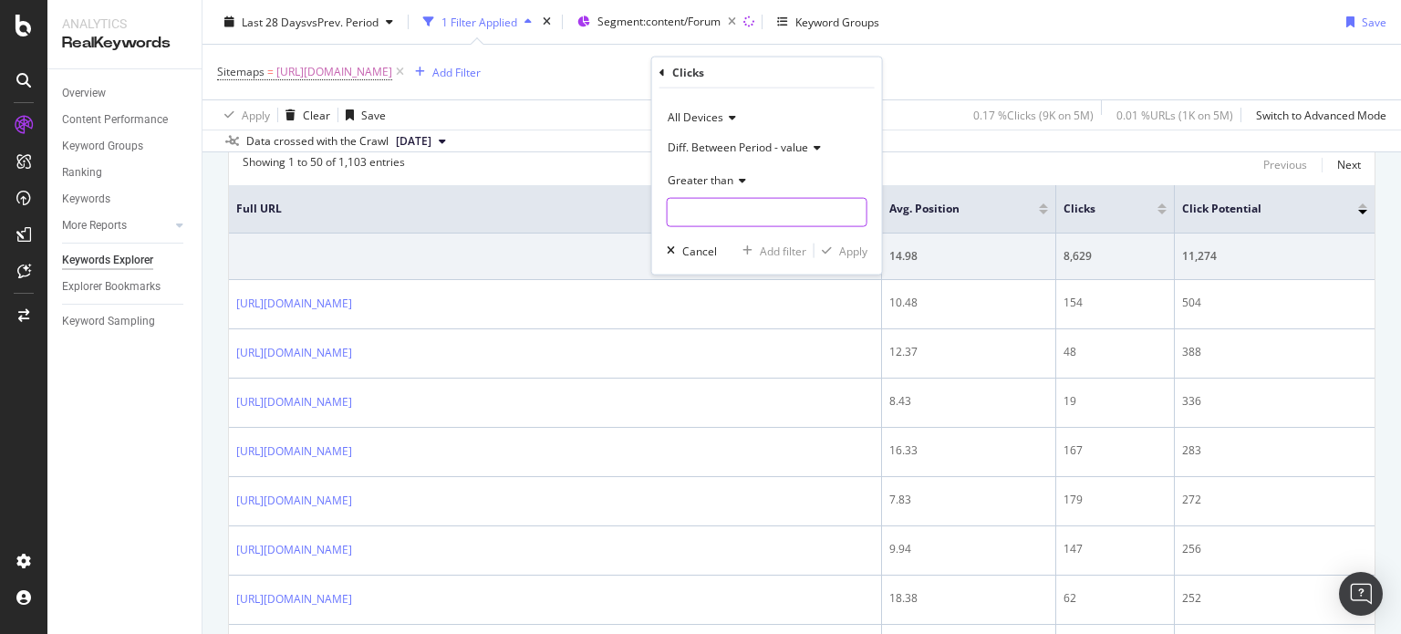
click at [689, 204] on input "number" at bounding box center [767, 212] width 201 height 29
click at [689, 204] on input "10" at bounding box center [767, 212] width 201 height 29
type input "10"
click at [844, 249] on div "Apply" at bounding box center [853, 251] width 28 height 16
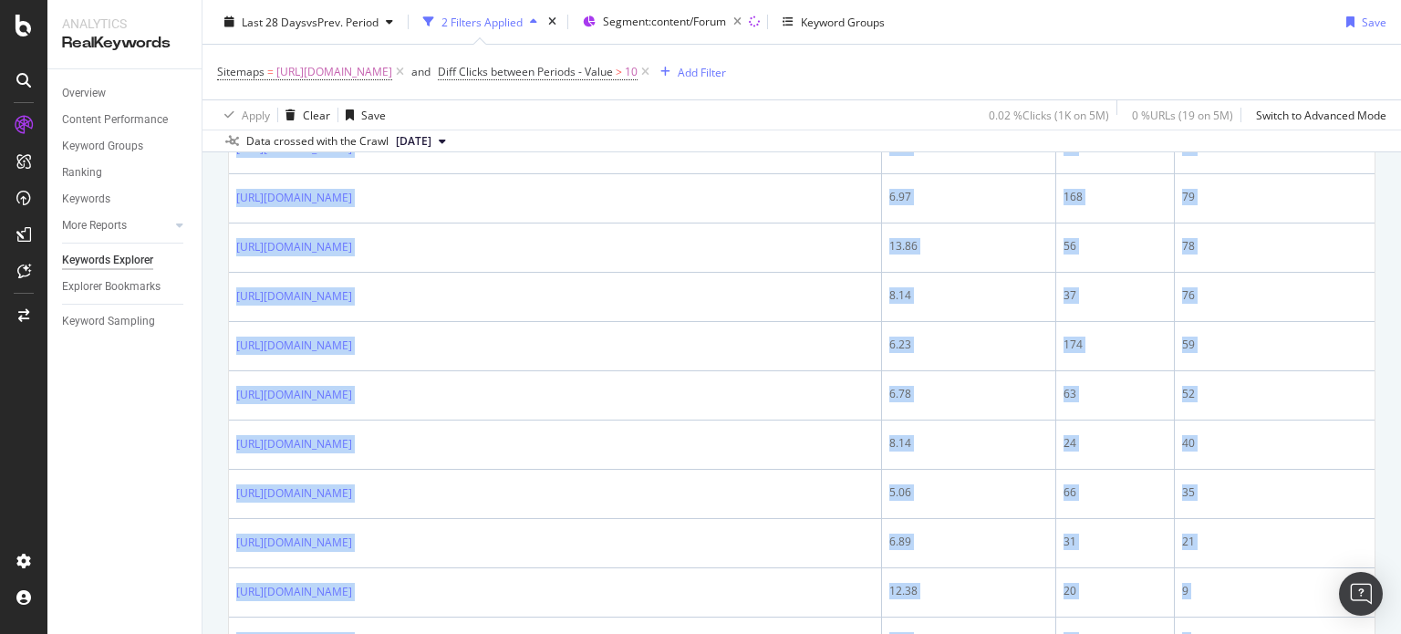
scroll to position [1241, 0]
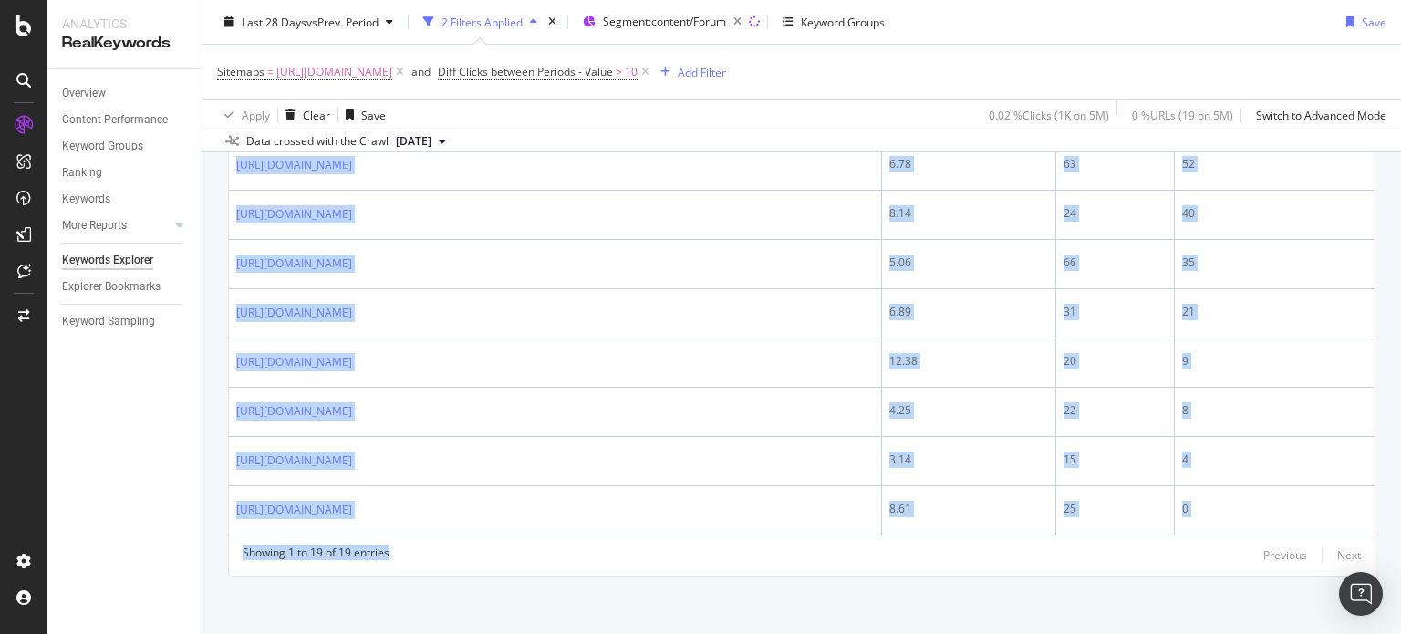
drag, startPoint x: 239, startPoint y: 240, endPoint x: 786, endPoint y: 677, distance: 700.0
click at [786, 633] on html "Analytics RealKeywords Overview Content Performance Keyword Groups Ranking Keyw…" at bounding box center [700, 317] width 1401 height 634
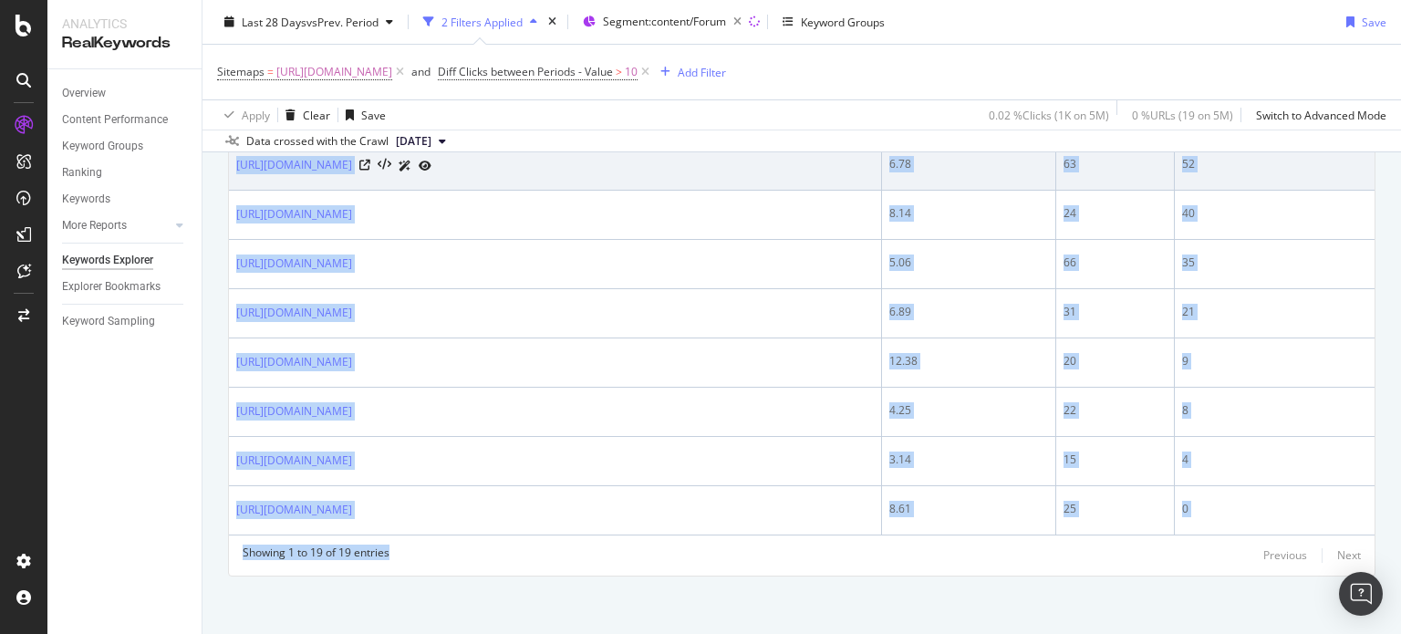
copy div "https://www.nobroker.in/forum/how-to-calculate-cfm-for-a-room/ 11.96 118 277 ht…"
